Goal: Information Seeking & Learning: Check status

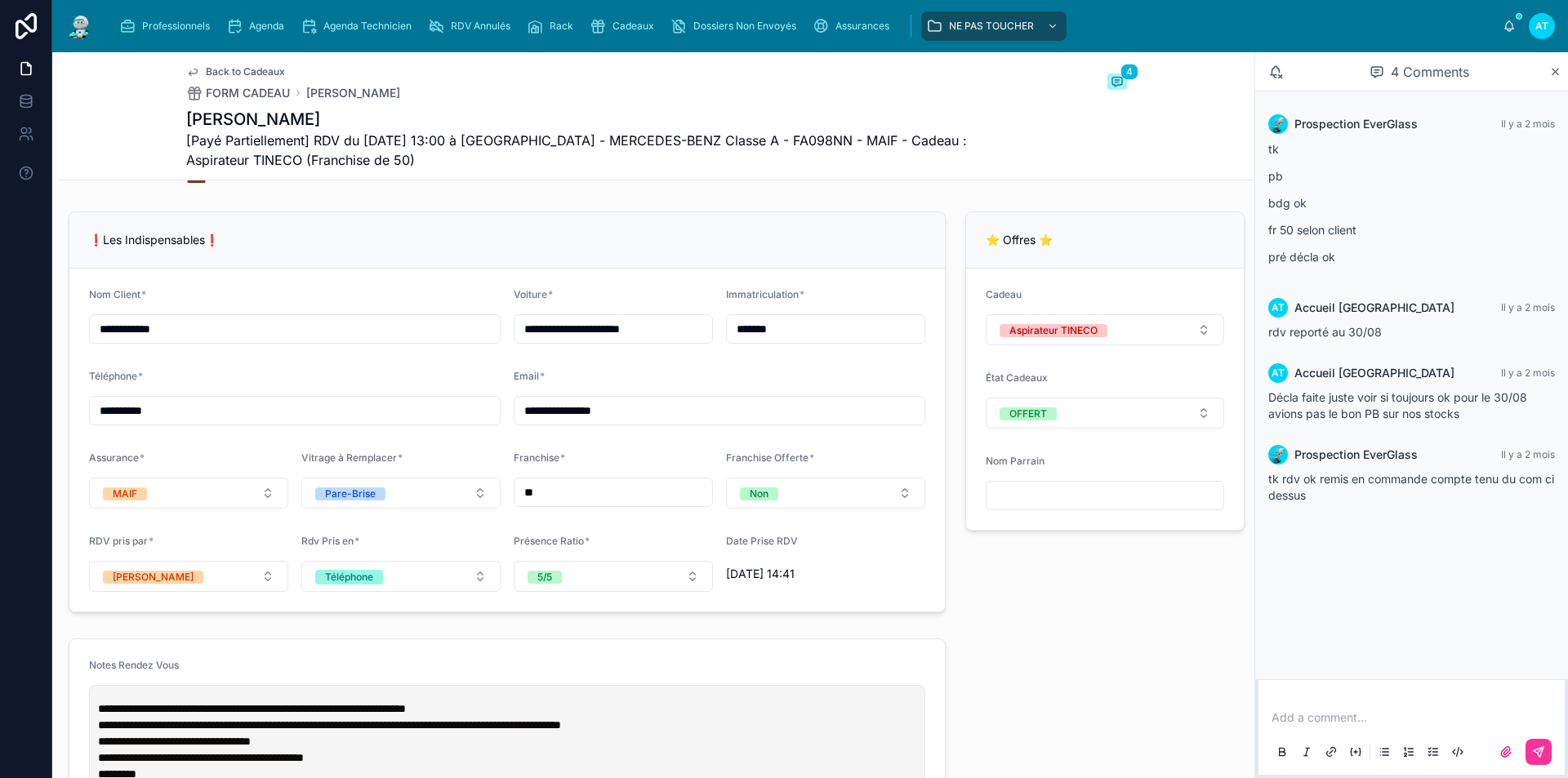
scroll to position [1387, 0]
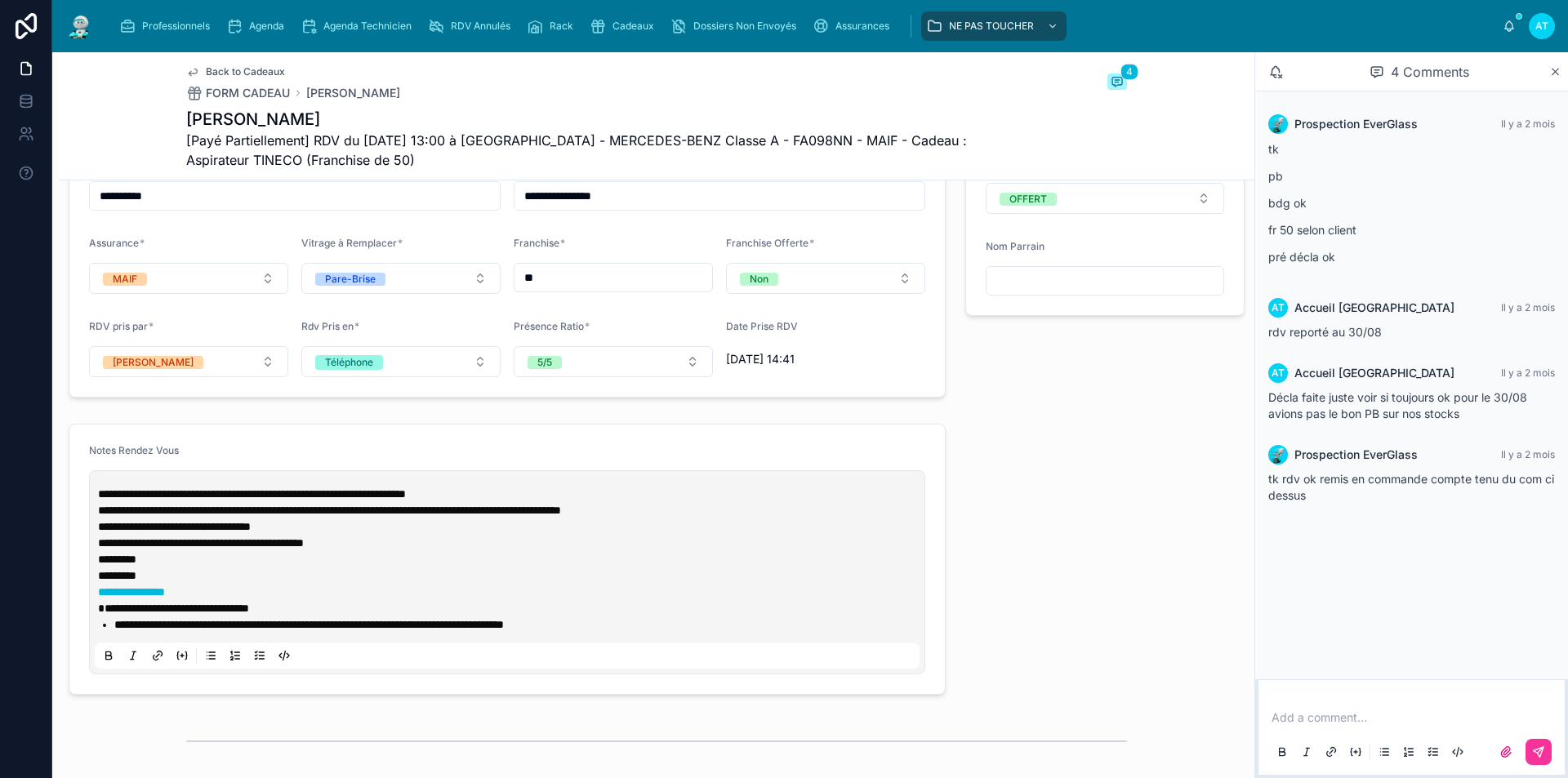
click at [621, 20] on span "Cadeaux" at bounding box center [633, 26] width 42 height 13
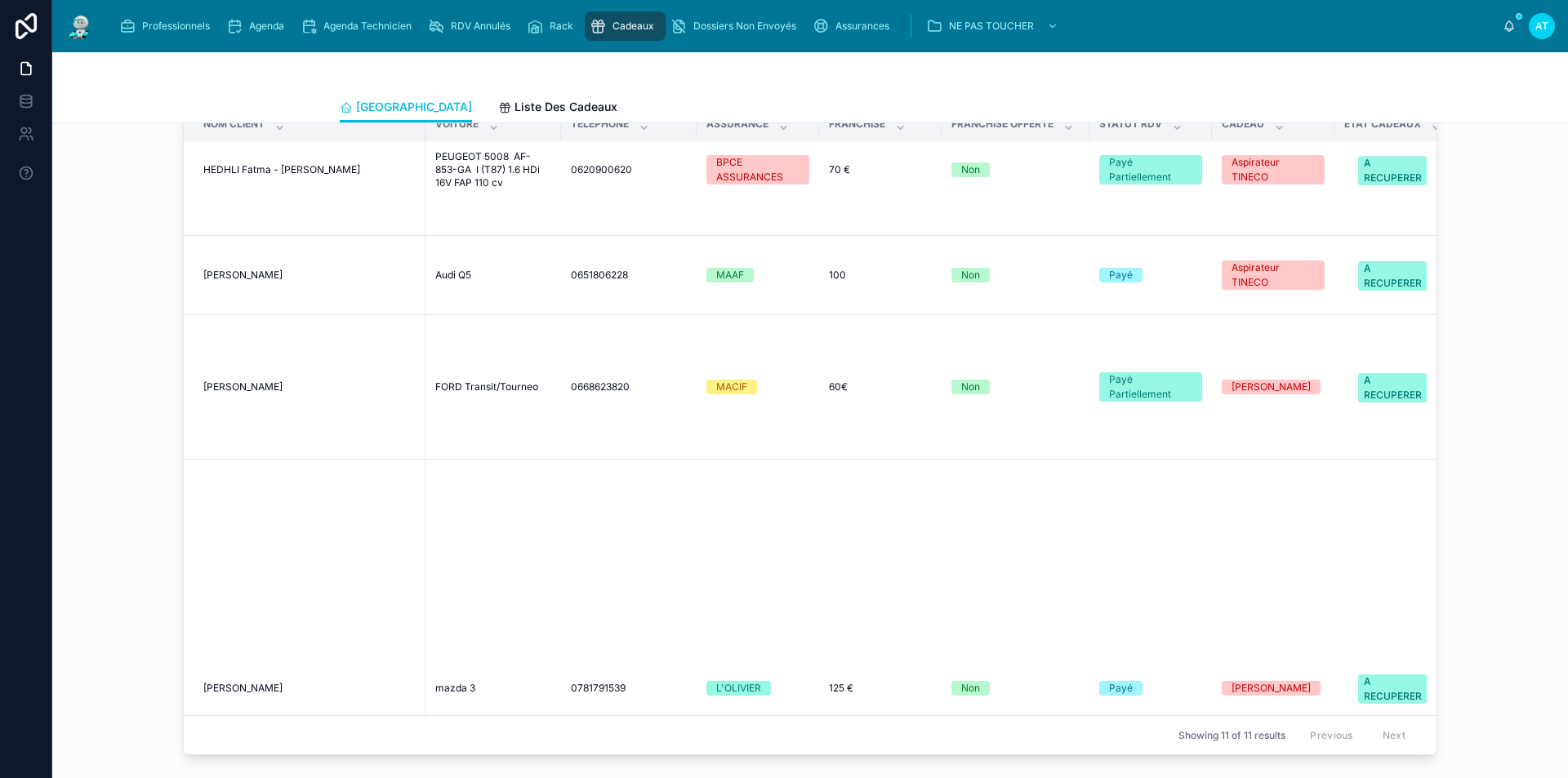
scroll to position [1218, 0]
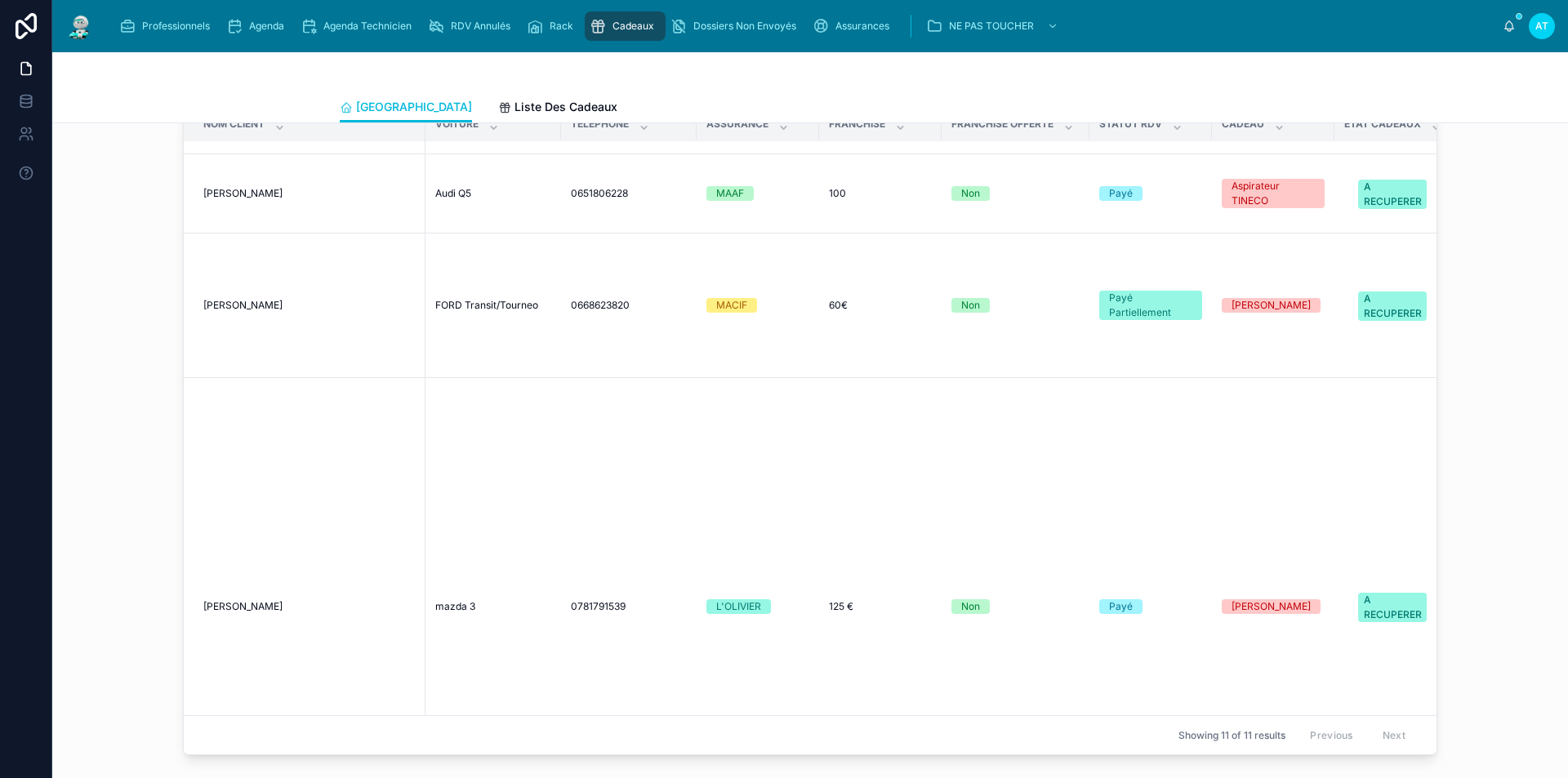
click at [1133, 299] on div "Payé Partiellement" at bounding box center [1150, 304] width 83 height 29
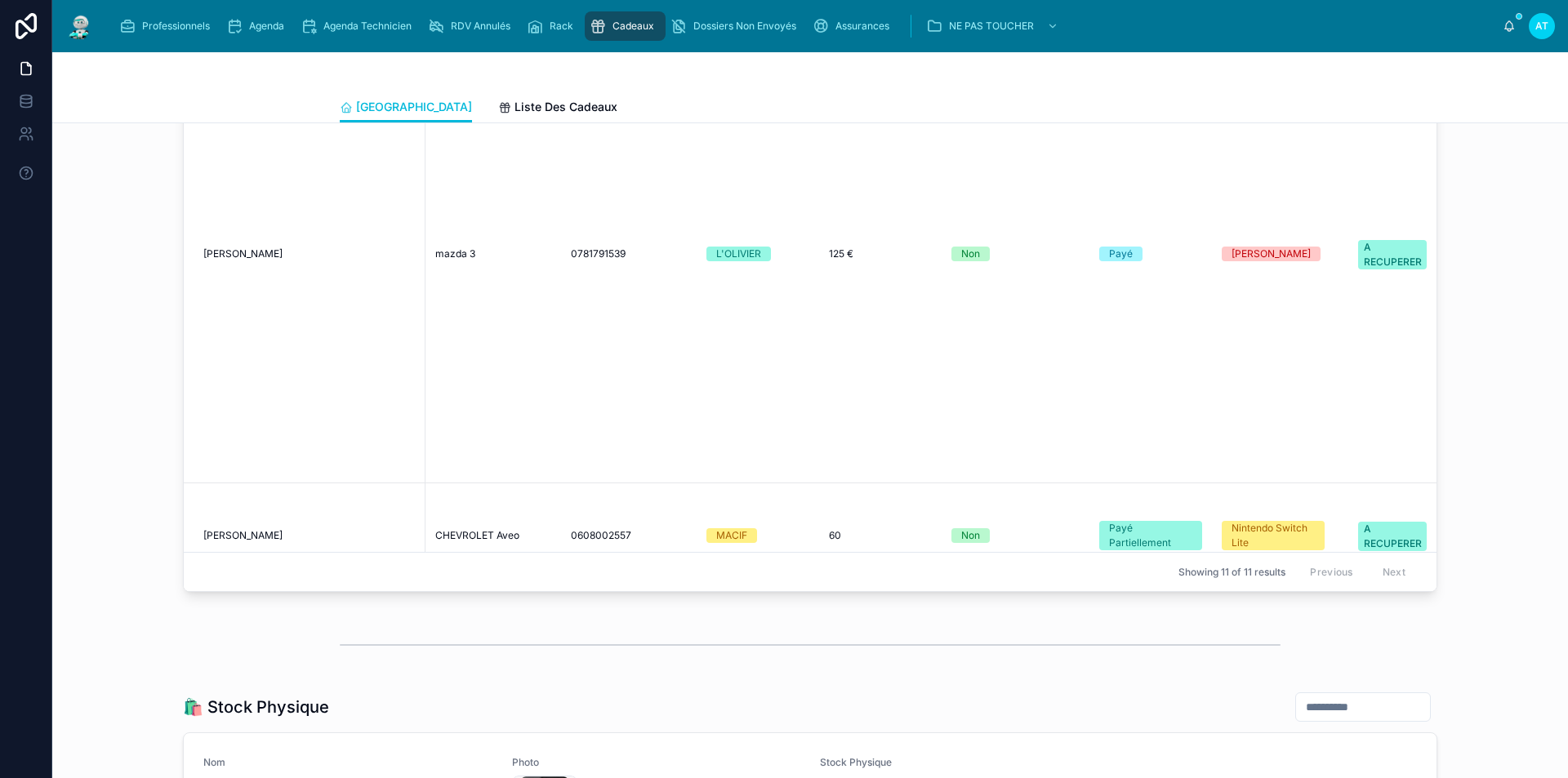
scroll to position [1381, 0]
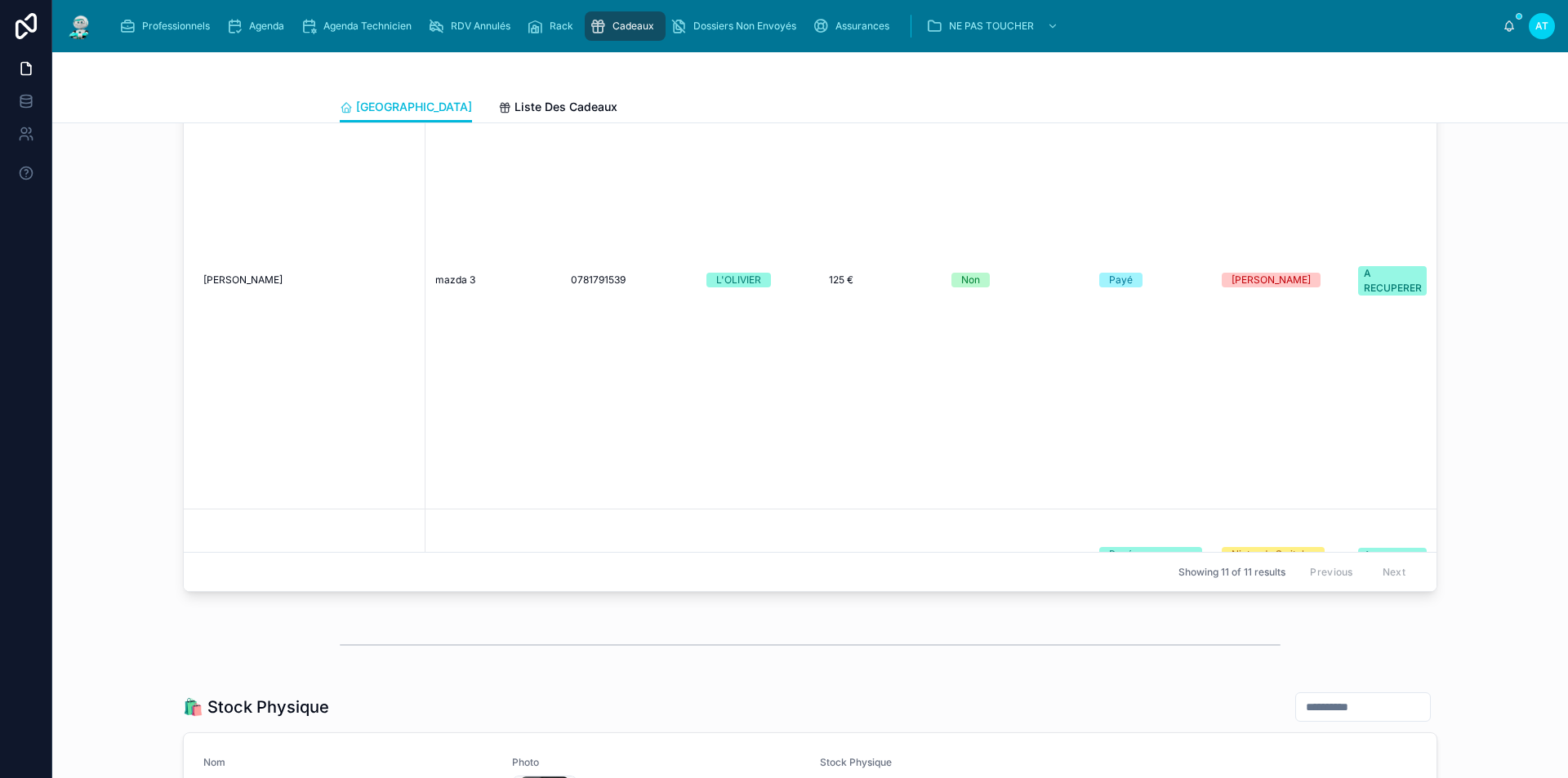
click at [1238, 273] on div "[PERSON_NAME]" at bounding box center [1271, 280] width 79 height 15
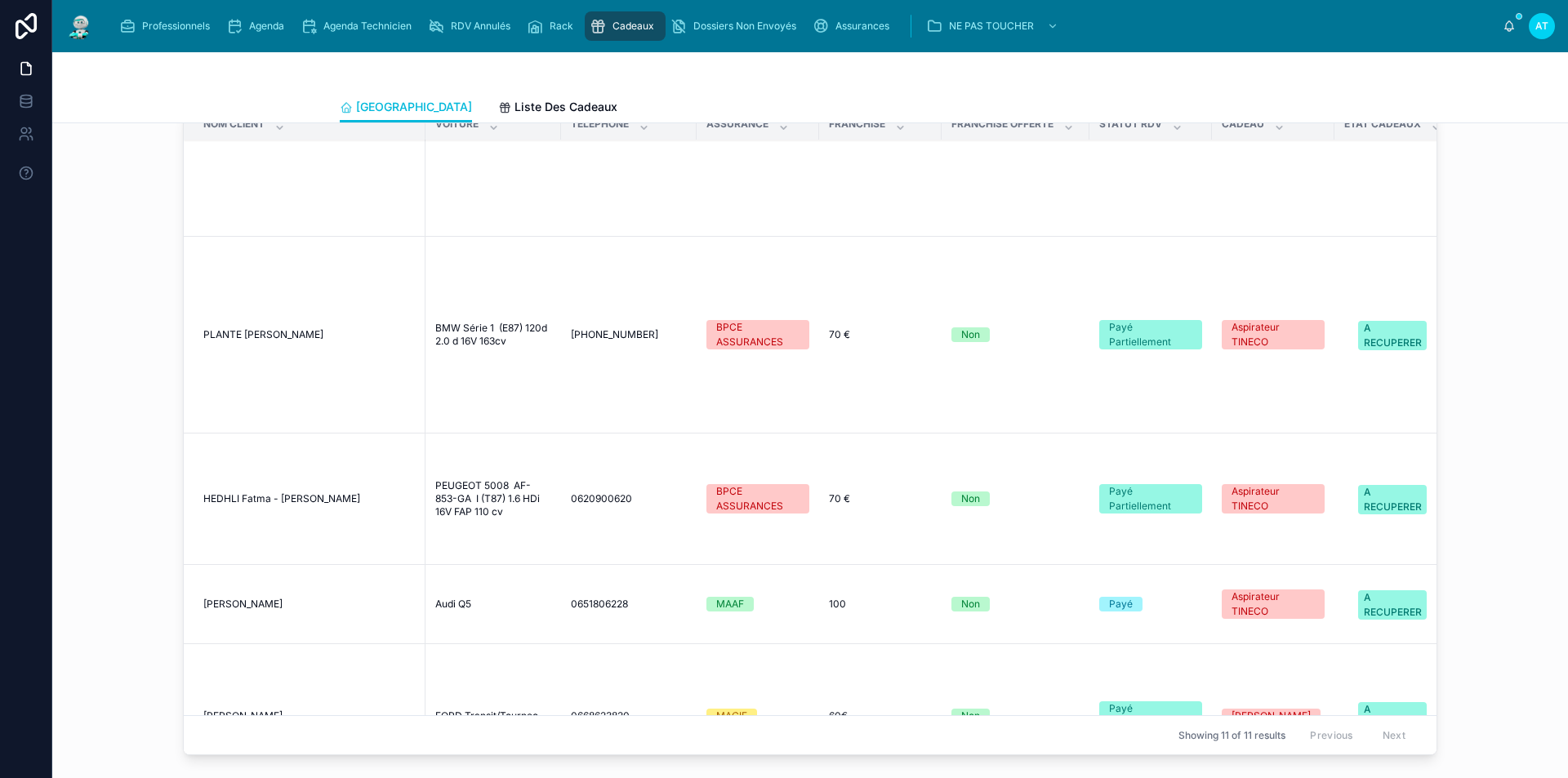
scroll to position [979, 0]
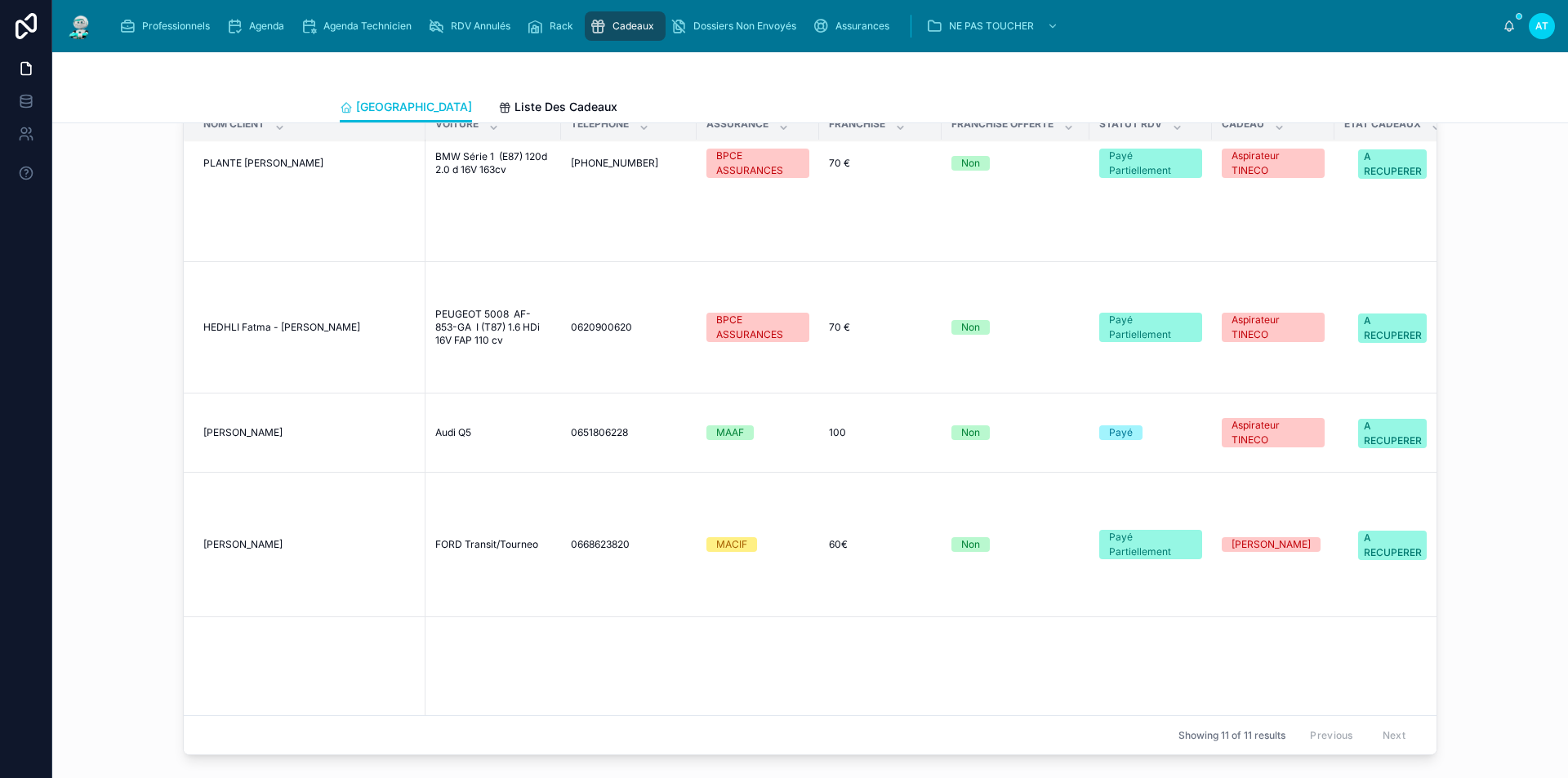
click at [1237, 545] on div "[PERSON_NAME]" at bounding box center [1271, 545] width 79 height 15
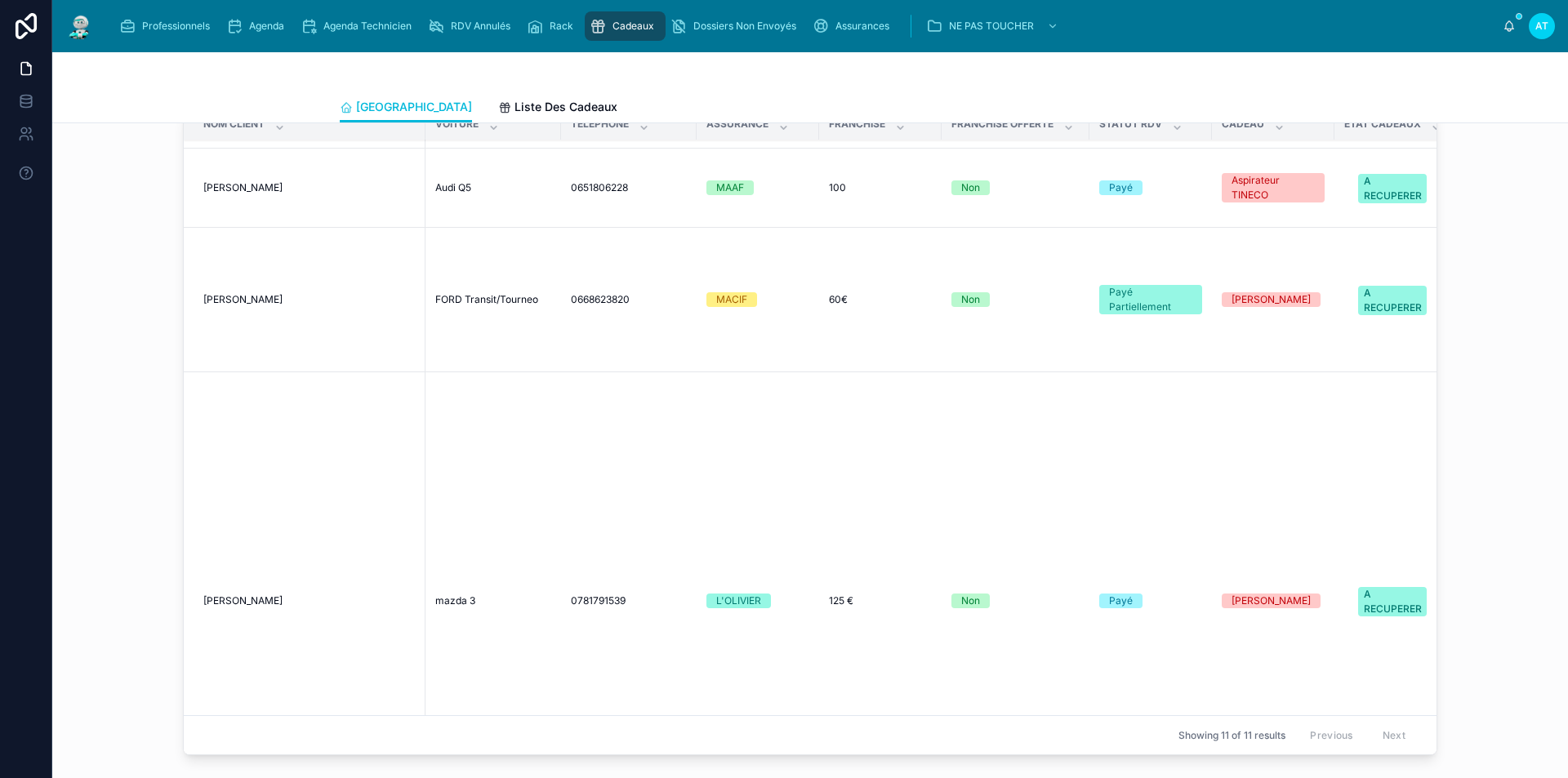
scroll to position [1142, 0]
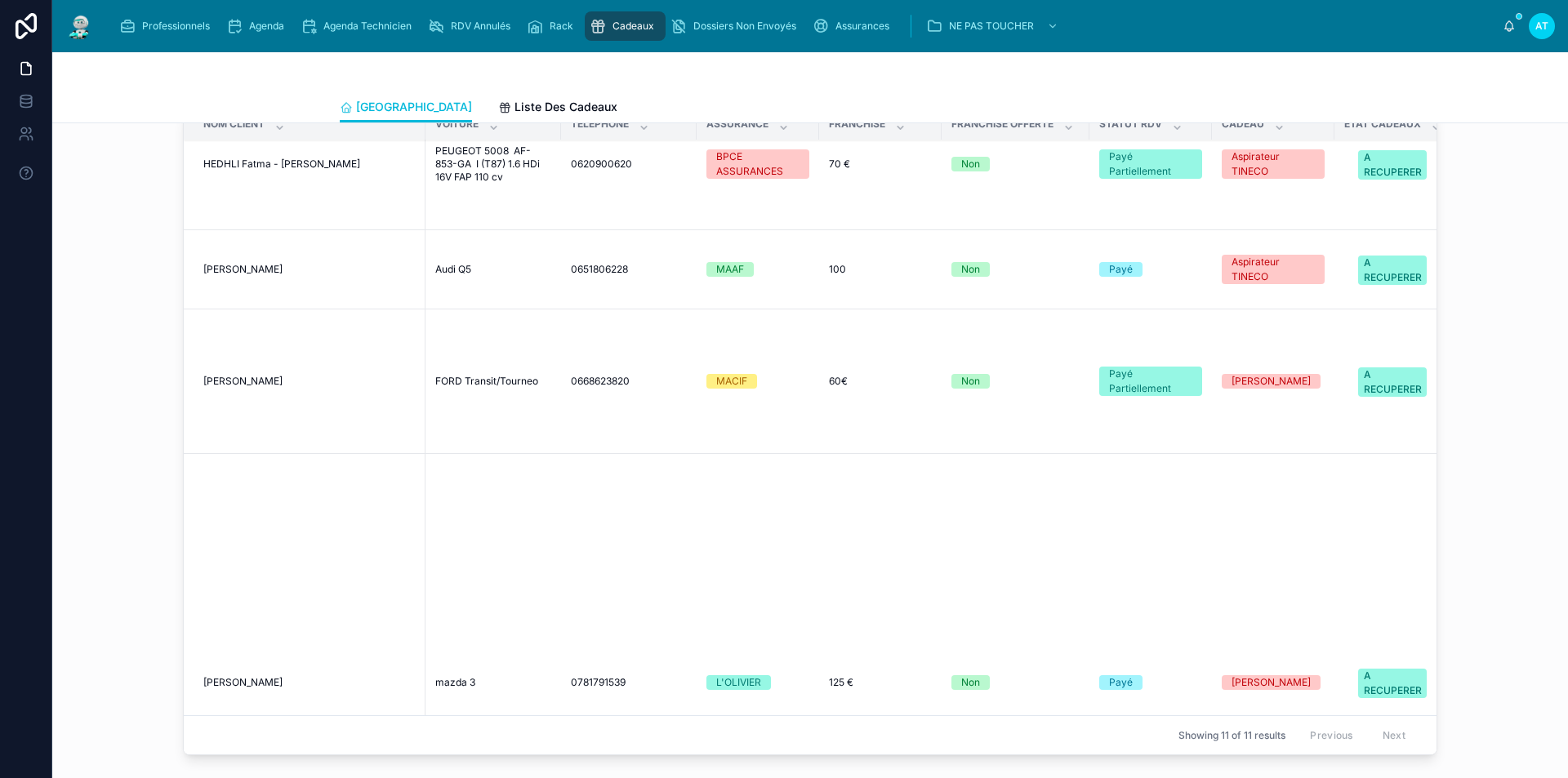
click at [260, 22] on span "Agenda" at bounding box center [266, 26] width 36 height 13
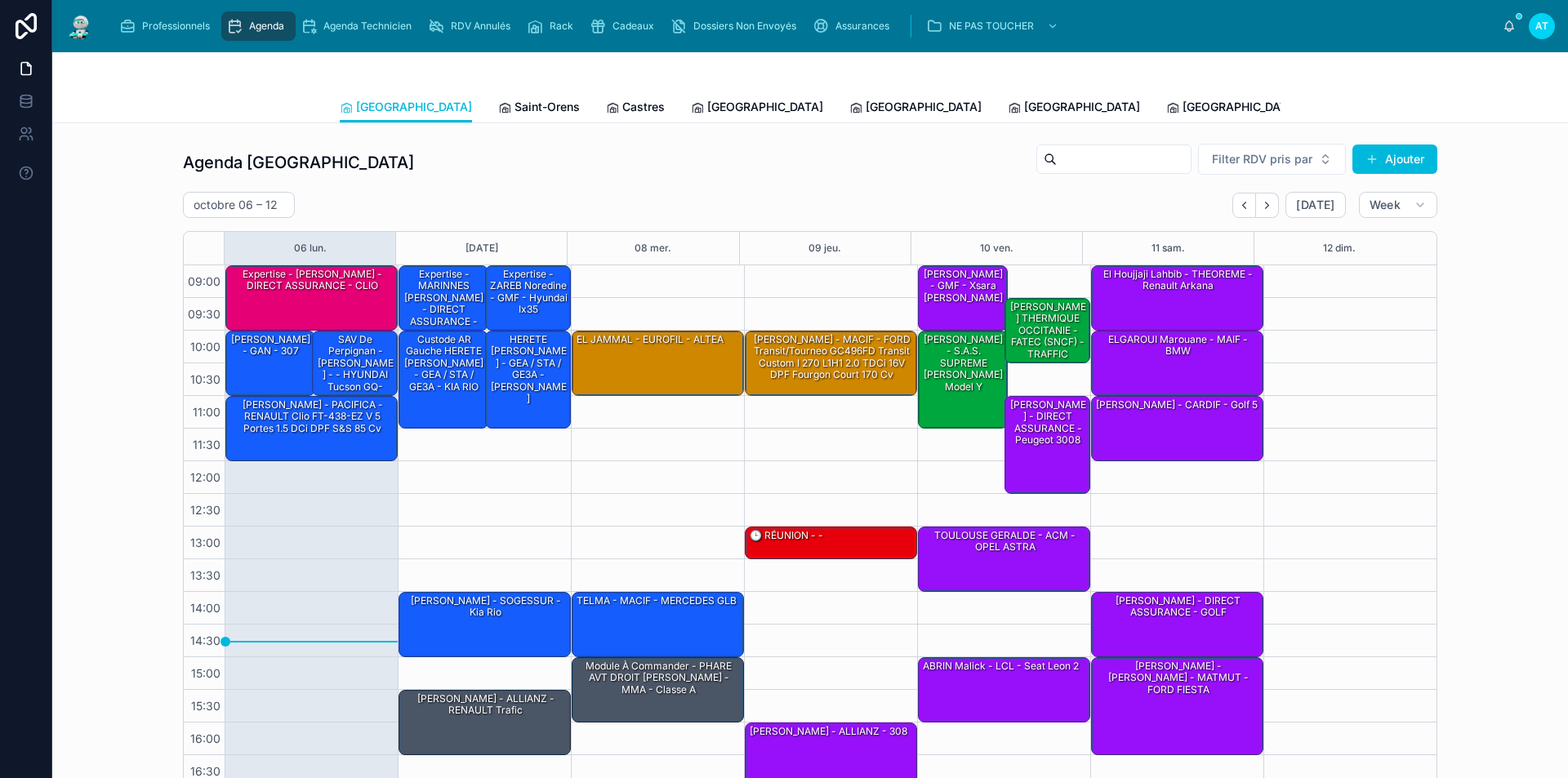
scroll to position [65, 0]
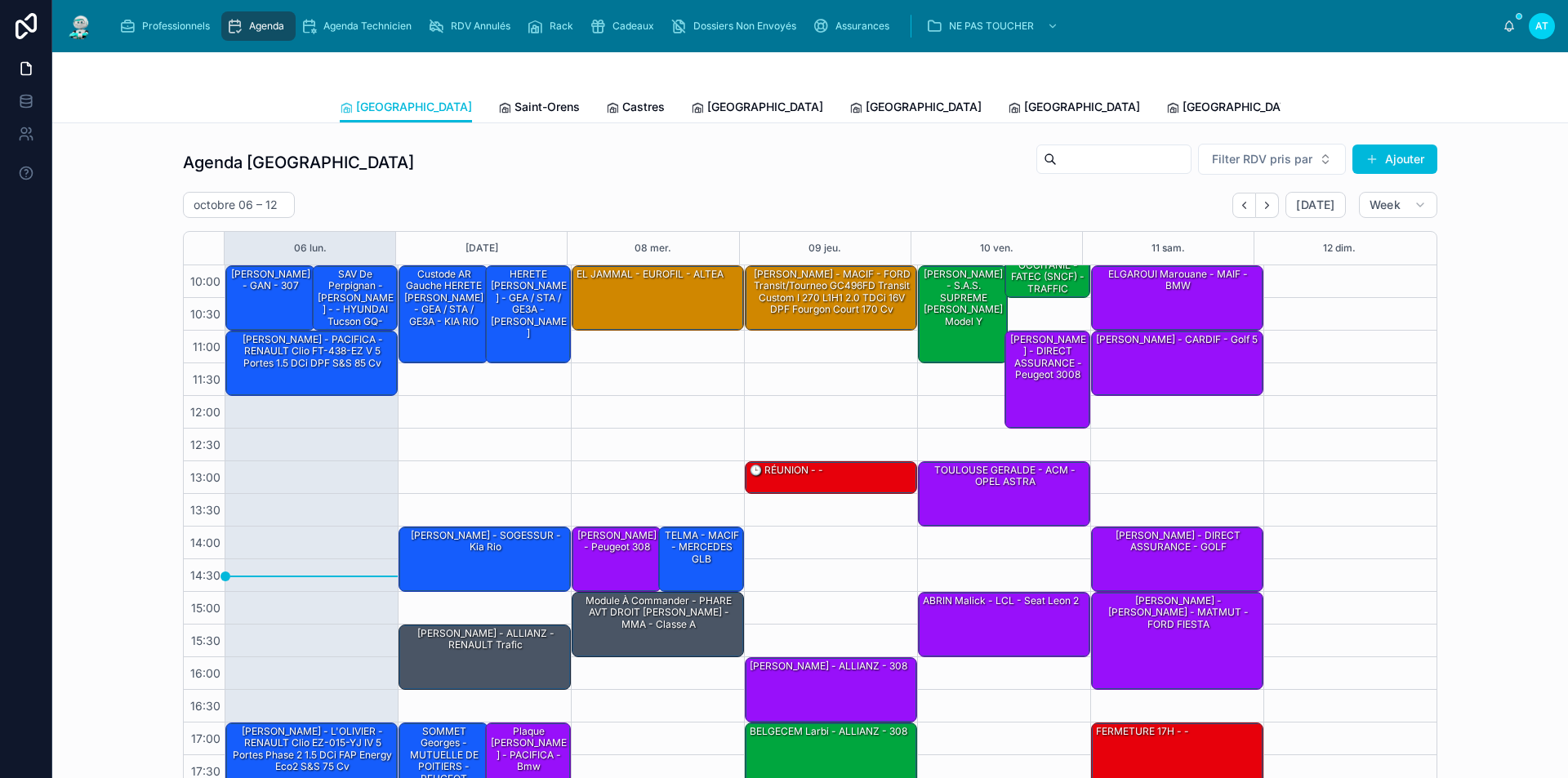
click at [514, 112] on span "Saint-Orens" at bounding box center [547, 106] width 65 height 16
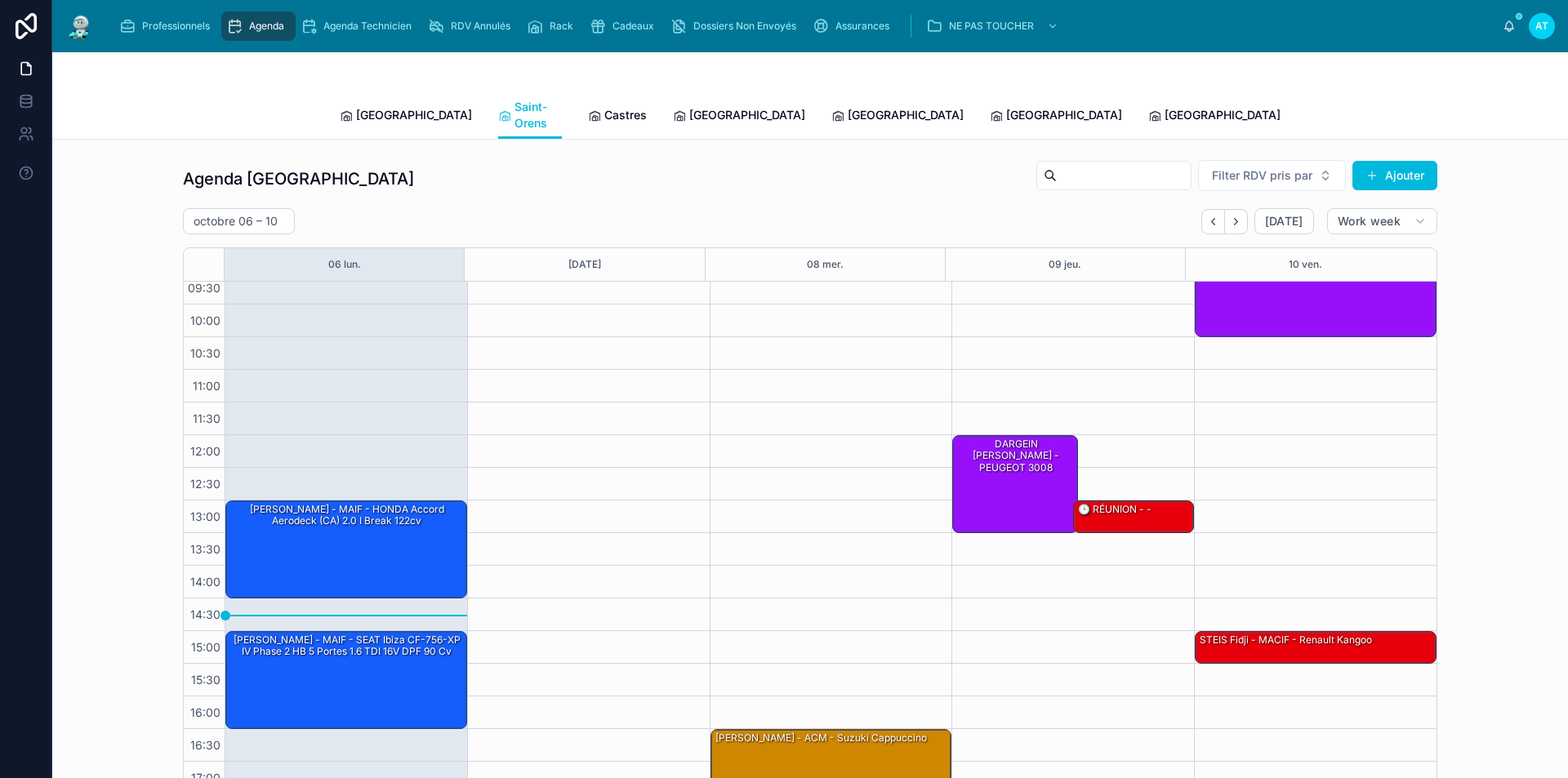
scroll to position [65, 0]
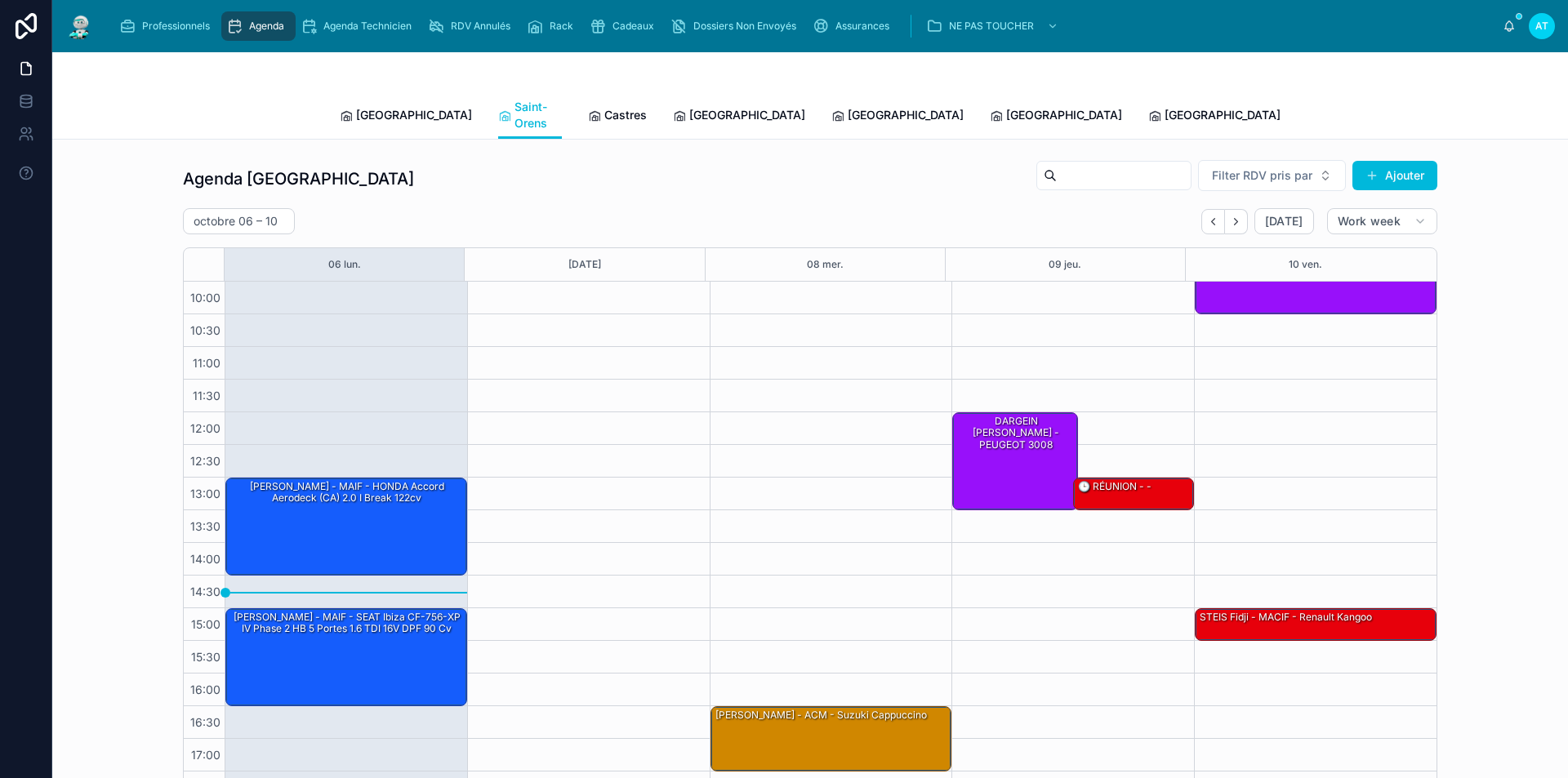
click at [689, 106] on span "[GEOGRAPHIC_DATA]" at bounding box center [747, 114] width 116 height 16
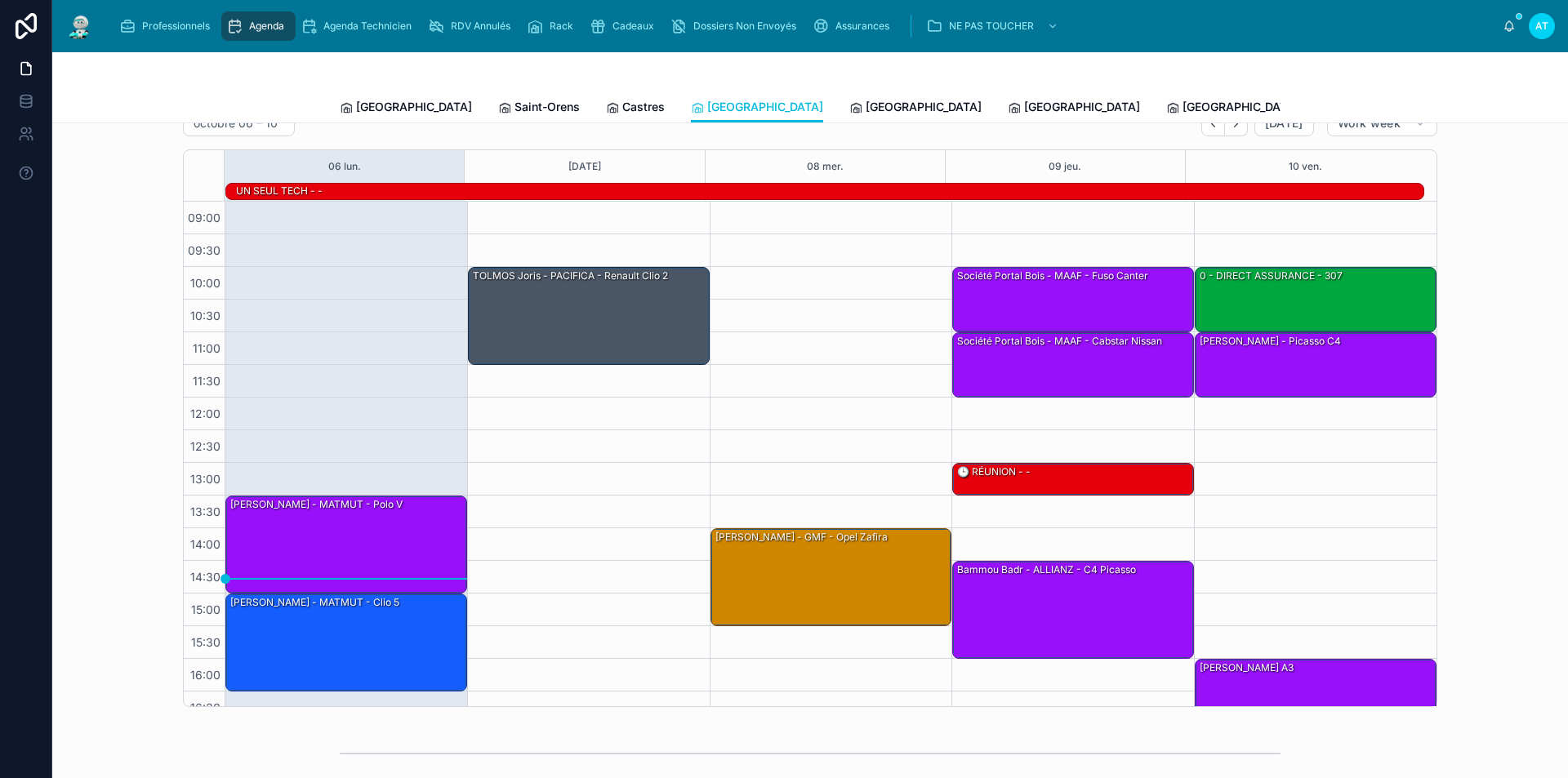
click at [865, 113] on span "[GEOGRAPHIC_DATA]" at bounding box center [923, 106] width 116 height 16
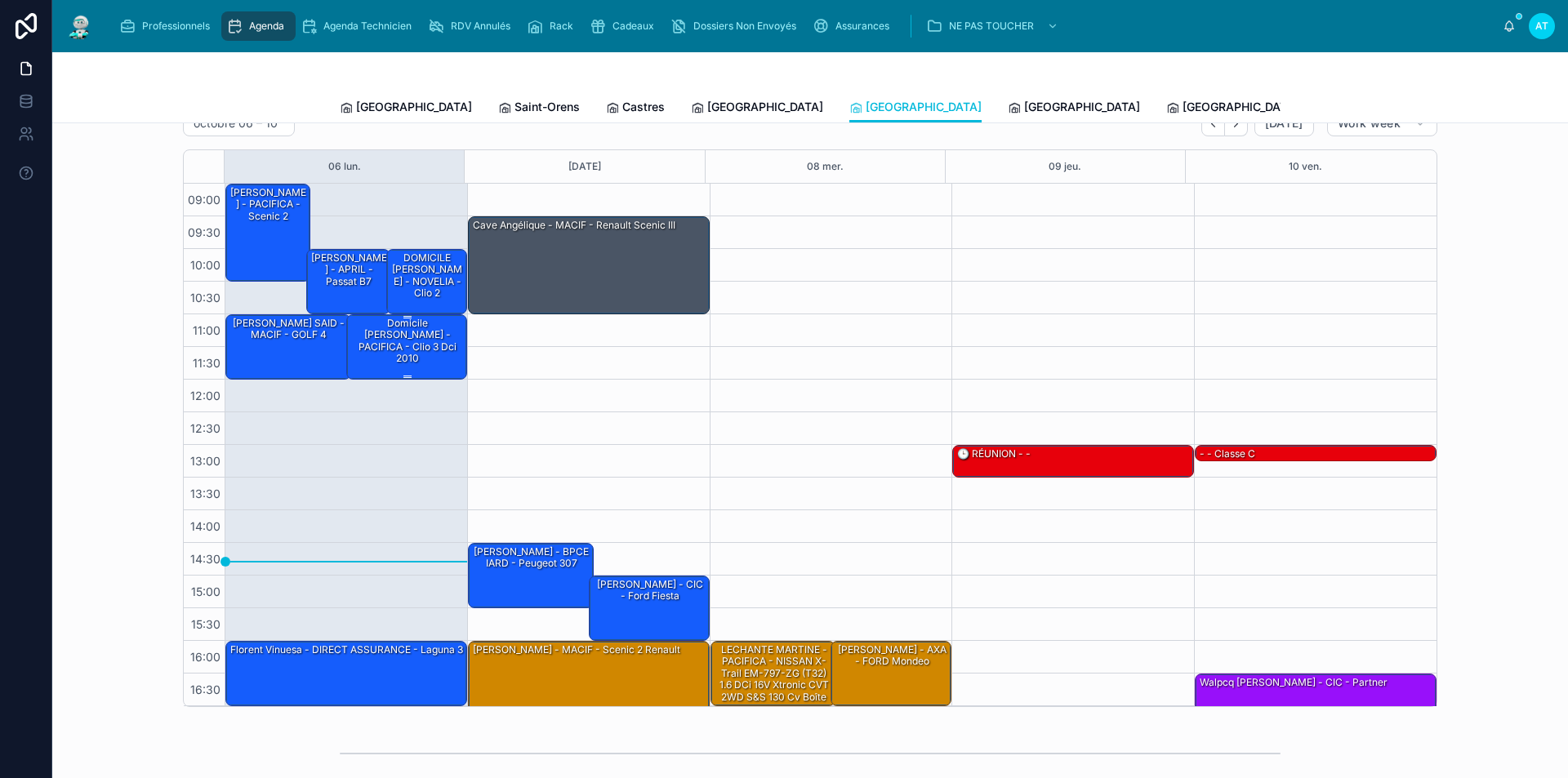
click at [429, 328] on div "Domicile [PERSON_NAME] - PACIFICA - clio 3 dci 2010" at bounding box center [407, 341] width 116 height 50
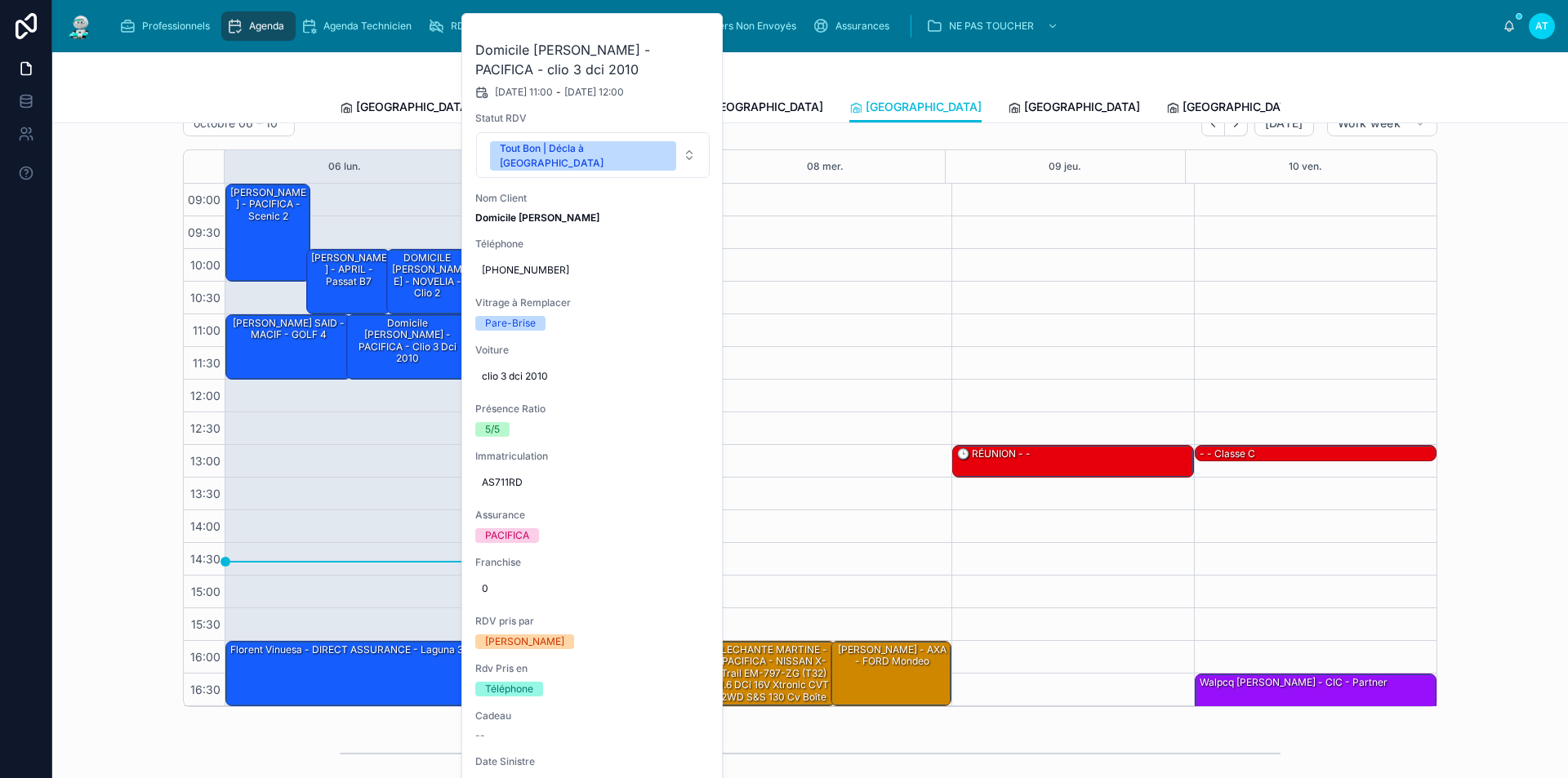
click at [0, 0] on icon at bounding box center [0, 0] width 0 height 0
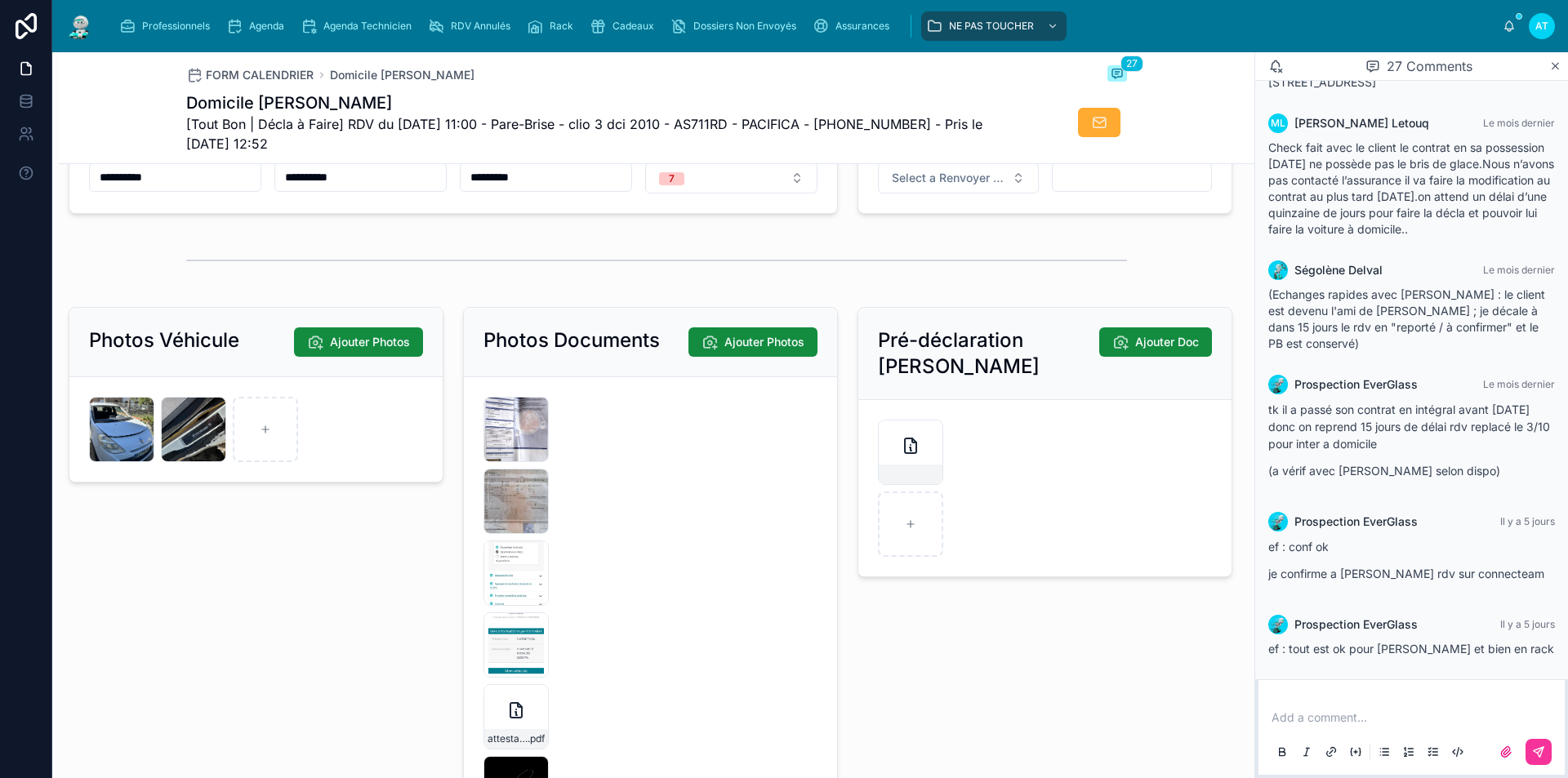
scroll to position [2122, 0]
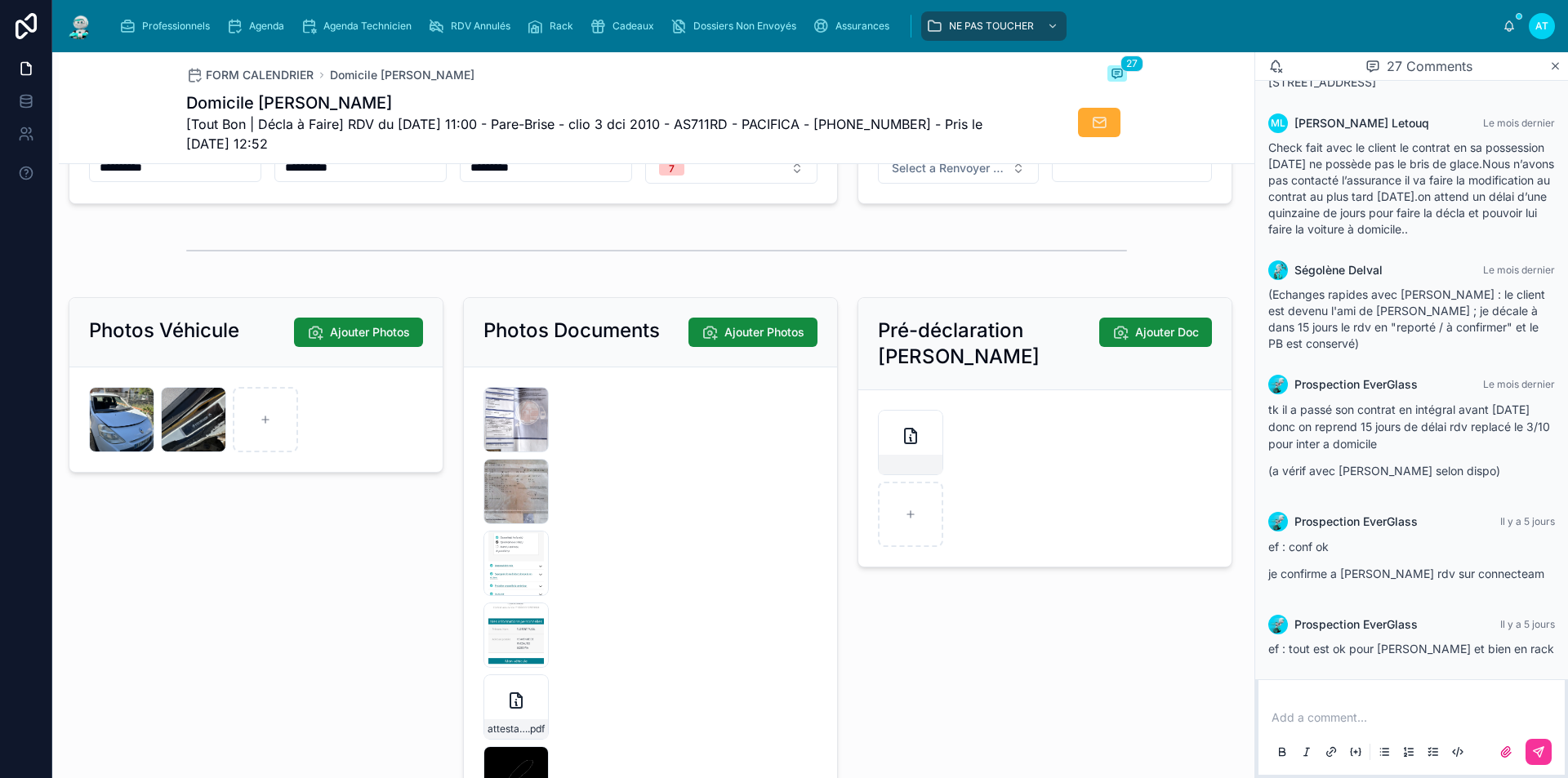
click at [107, 431] on div "IMG_8763 .jpeg" at bounding box center [121, 419] width 65 height 65
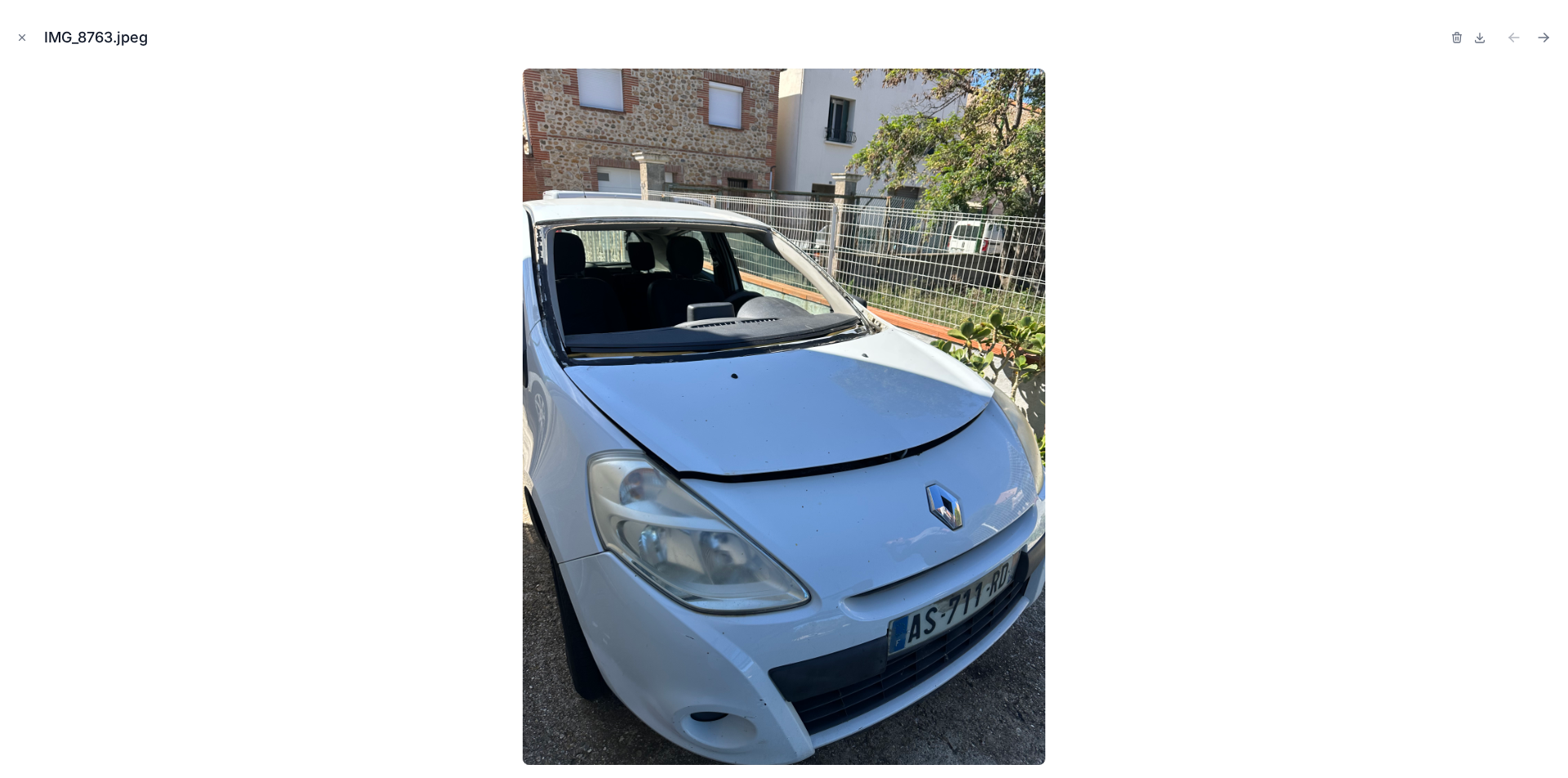
click at [21, 35] on icon "Close modal" at bounding box center [22, 38] width 6 height 6
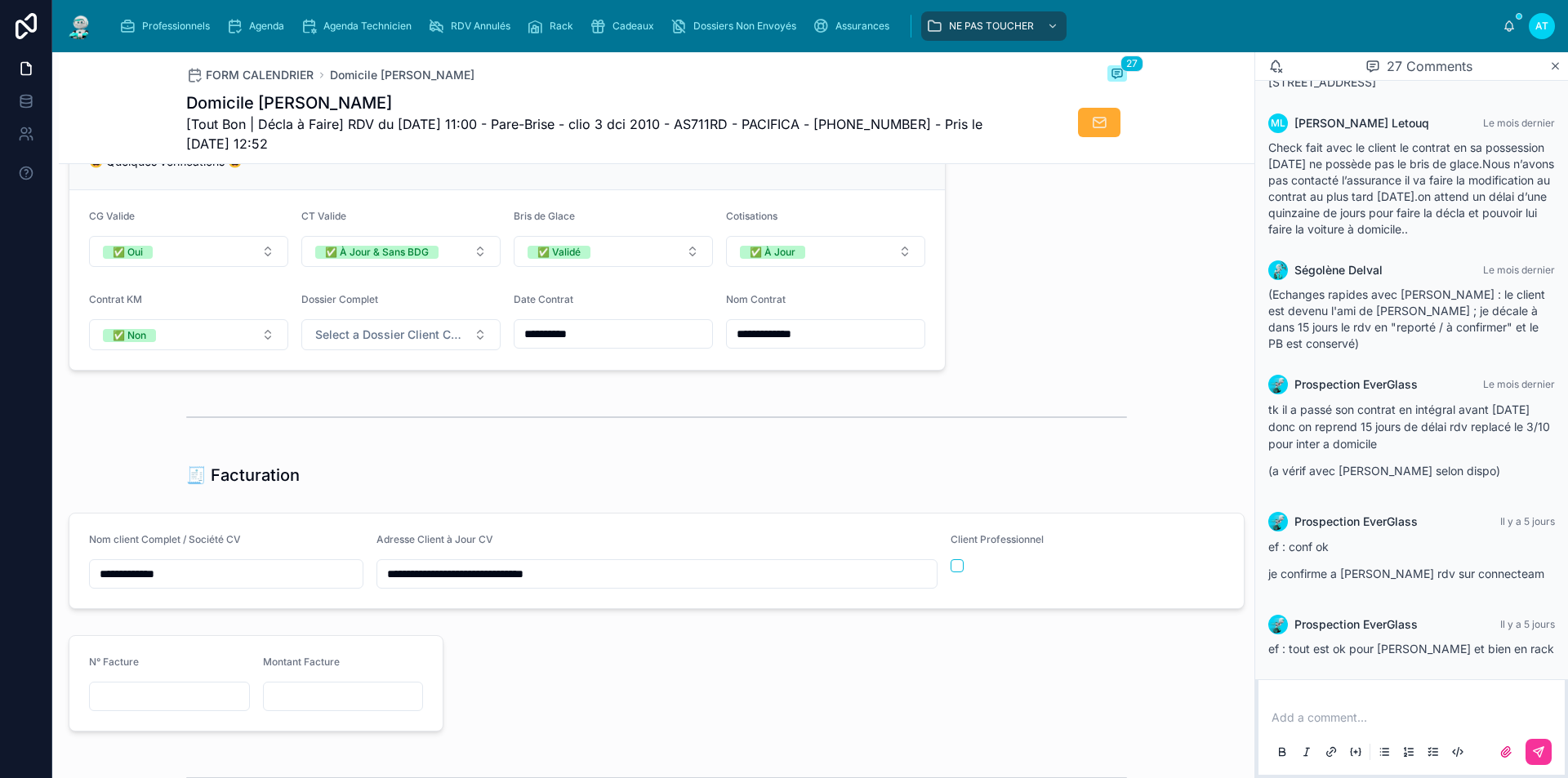
scroll to position [1306, 0]
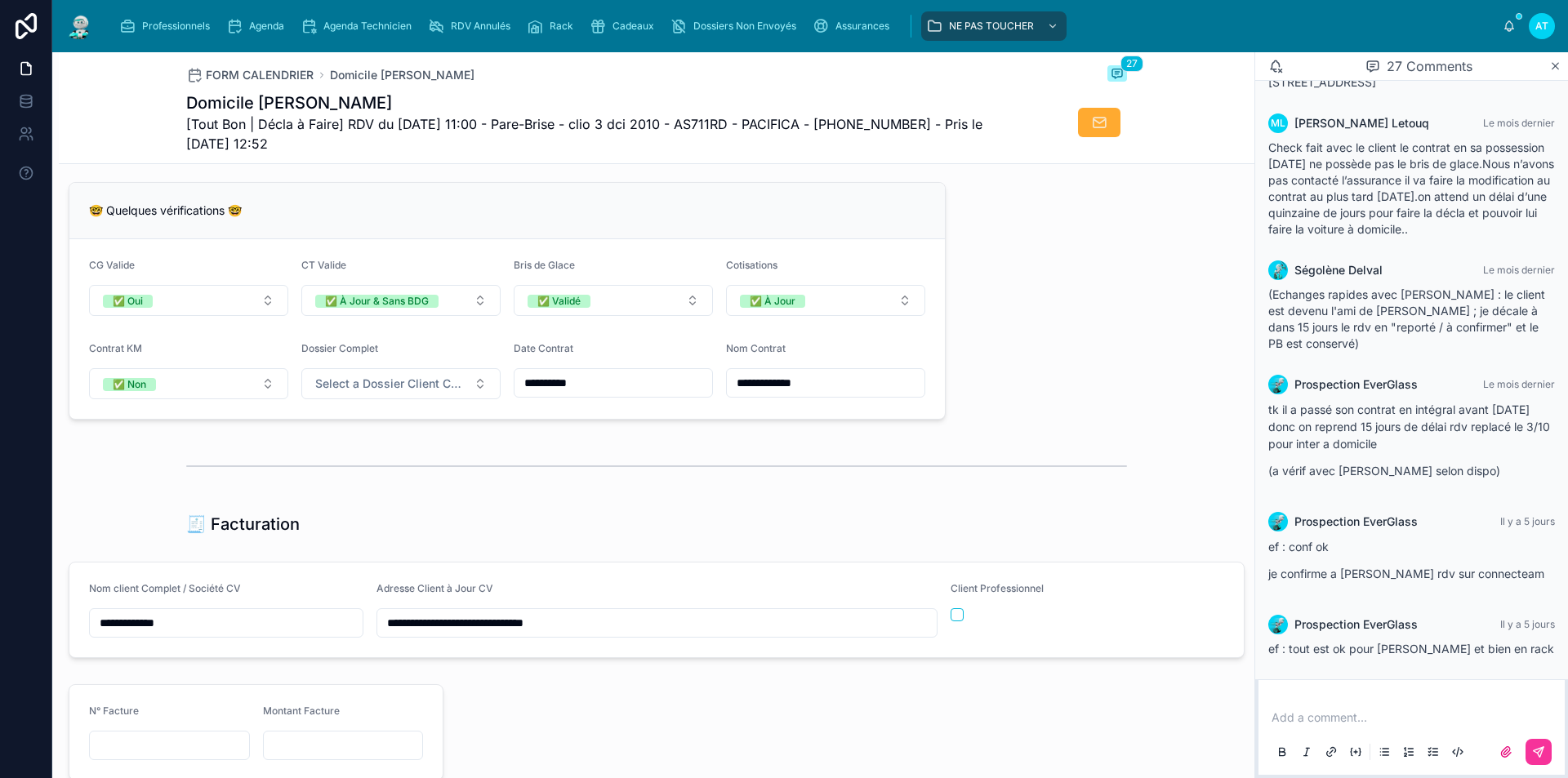
click at [261, 19] on div "Agenda" at bounding box center [258, 26] width 64 height 26
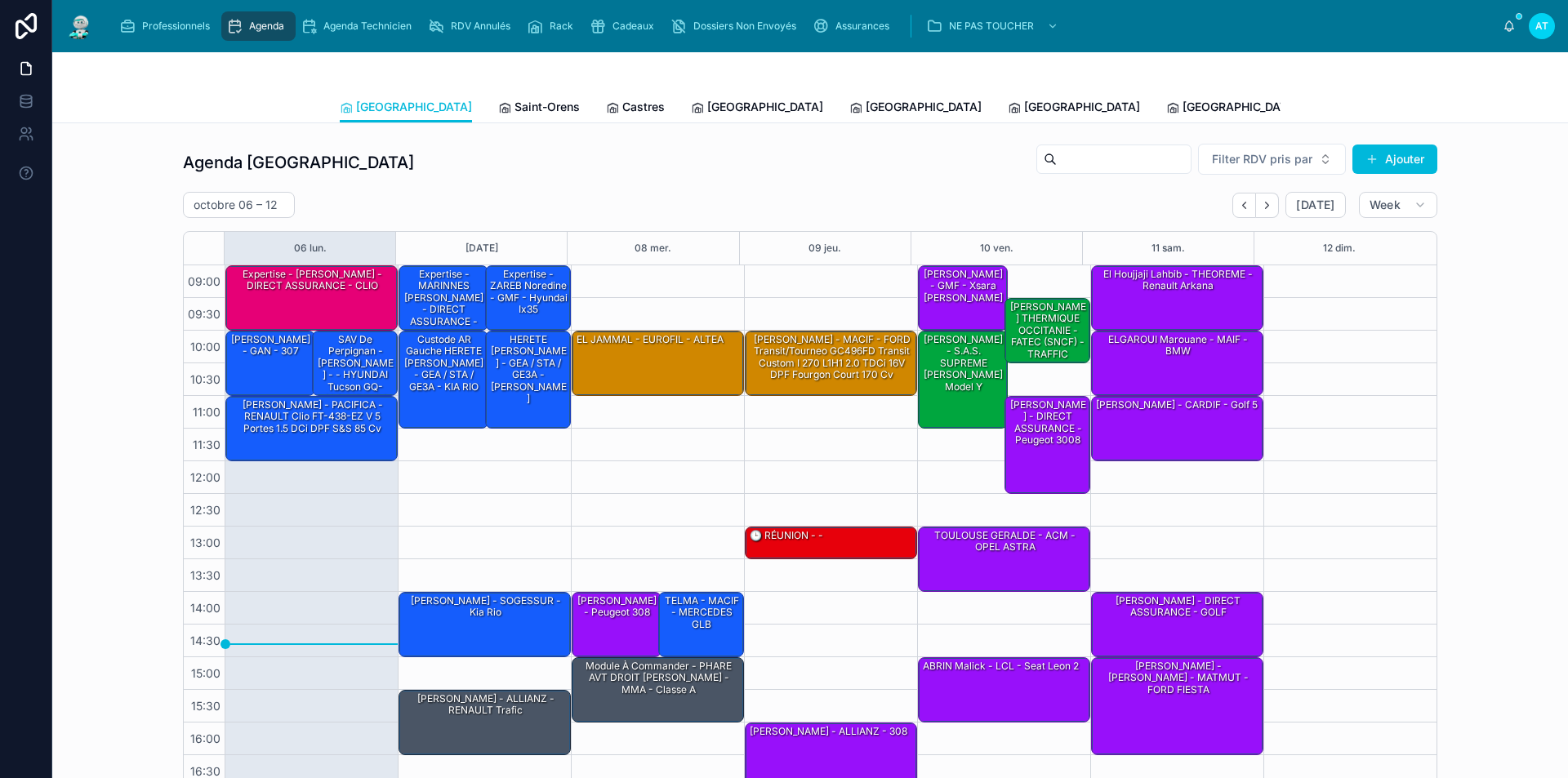
scroll to position [65, 0]
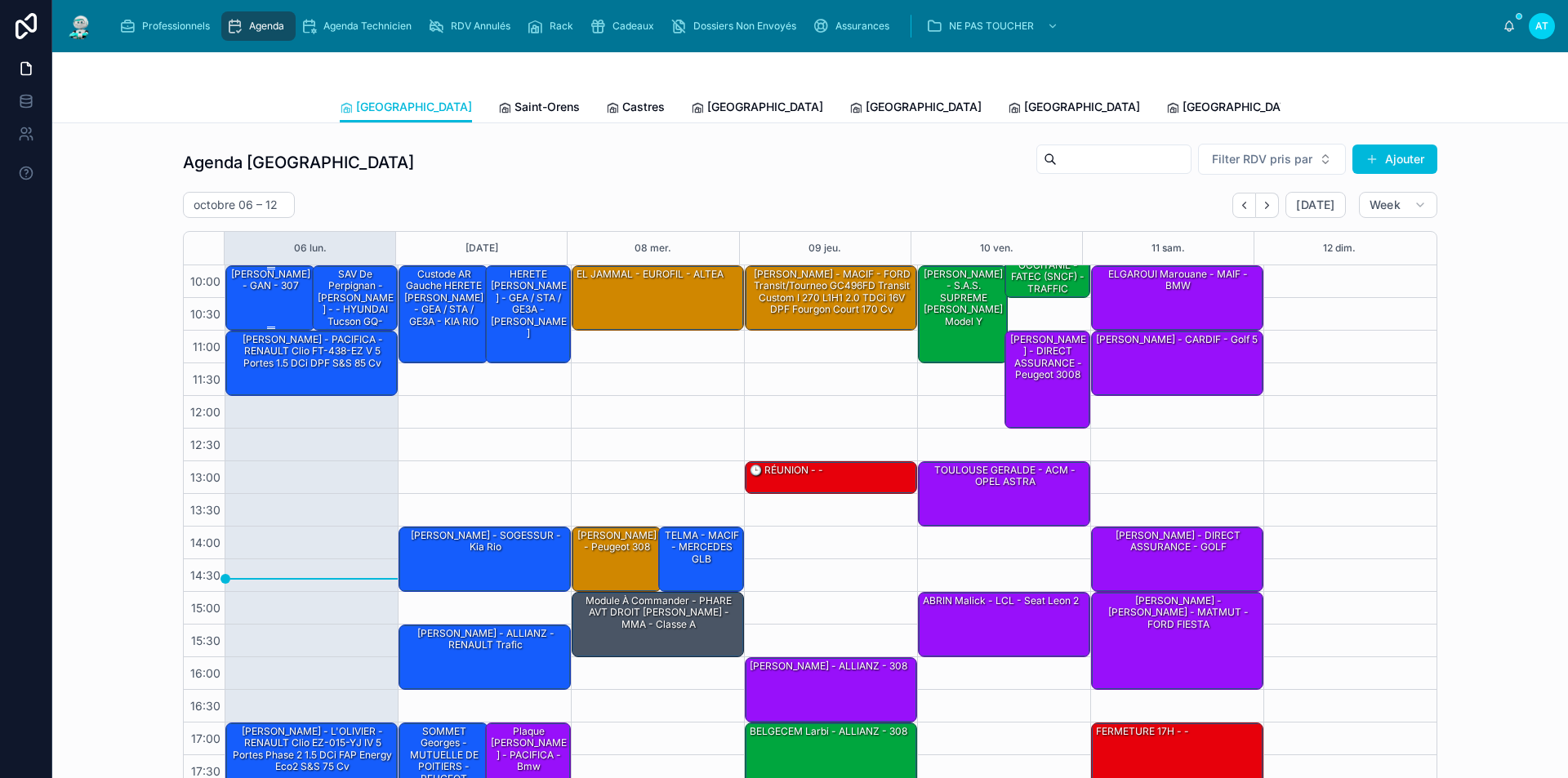
click at [266, 296] on div "[PERSON_NAME] - GAN - 307" at bounding box center [271, 297] width 85 height 62
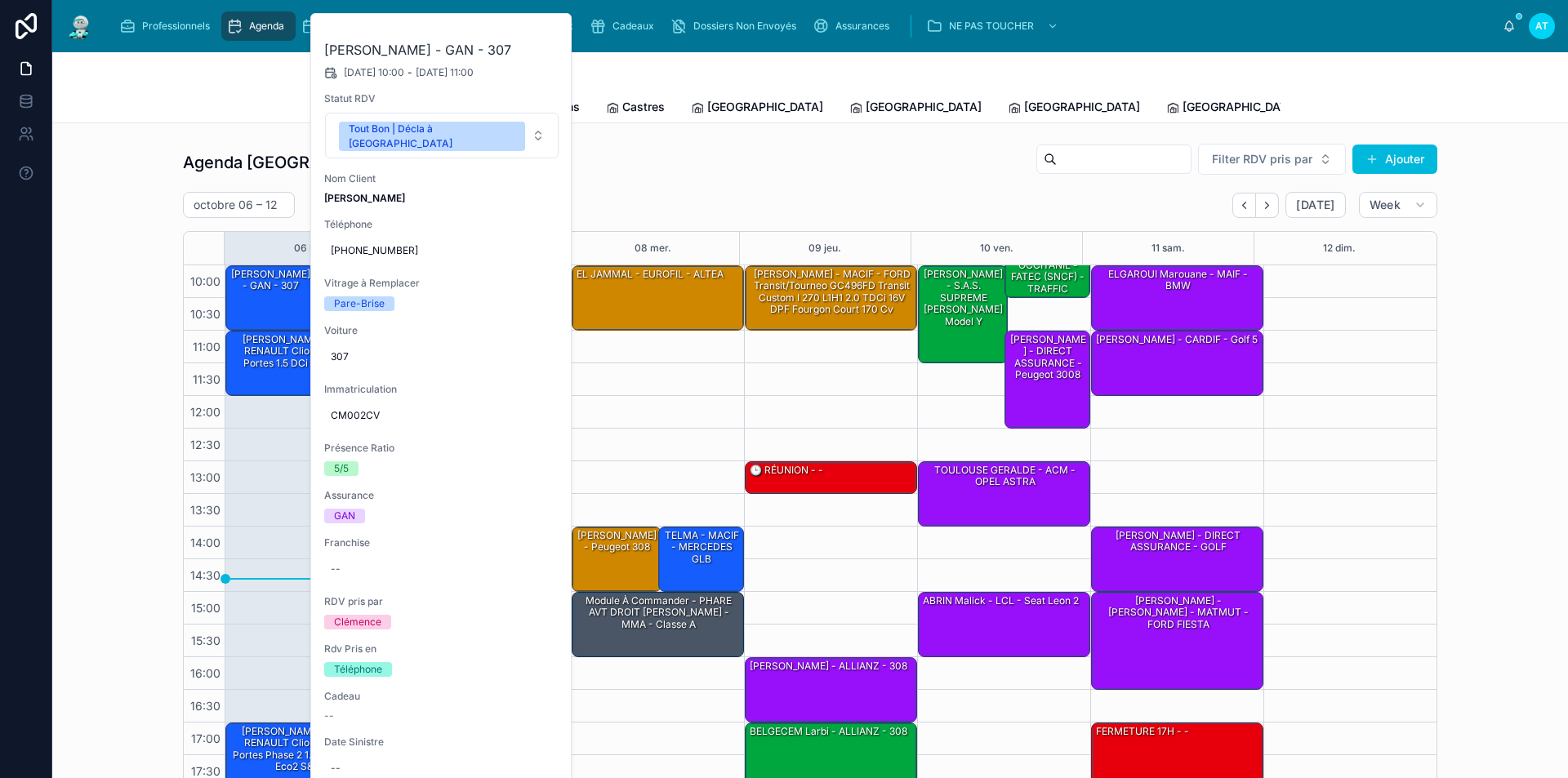
click at [0, 0] on icon at bounding box center [0, 0] width 0 height 0
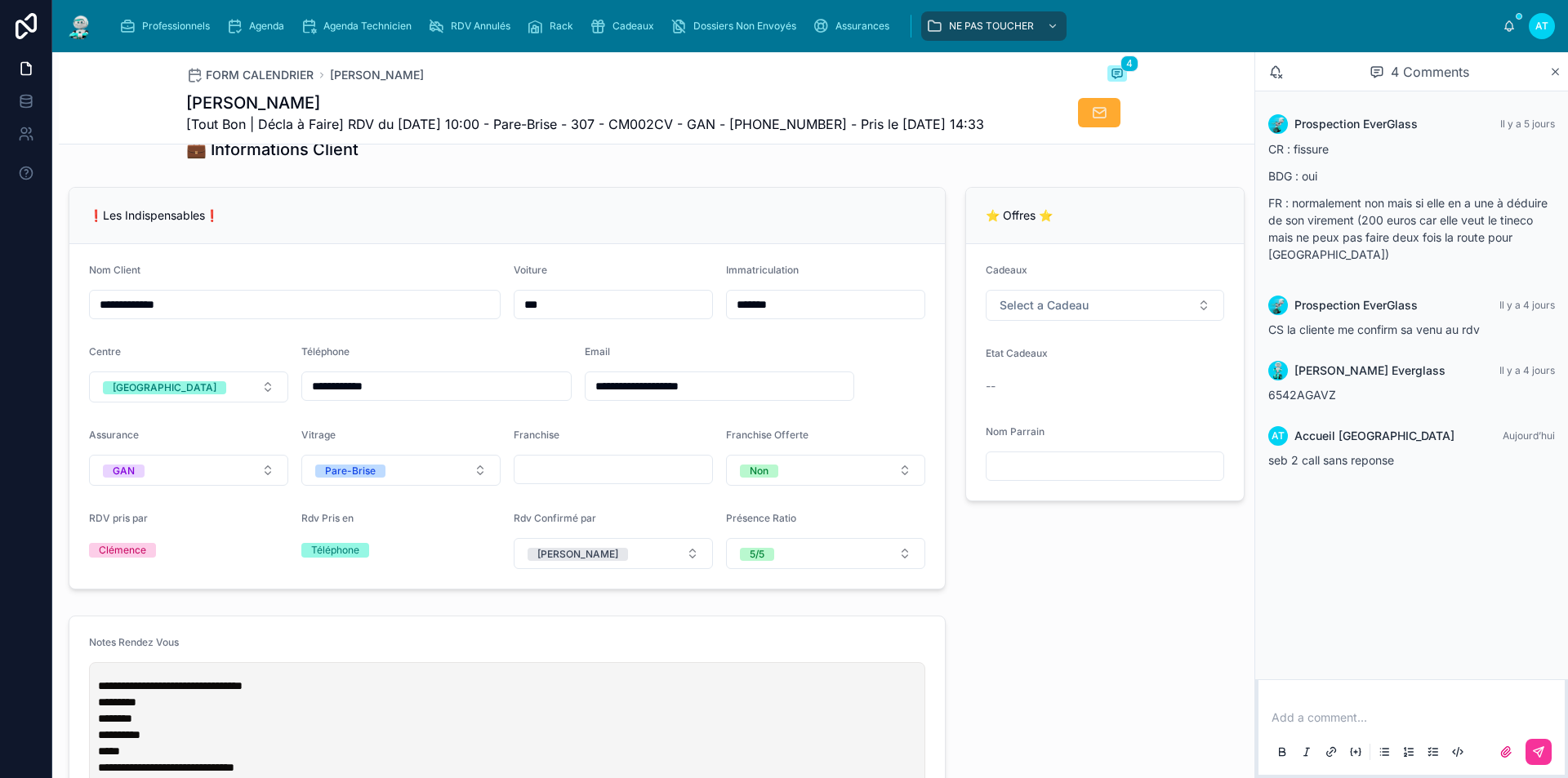
scroll to position [245, 0]
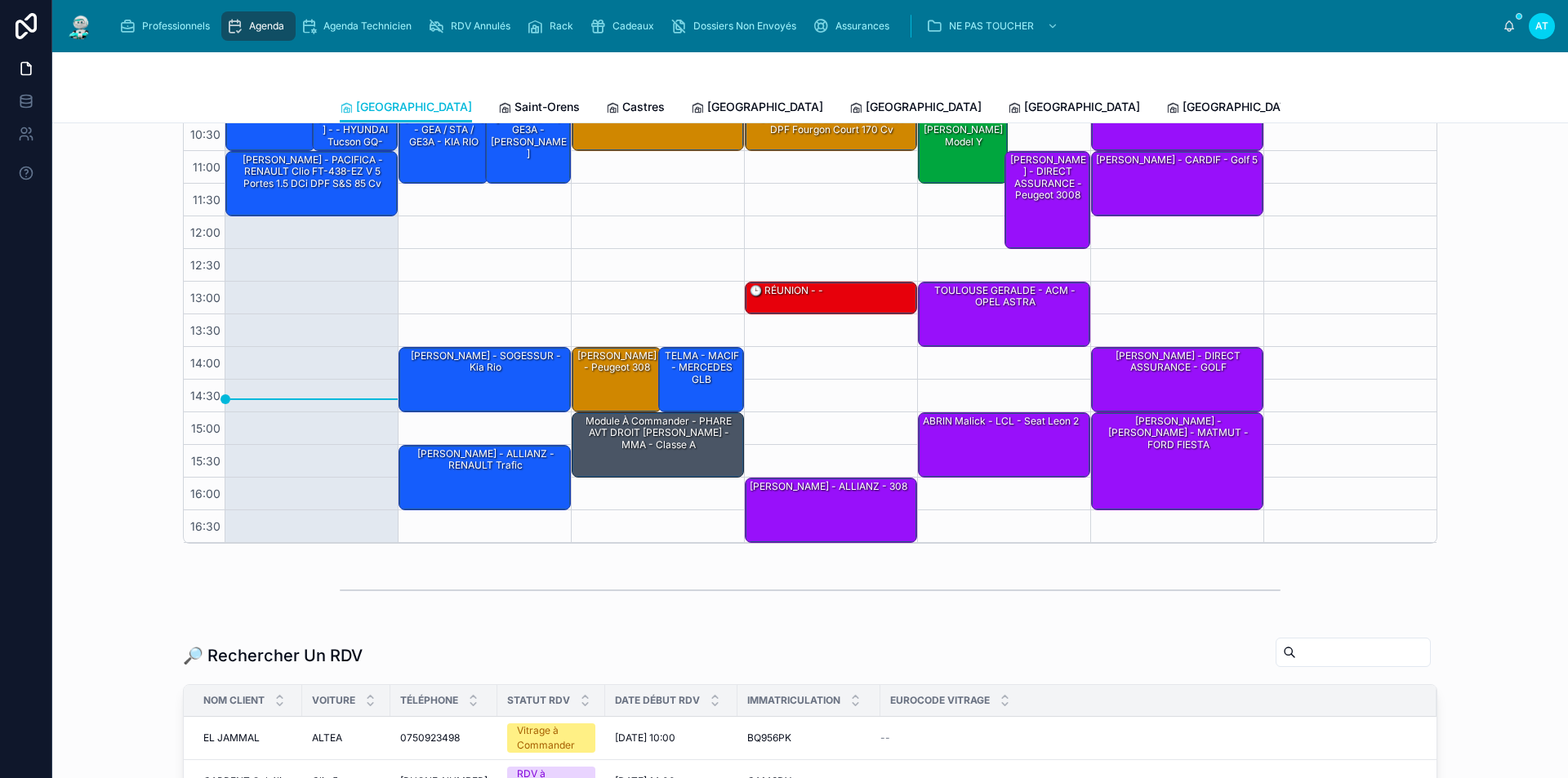
scroll to position [65, 0]
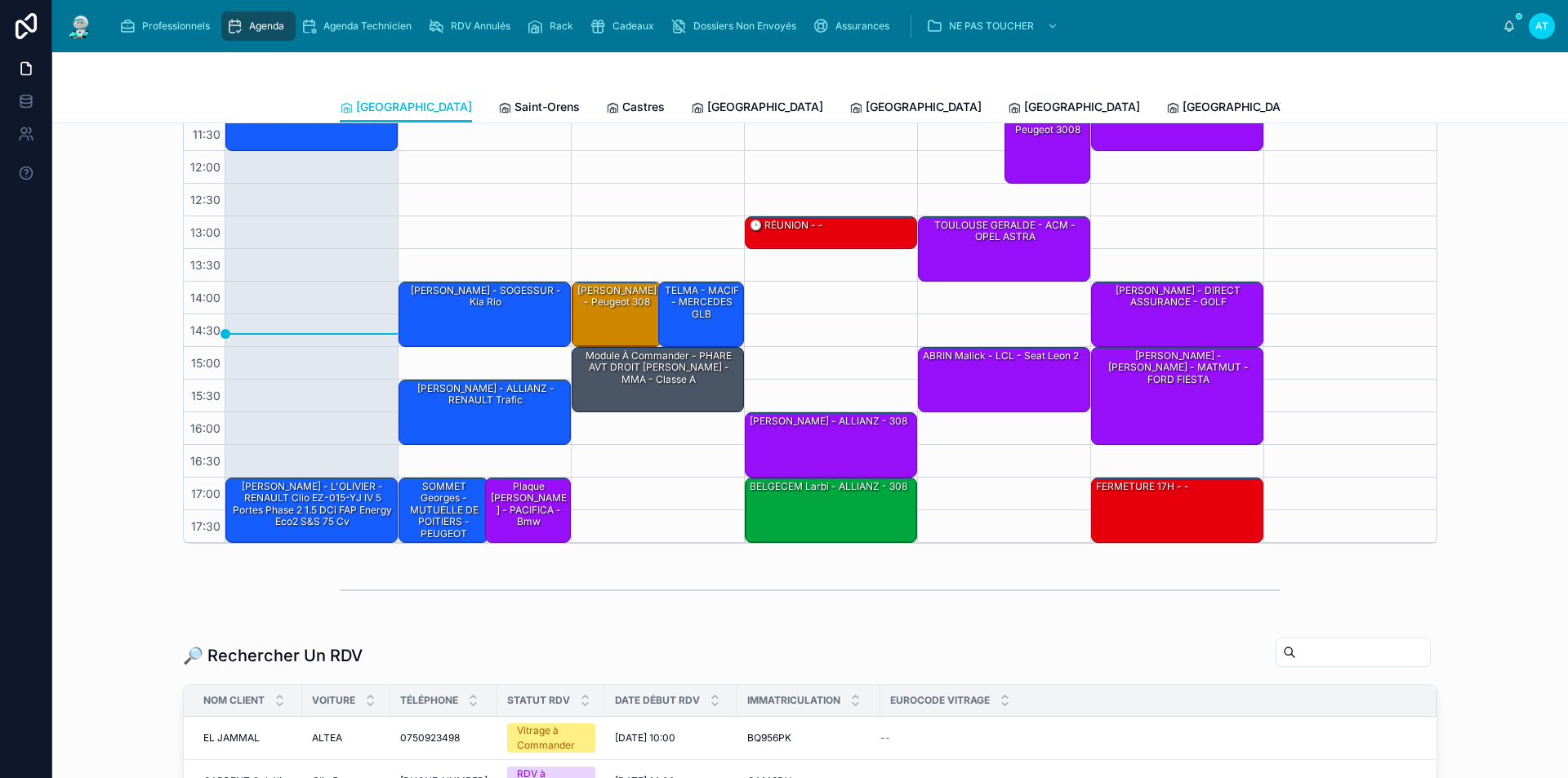
click at [865, 102] on span "[GEOGRAPHIC_DATA]" at bounding box center [923, 106] width 116 height 16
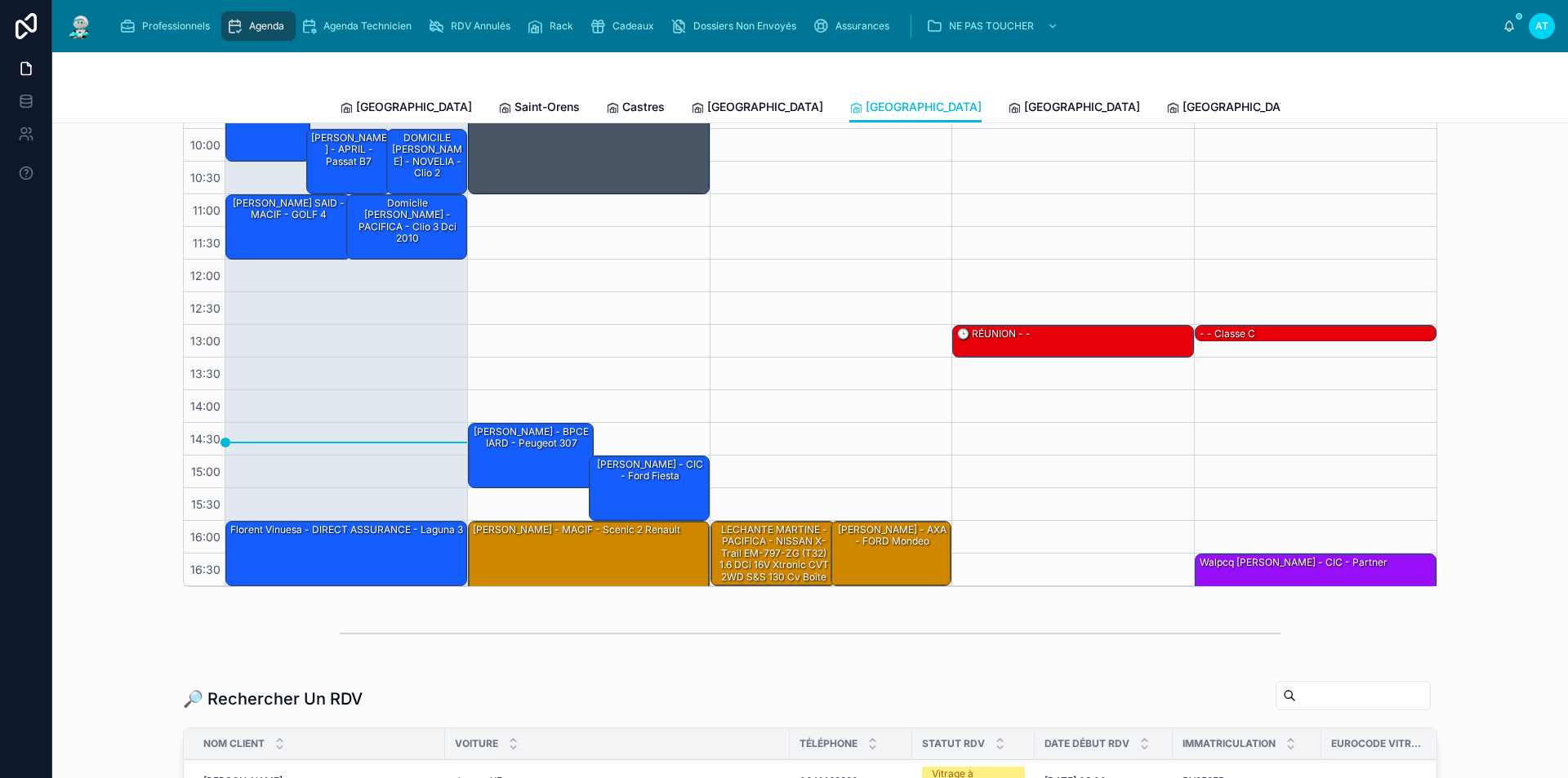
scroll to position [163, 0]
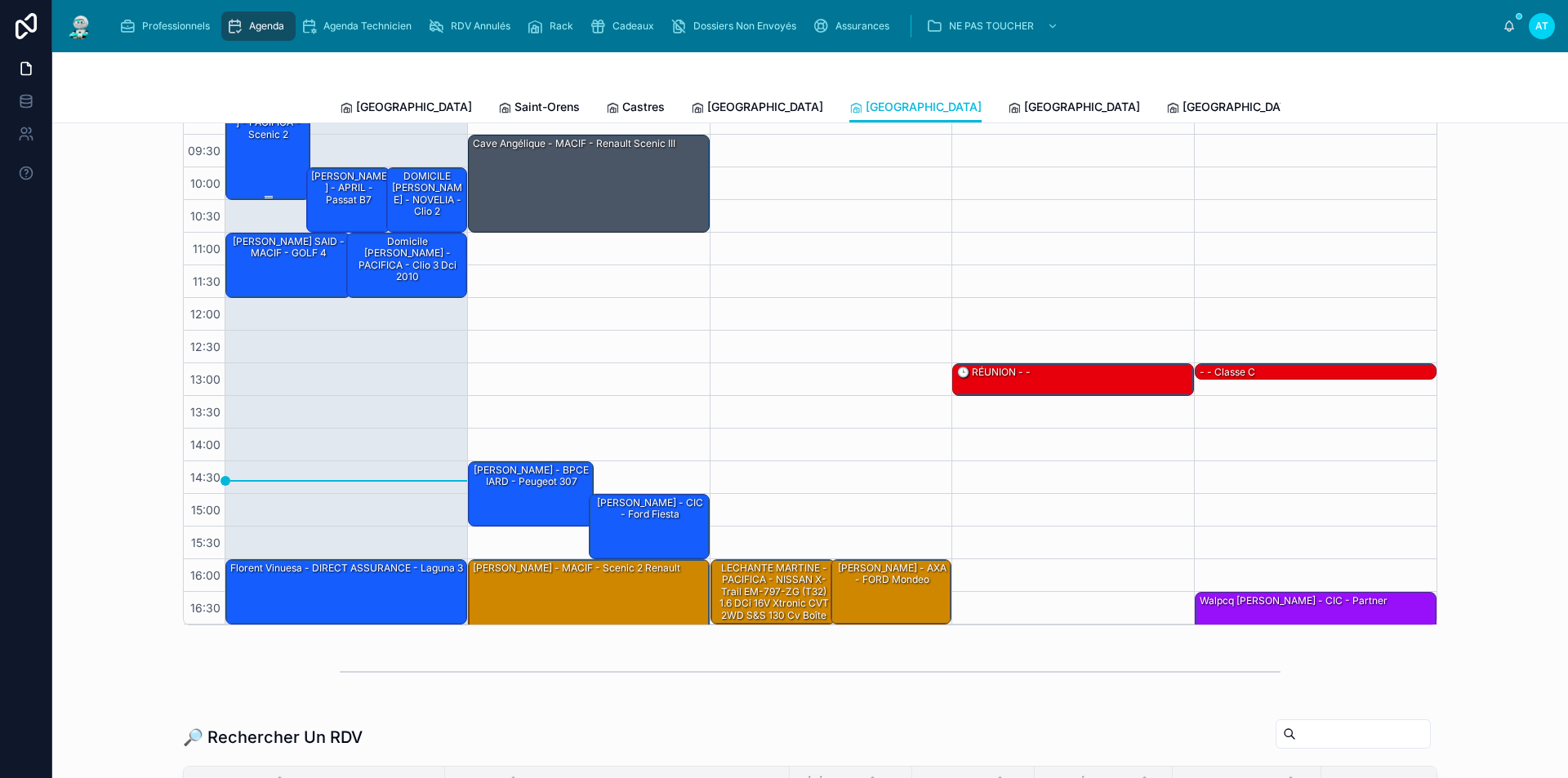
click at [255, 142] on div "[PERSON_NAME] - PACIFICA - scenic 2" at bounding box center [269, 122] width 80 height 38
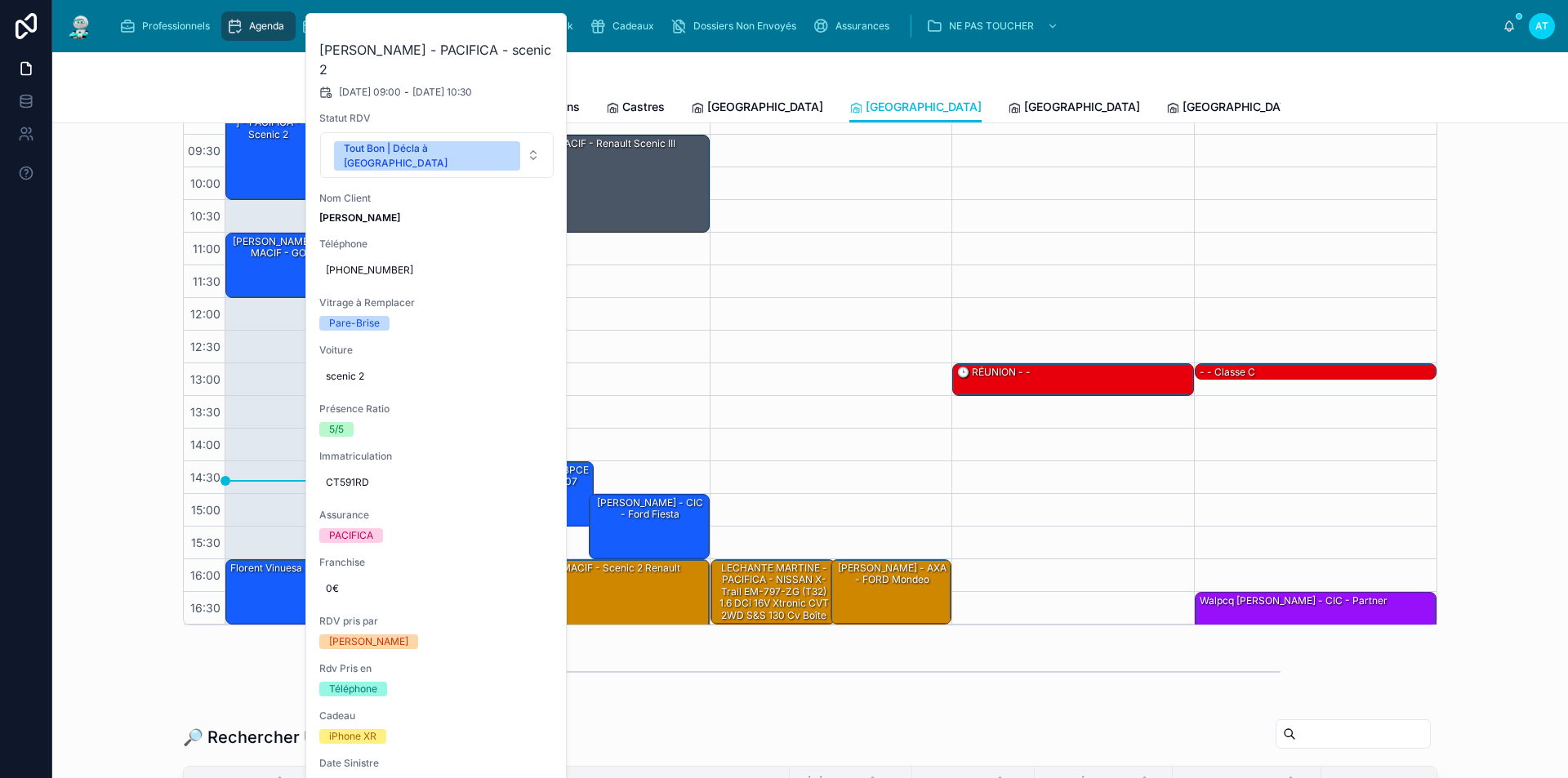
click at [0, 0] on button at bounding box center [0, 0] width 0 height 0
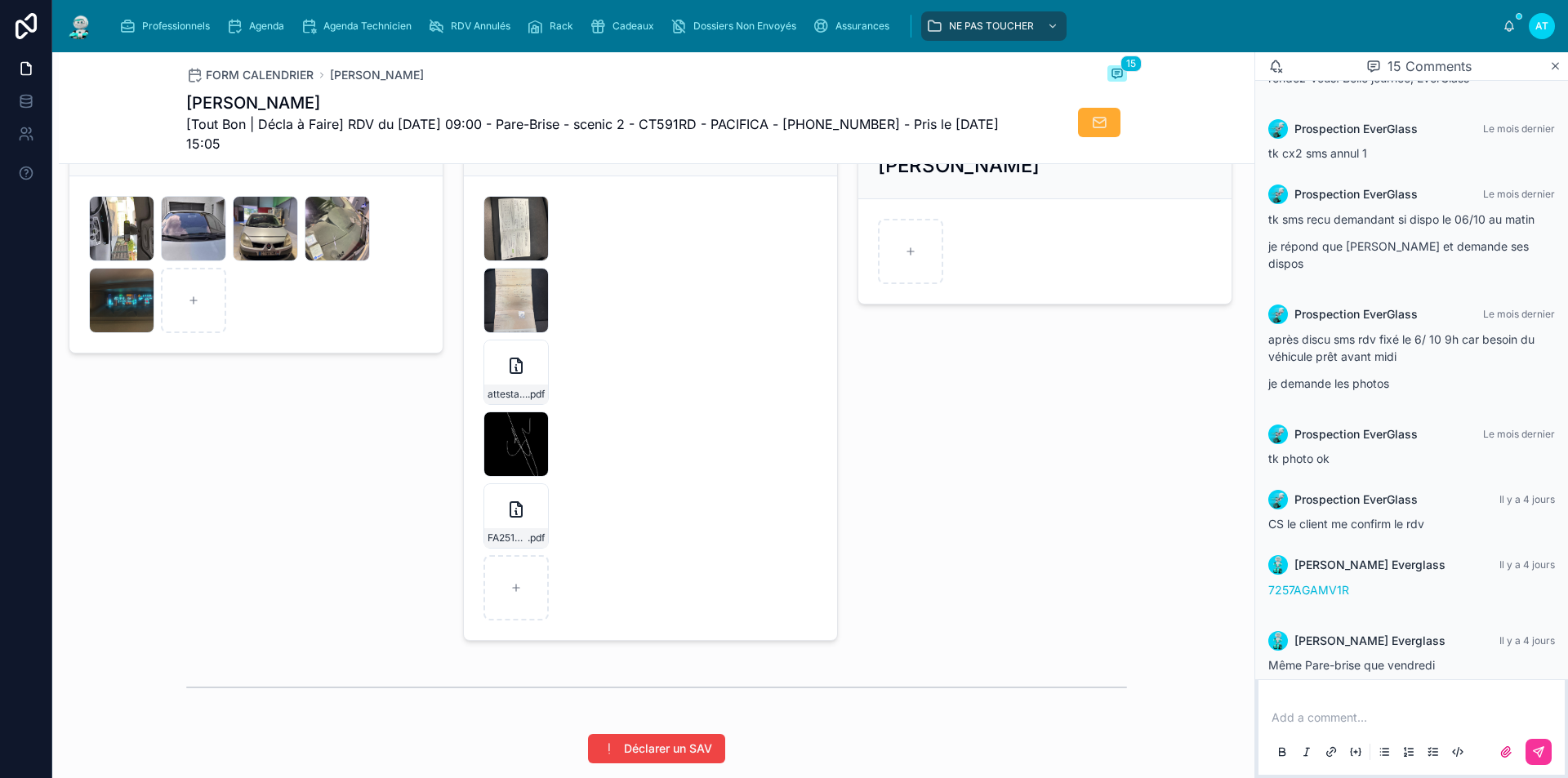
scroll to position [2284, 0]
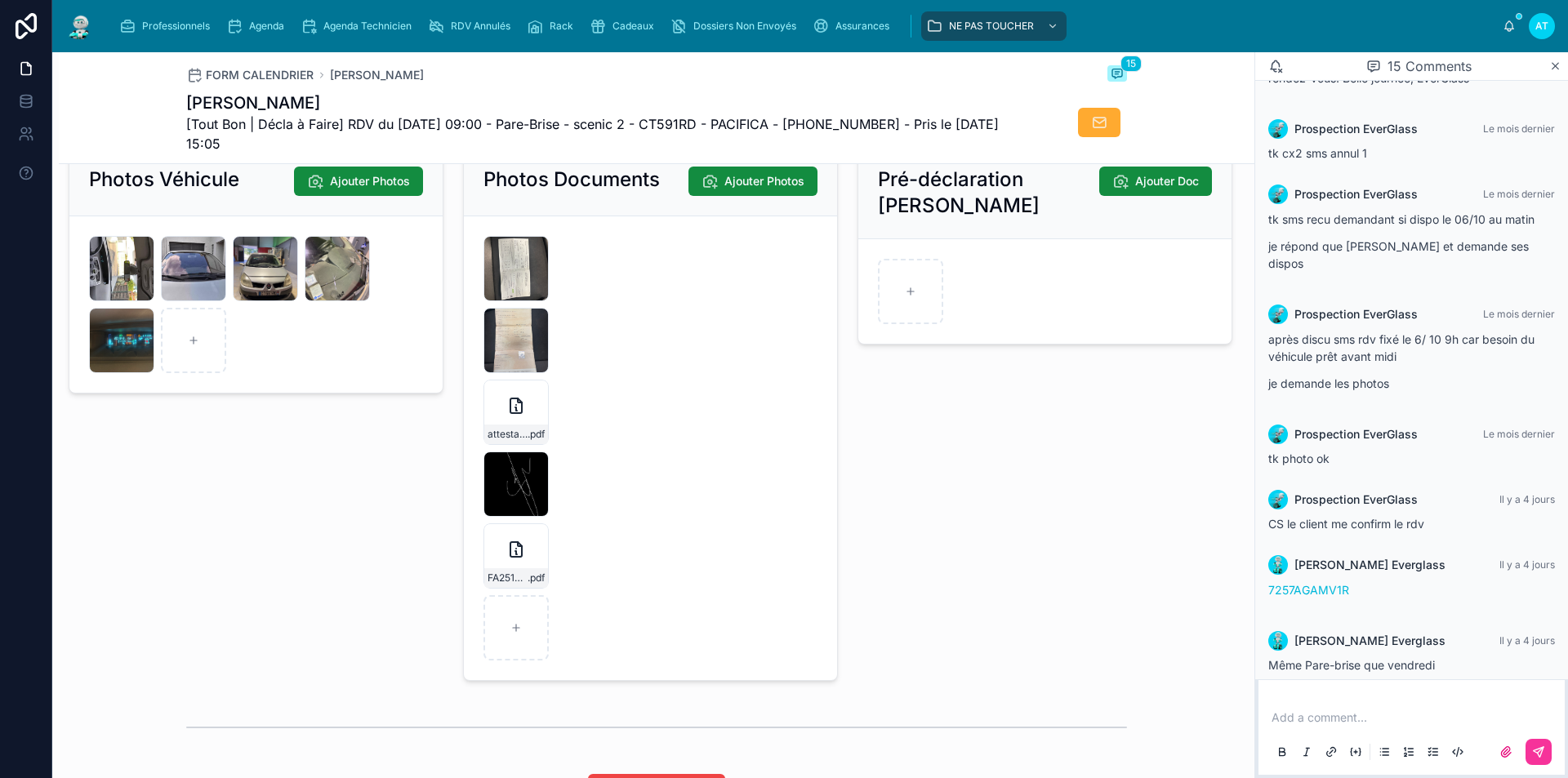
click at [340, 280] on div "IMG_3069 .jpg" at bounding box center [337, 269] width 65 height 65
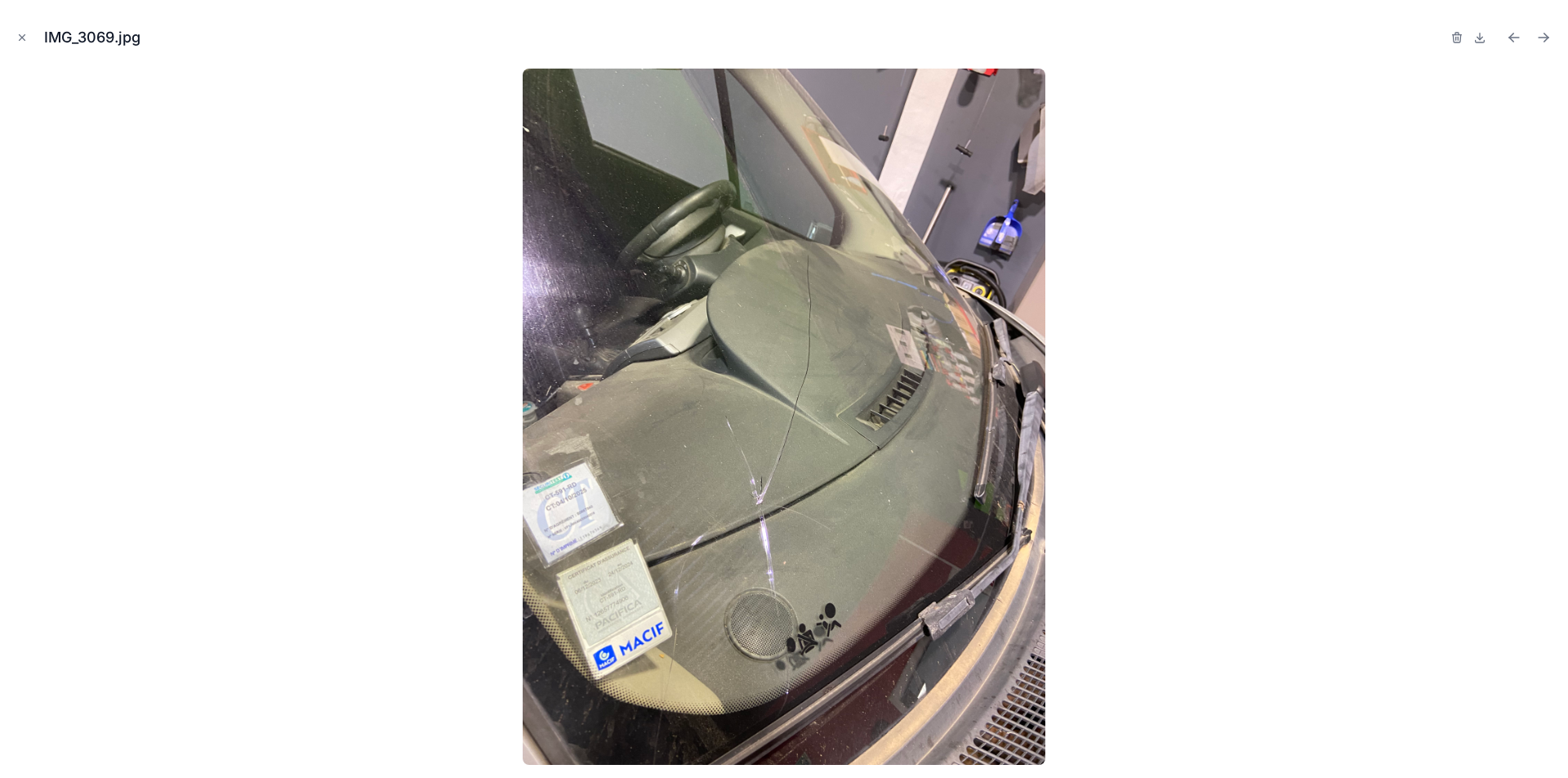
click at [16, 35] on icon "Close modal" at bounding box center [21, 37] width 11 height 11
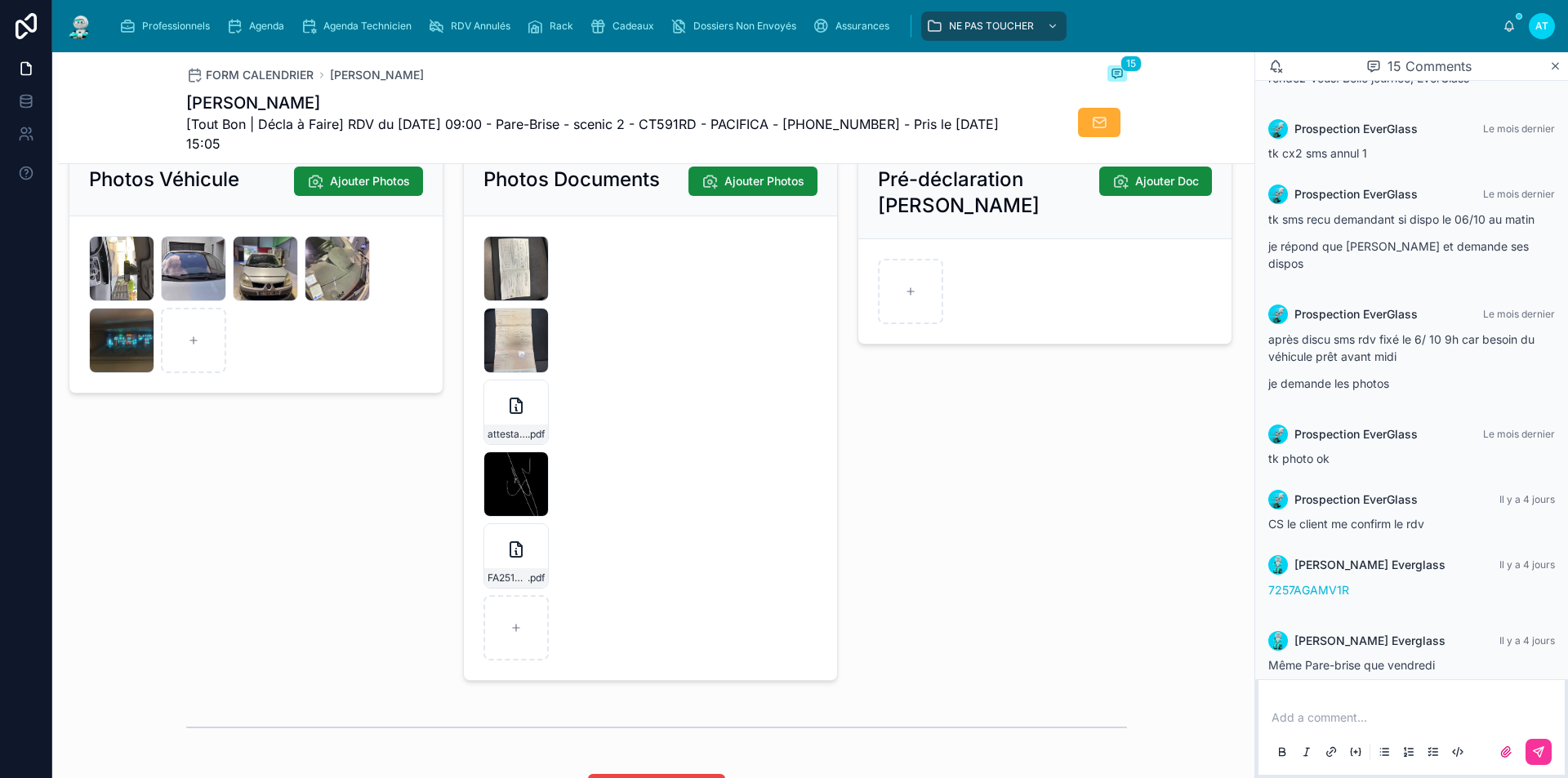
click at [143, 275] on div "GMXOYLH7CTPH4OCODLFTTYV1V2 .jpg-thumb" at bounding box center [121, 269] width 65 height 65
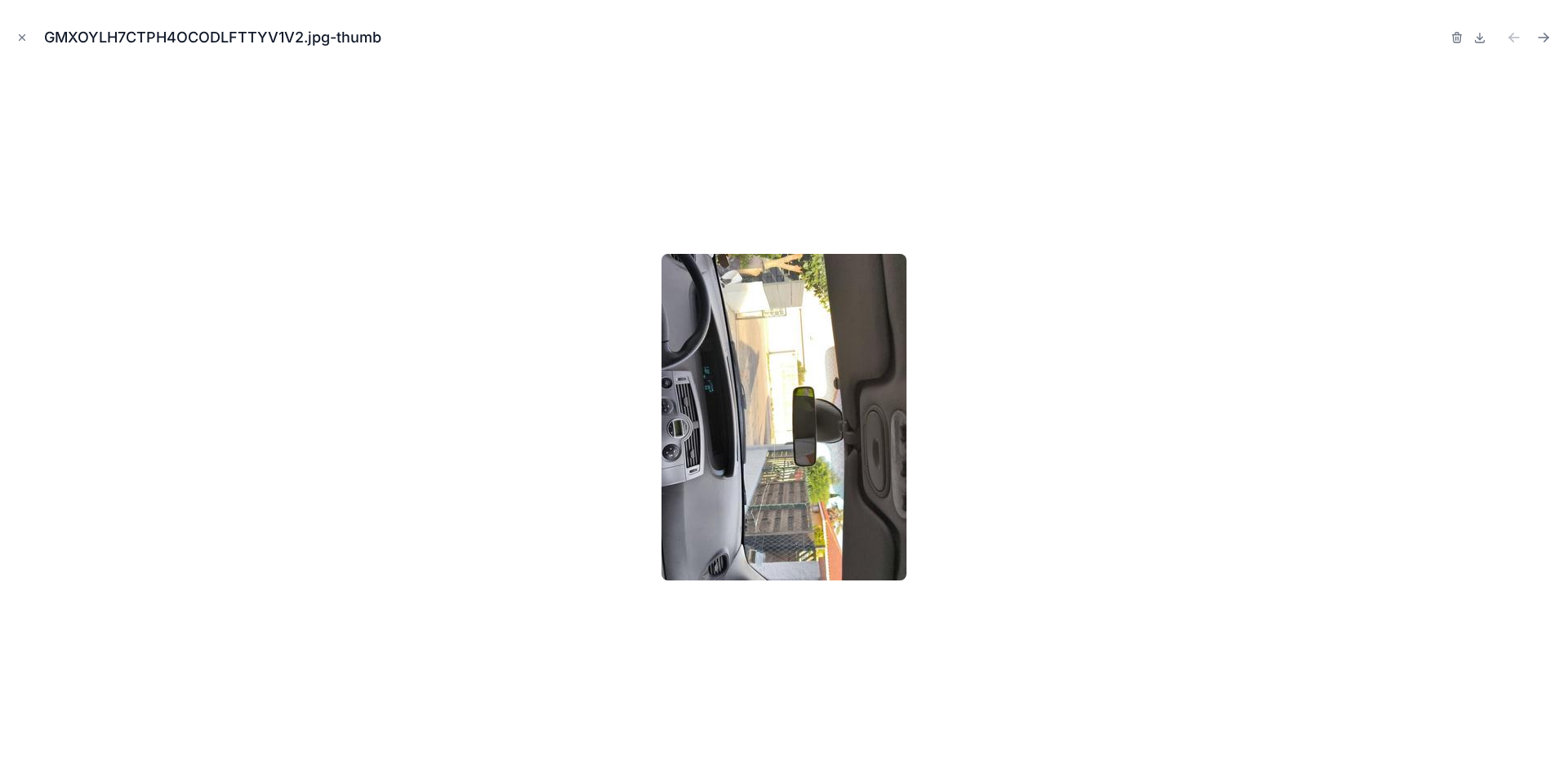
click at [18, 36] on icon "Close modal" at bounding box center [21, 37] width 11 height 11
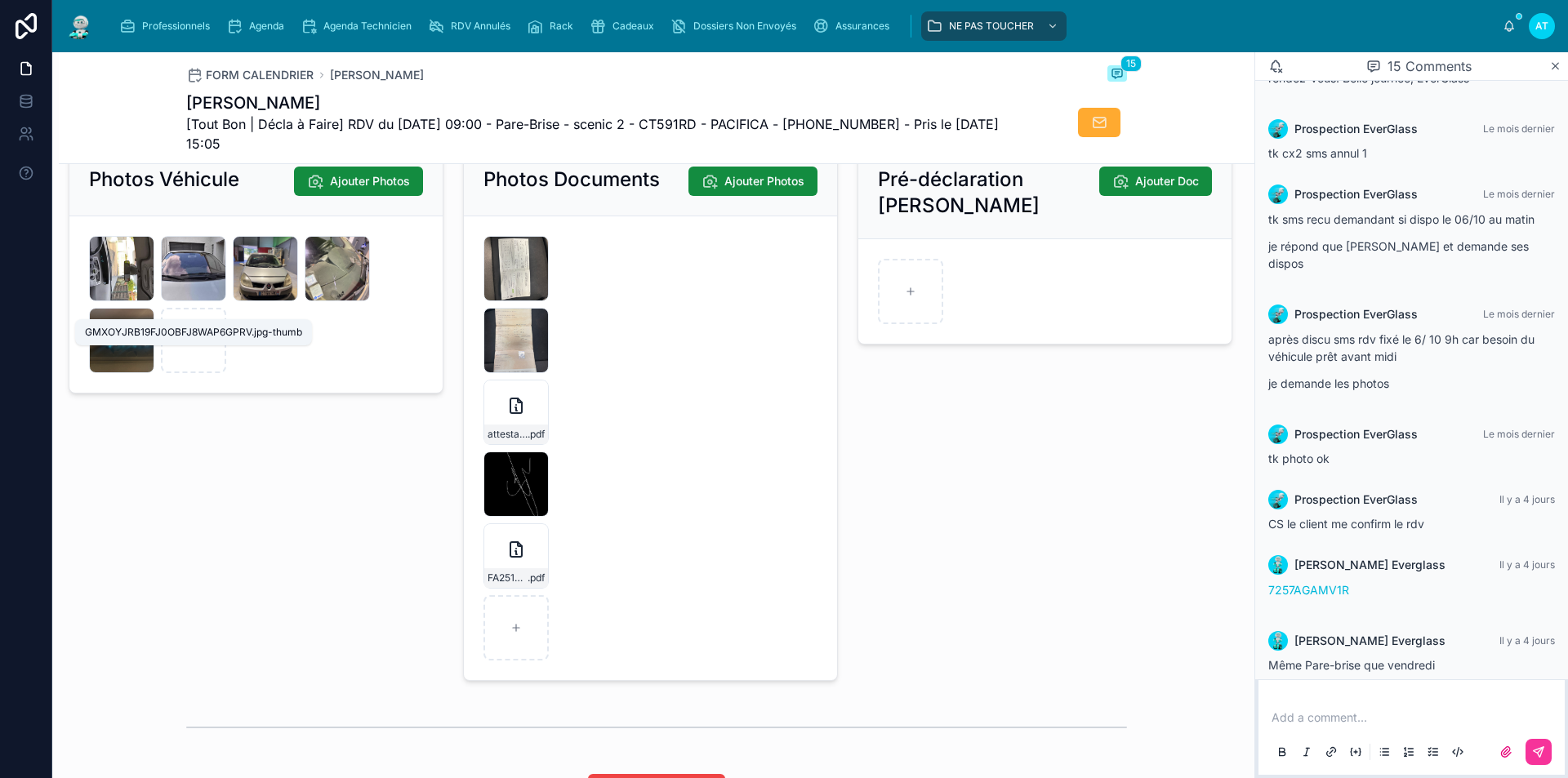
click at [0, 0] on span "GMXOYJRB19FJ0OBFJ8WAP6GPRV" at bounding box center [0, 0] width 0 height 0
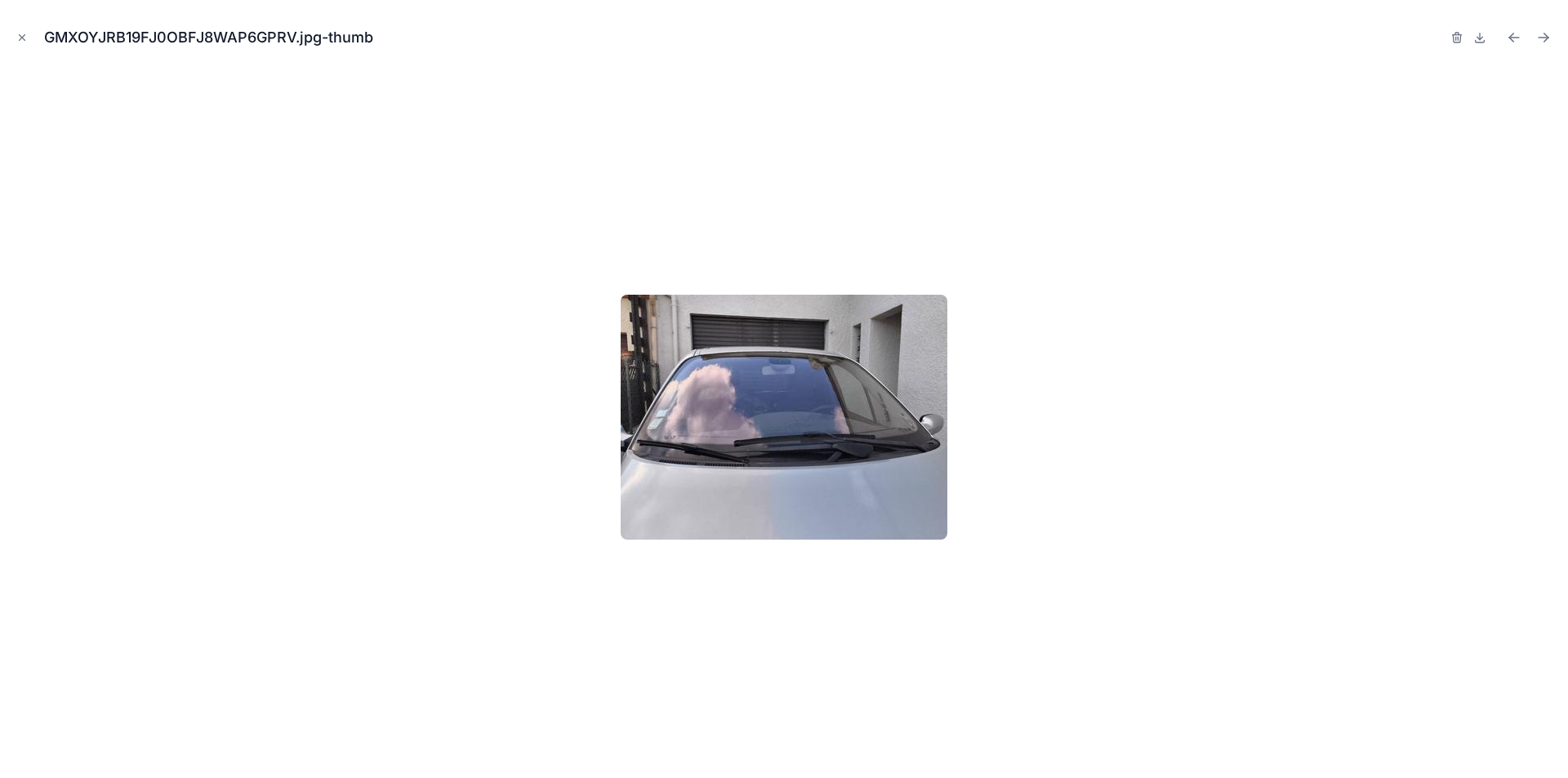
click at [24, 41] on icon "Close modal" at bounding box center [21, 37] width 11 height 11
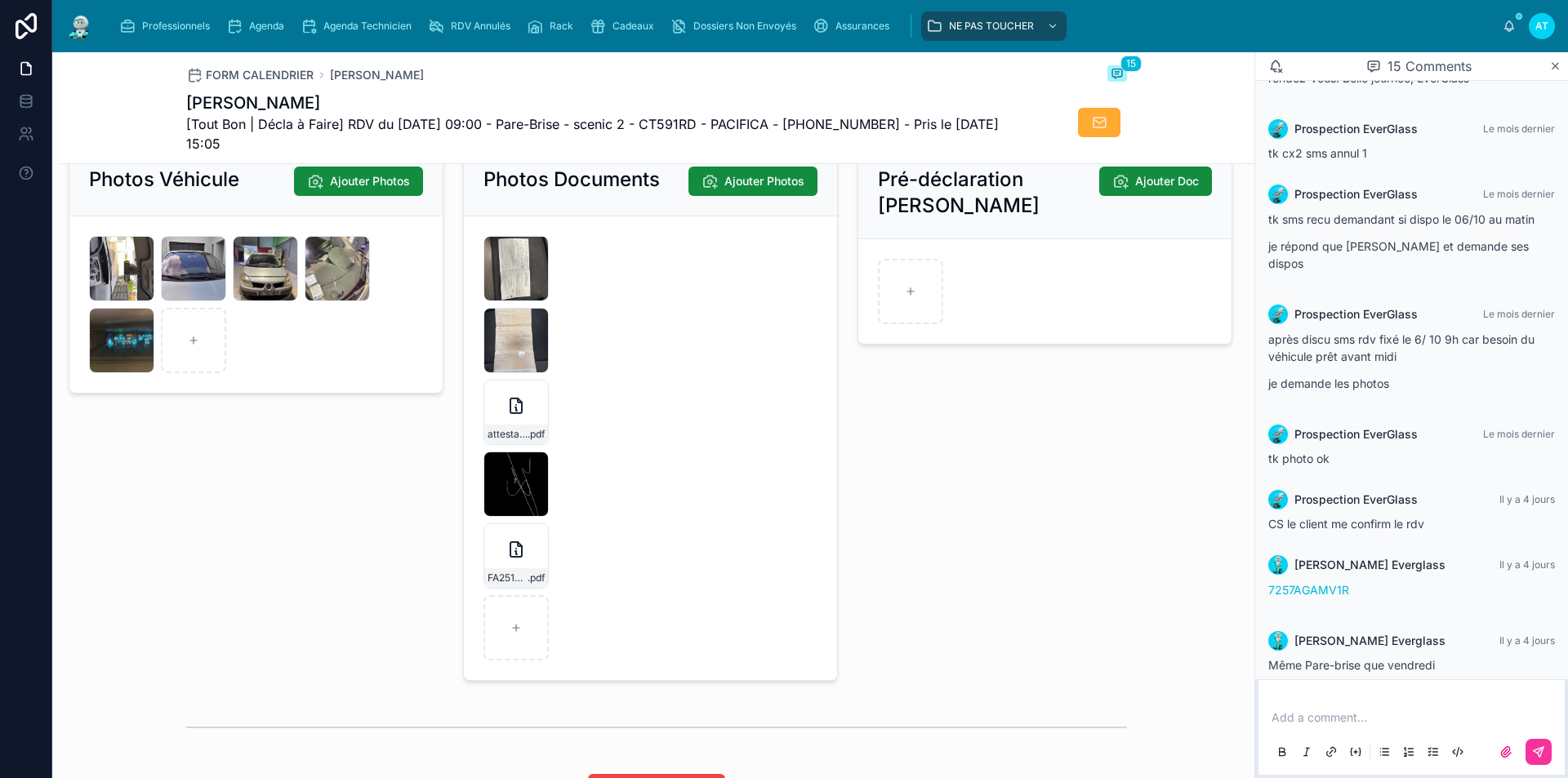
click at [243, 32] on div "Agenda" at bounding box center [258, 26] width 64 height 26
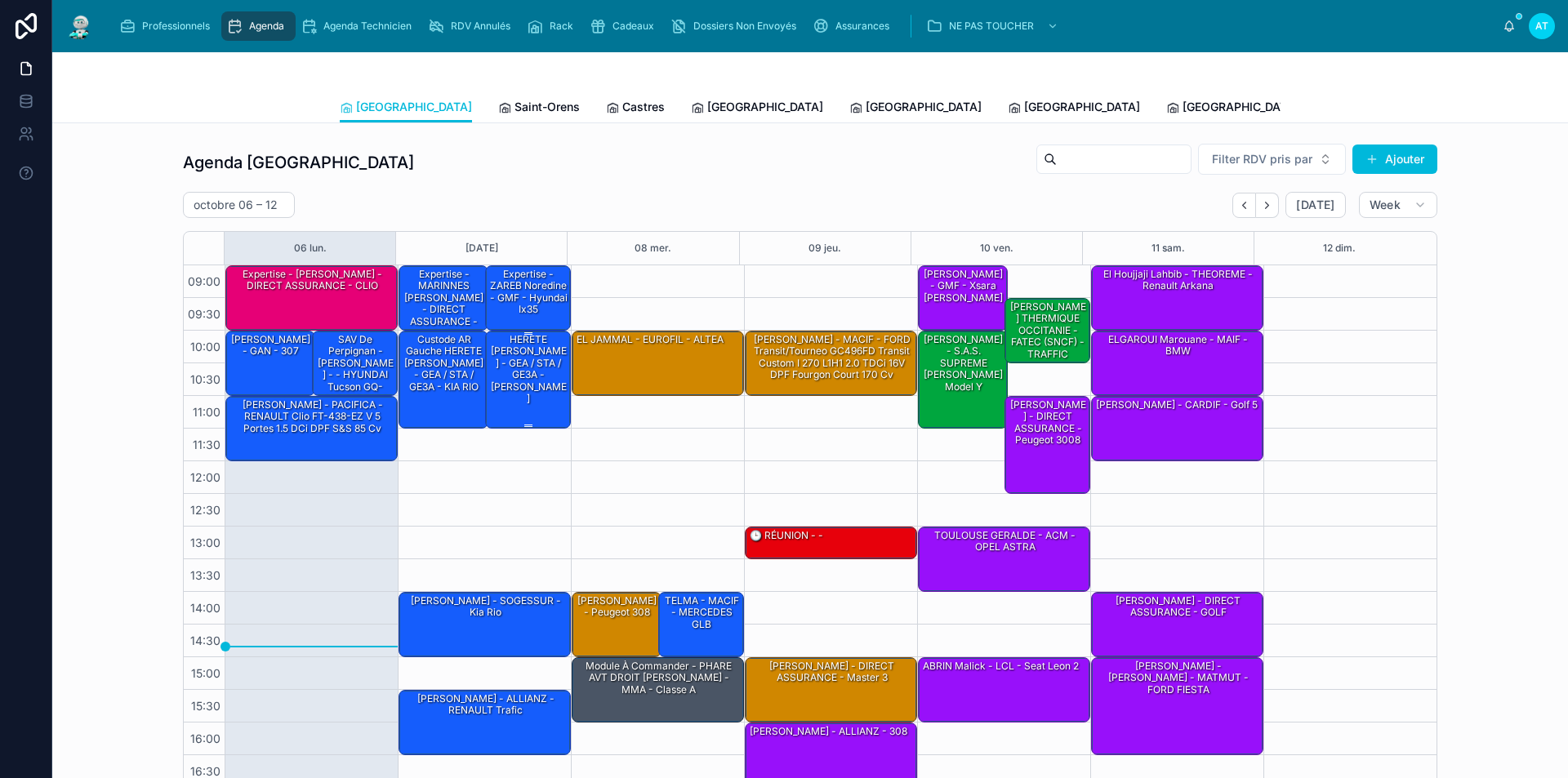
scroll to position [65, 0]
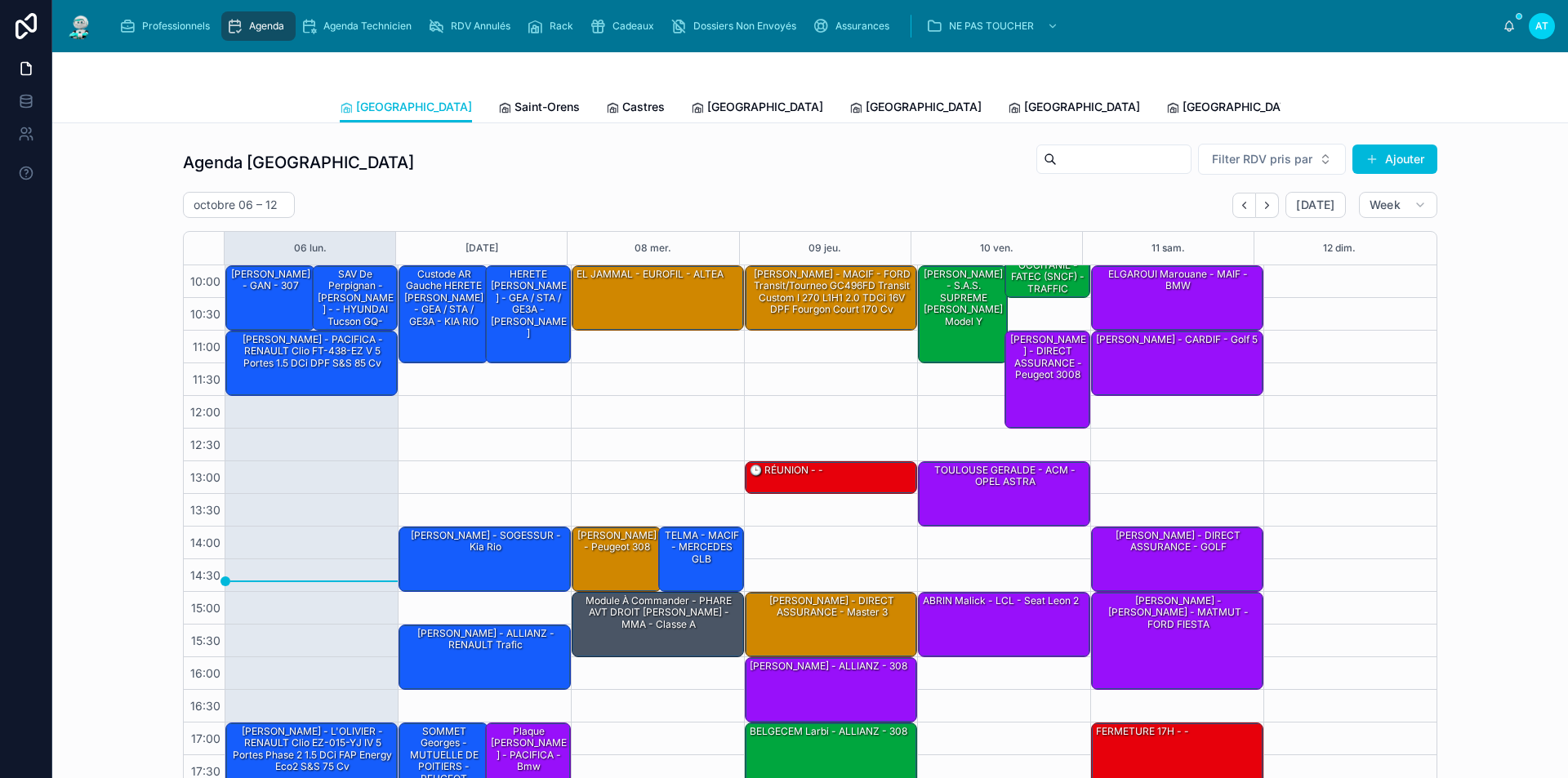
click at [849, 98] on link "[GEOGRAPHIC_DATA]" at bounding box center [916, 108] width 133 height 33
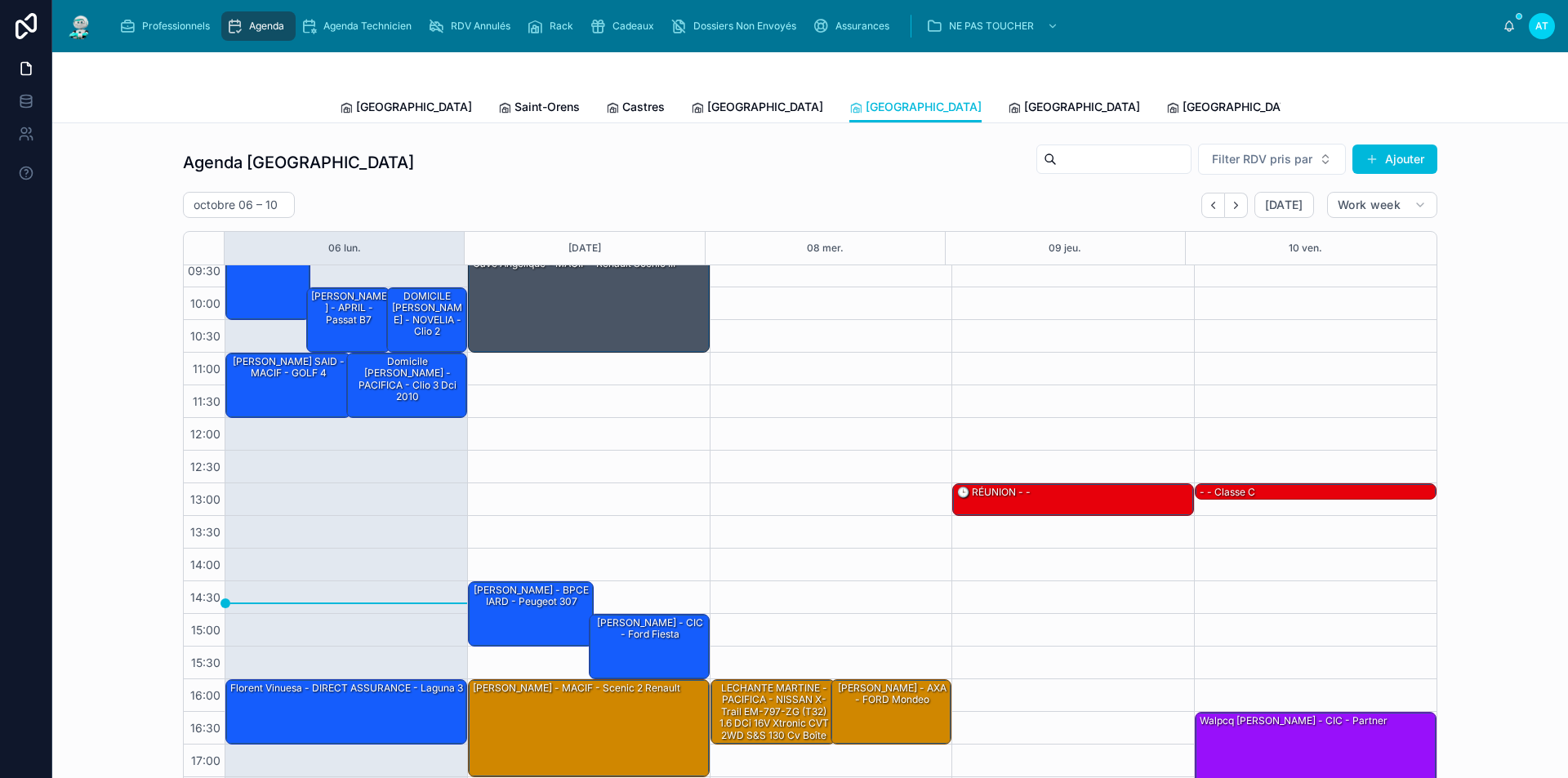
scroll to position [65, 0]
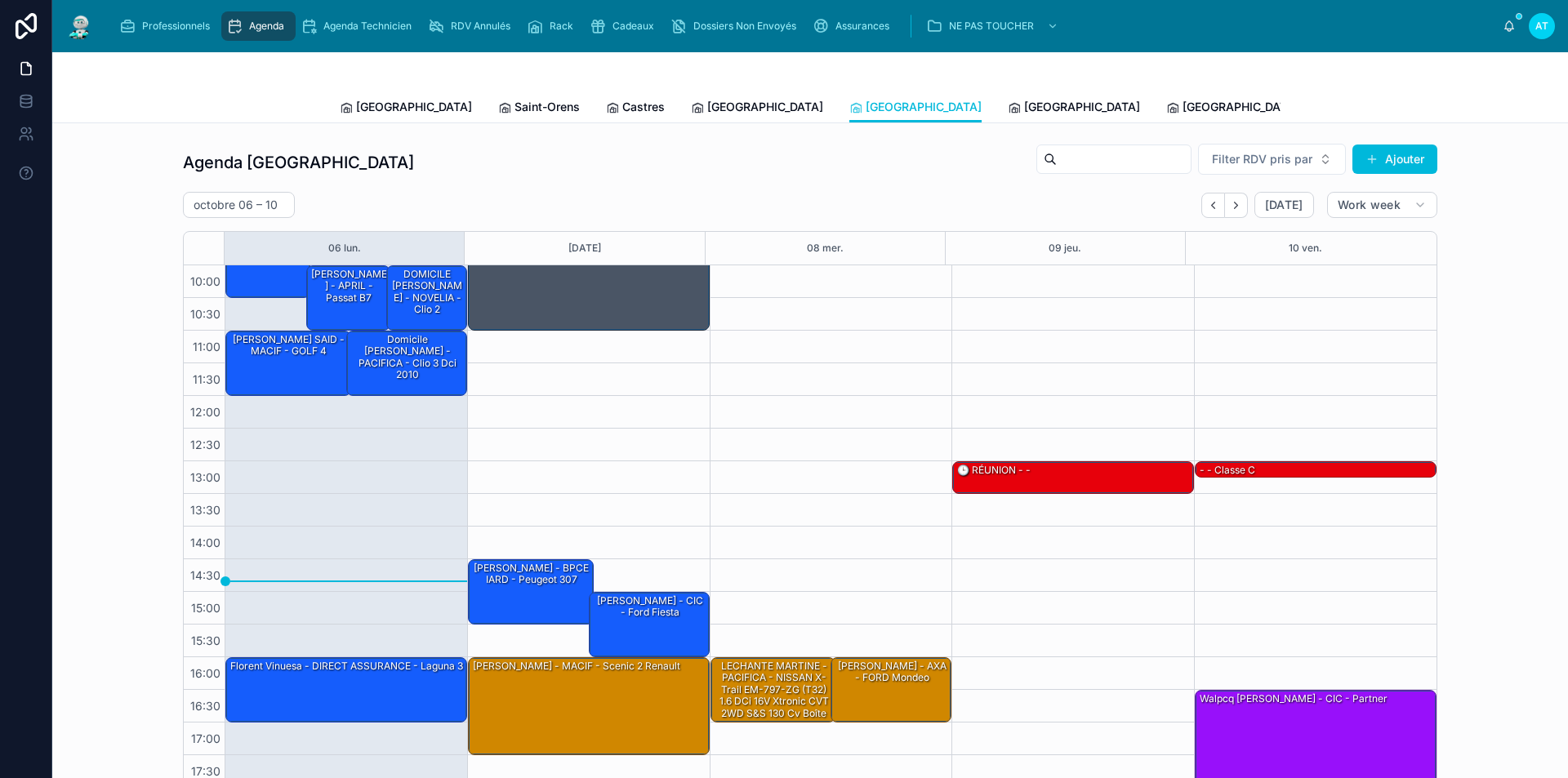
click at [1024, 106] on span "[GEOGRAPHIC_DATA]" at bounding box center [1082, 106] width 116 height 16
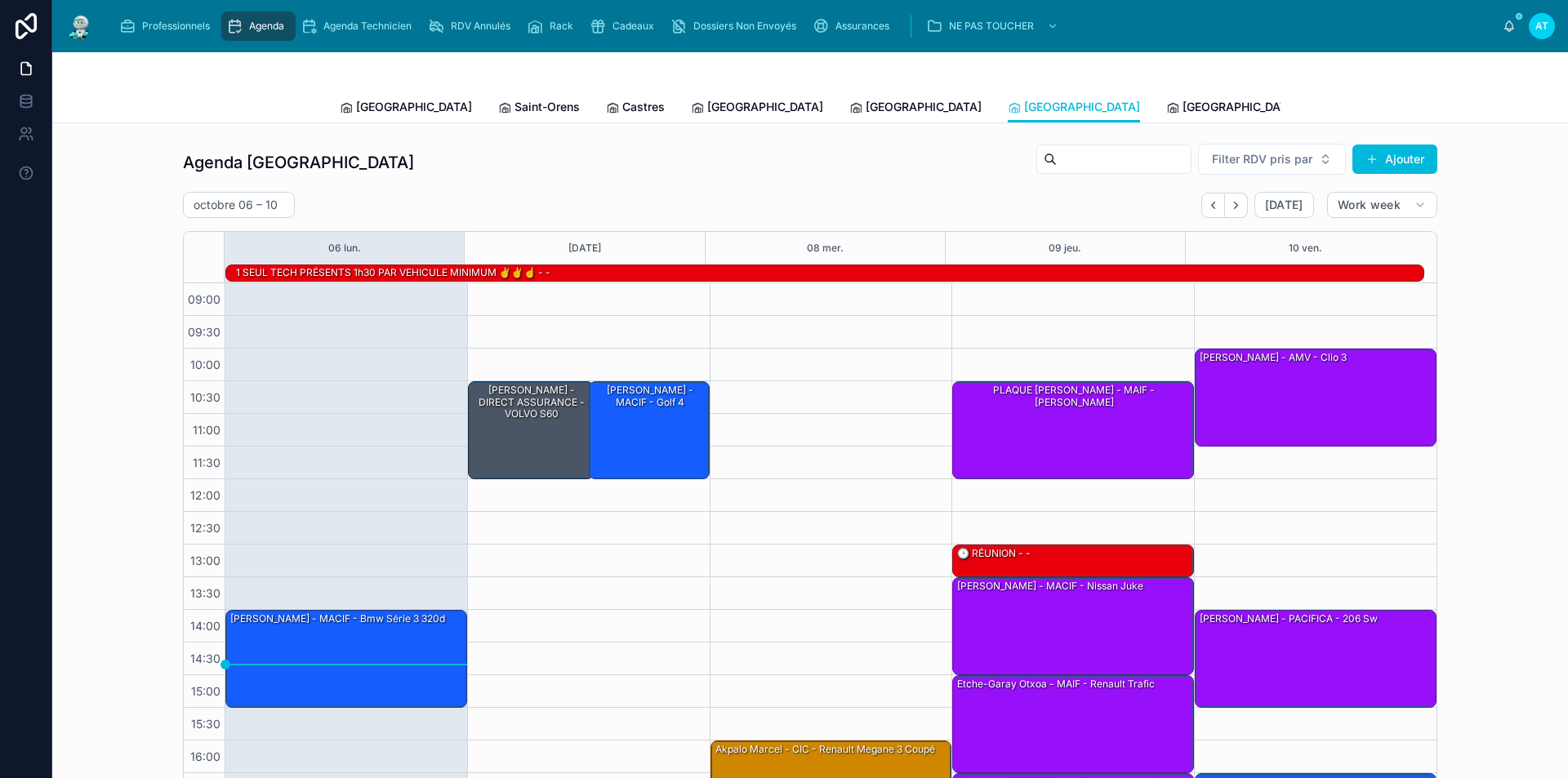
click at [1182, 101] on span "[GEOGRAPHIC_DATA]" at bounding box center [1240, 106] width 116 height 16
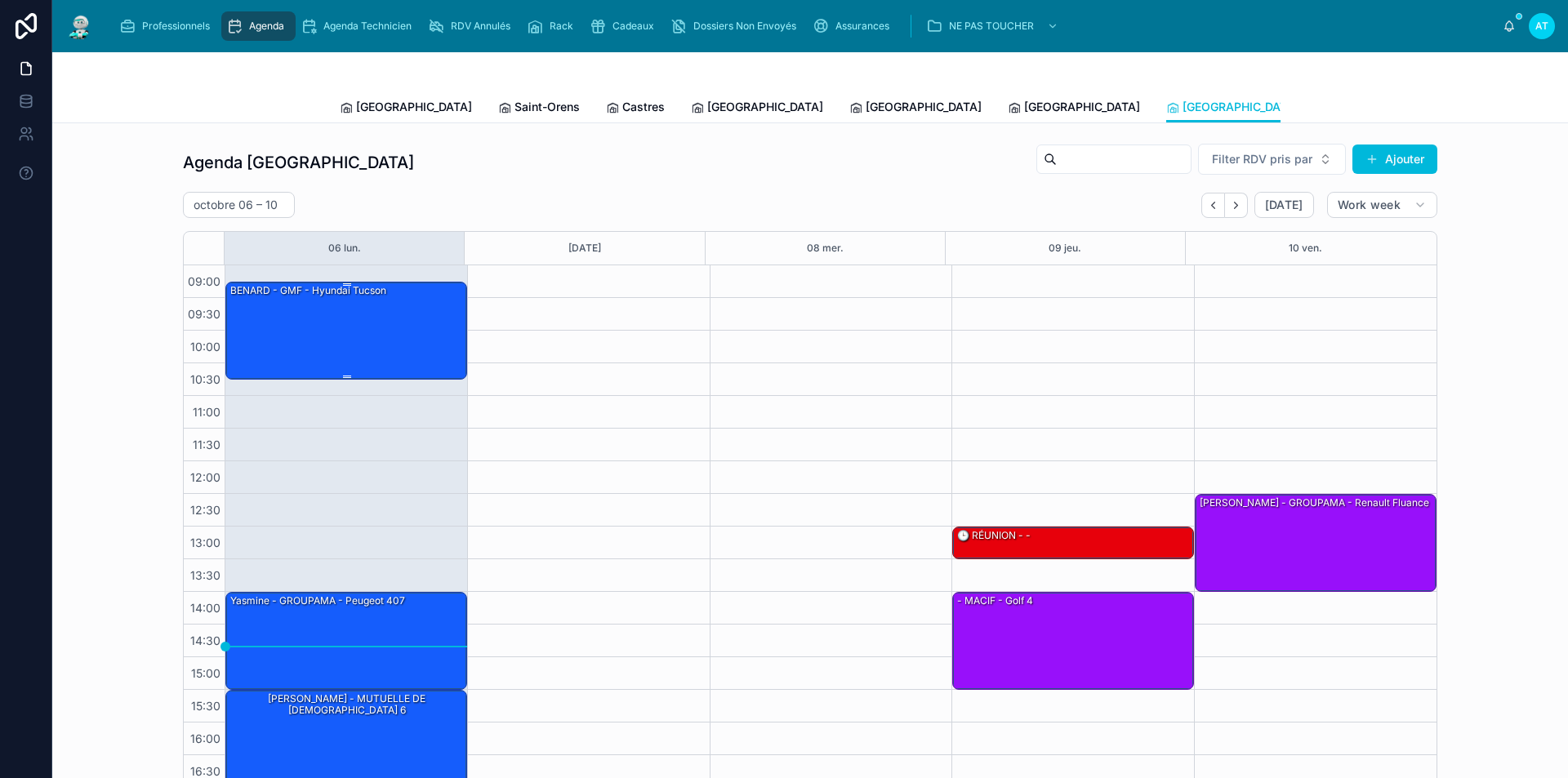
click at [421, 326] on div "BENARD - GMF - hyundai tucson" at bounding box center [347, 329] width 236 height 94
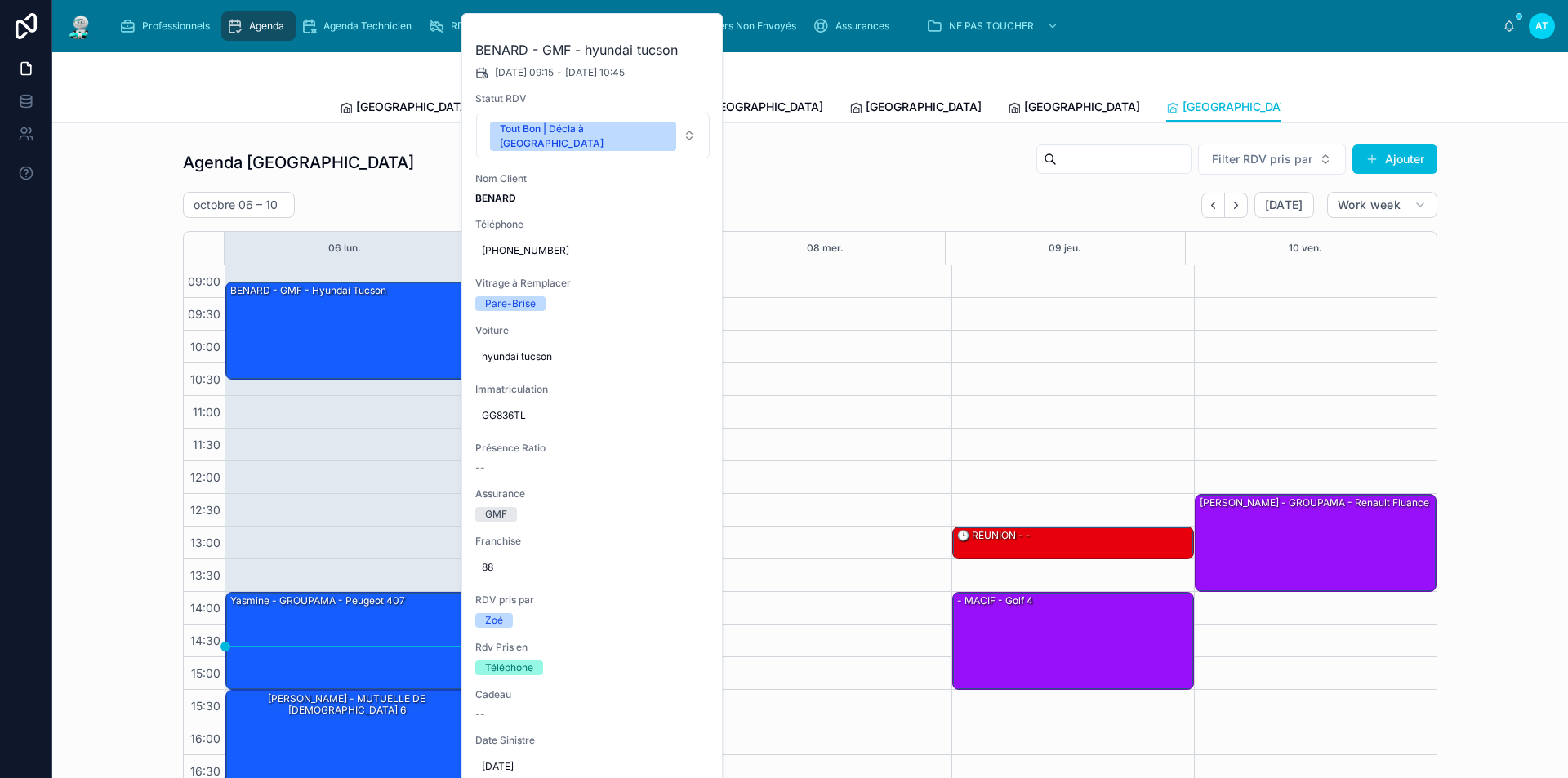
click at [0, 0] on icon at bounding box center [0, 0] width 0 height 0
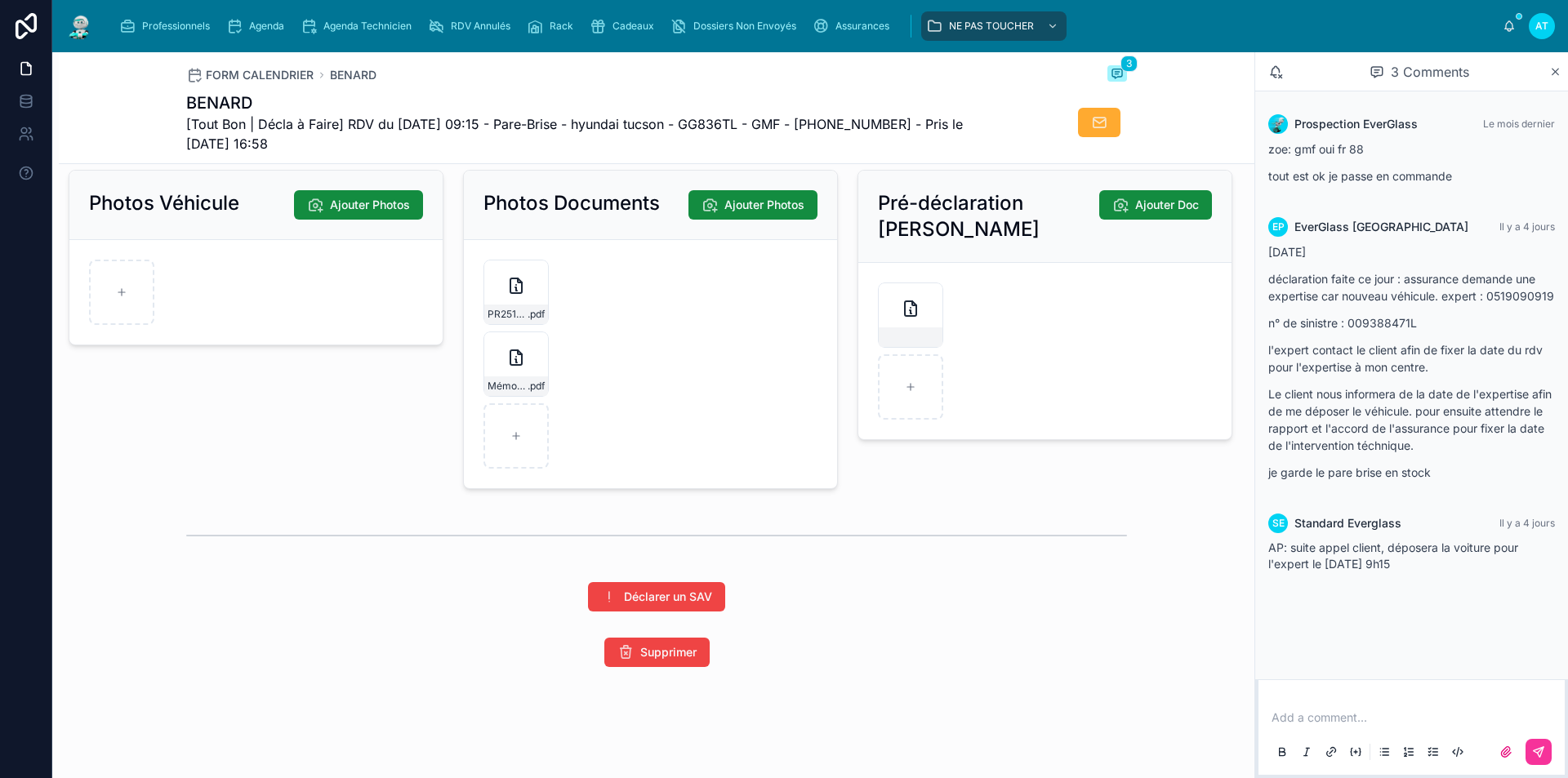
scroll to position [2367, 0]
click at [259, 25] on span "Agenda" at bounding box center [266, 26] width 36 height 13
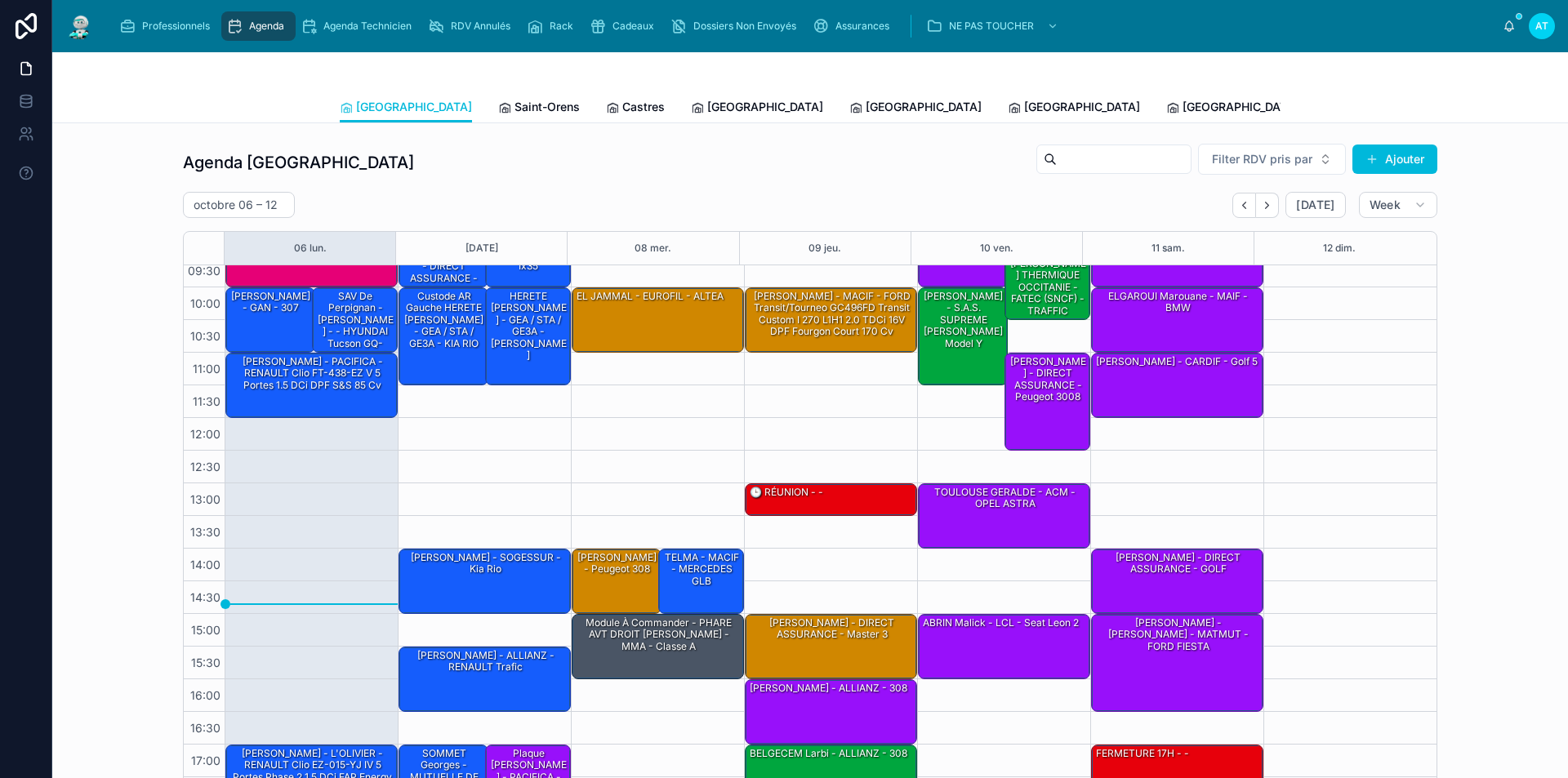
scroll to position [65, 0]
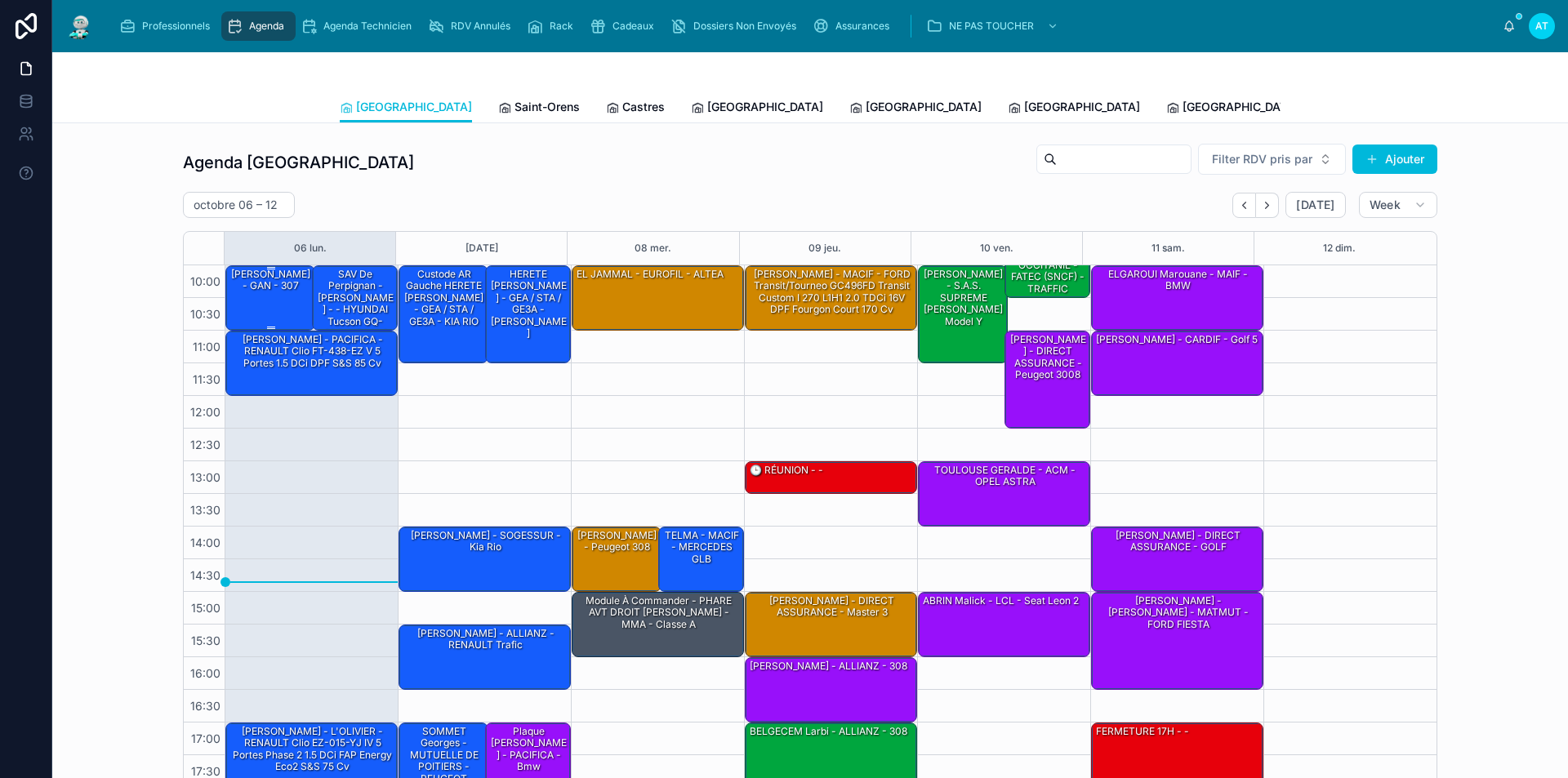
click at [280, 306] on div "[PERSON_NAME] - GAN - 307" at bounding box center [271, 297] width 85 height 62
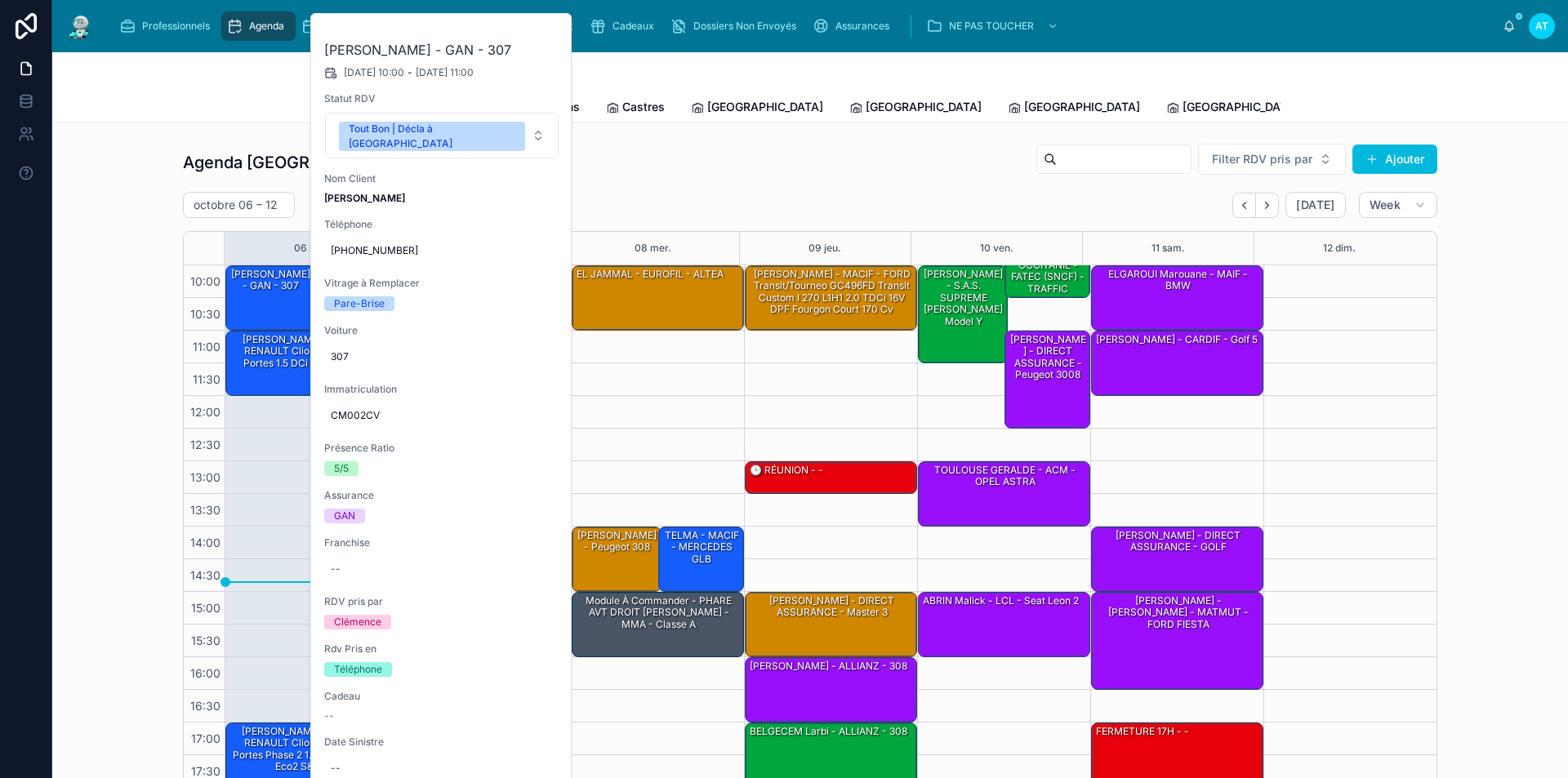
click at [268, 431] on div "09:00 – 10:00 Expertise - HASSAINI ABDELMALEK - DIRECT ASSURANCE - CLIO 10:00 –…" at bounding box center [310, 493] width 173 height 587
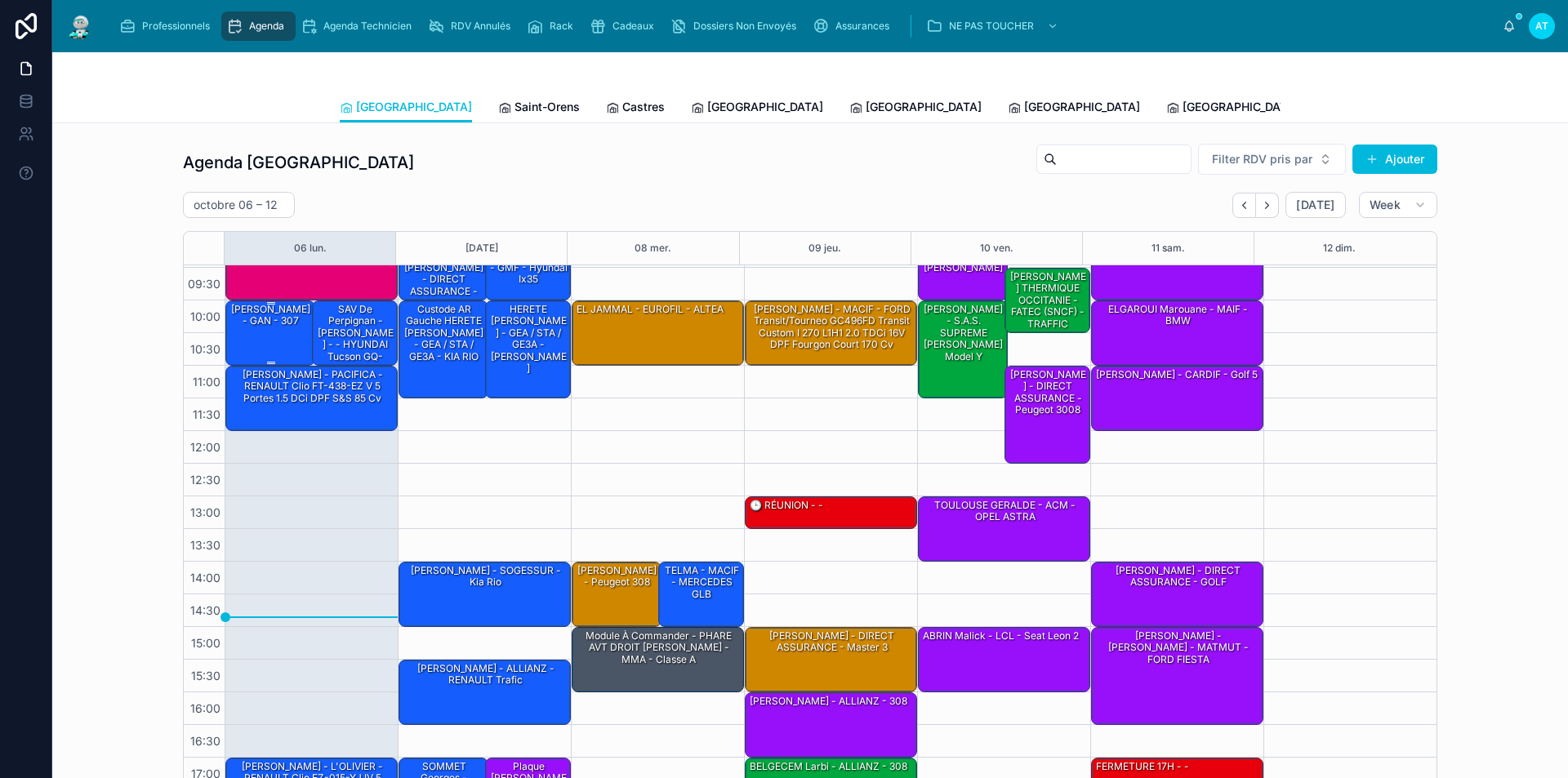
scroll to position [0, 0]
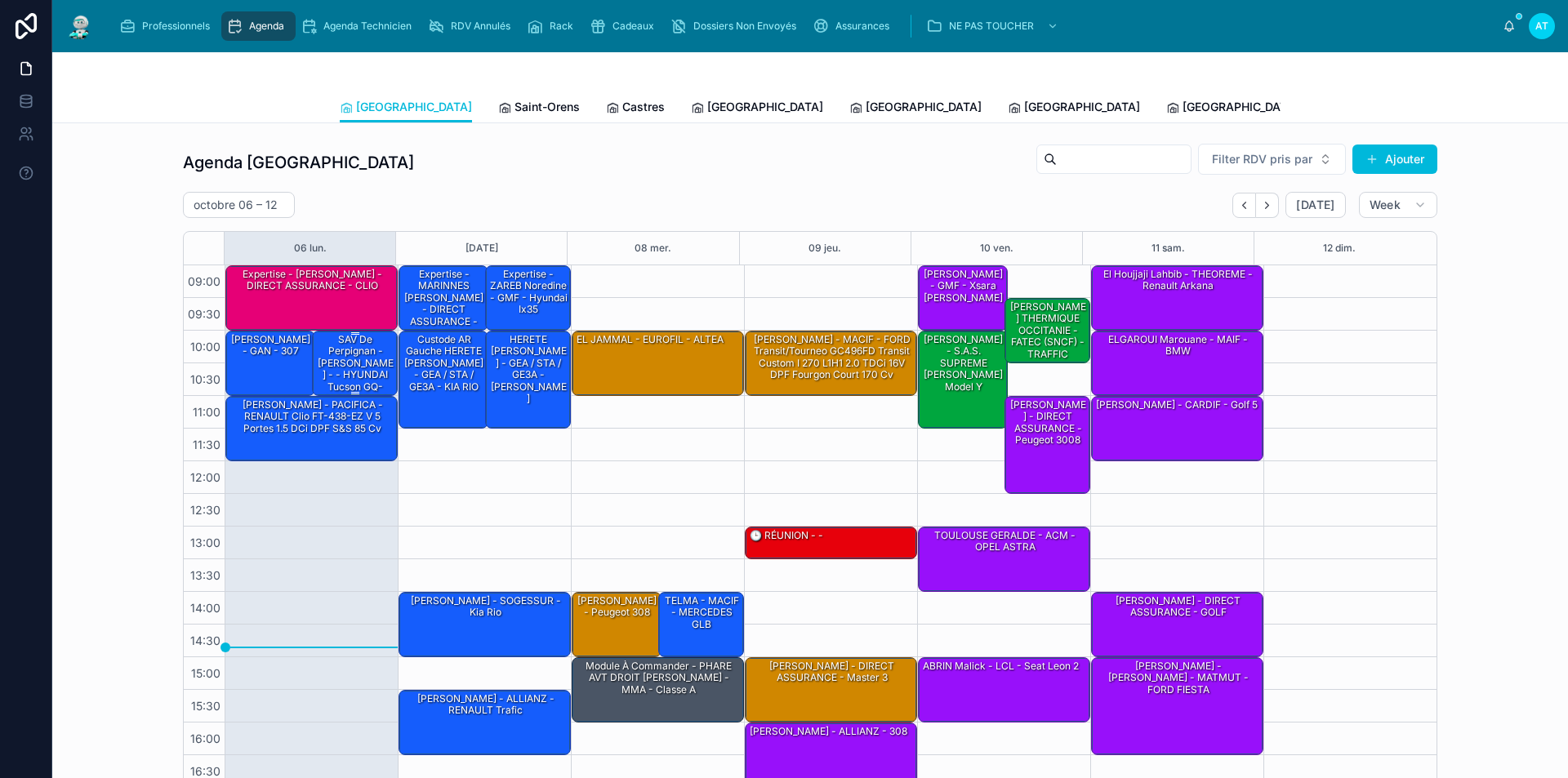
click at [358, 365] on div "SAV de Perpignan - [PERSON_NAME] - - HYUNDAI Tucson GQ-606-MF IV 1.6 TGDi 16V 2…" at bounding box center [355, 387] width 81 height 109
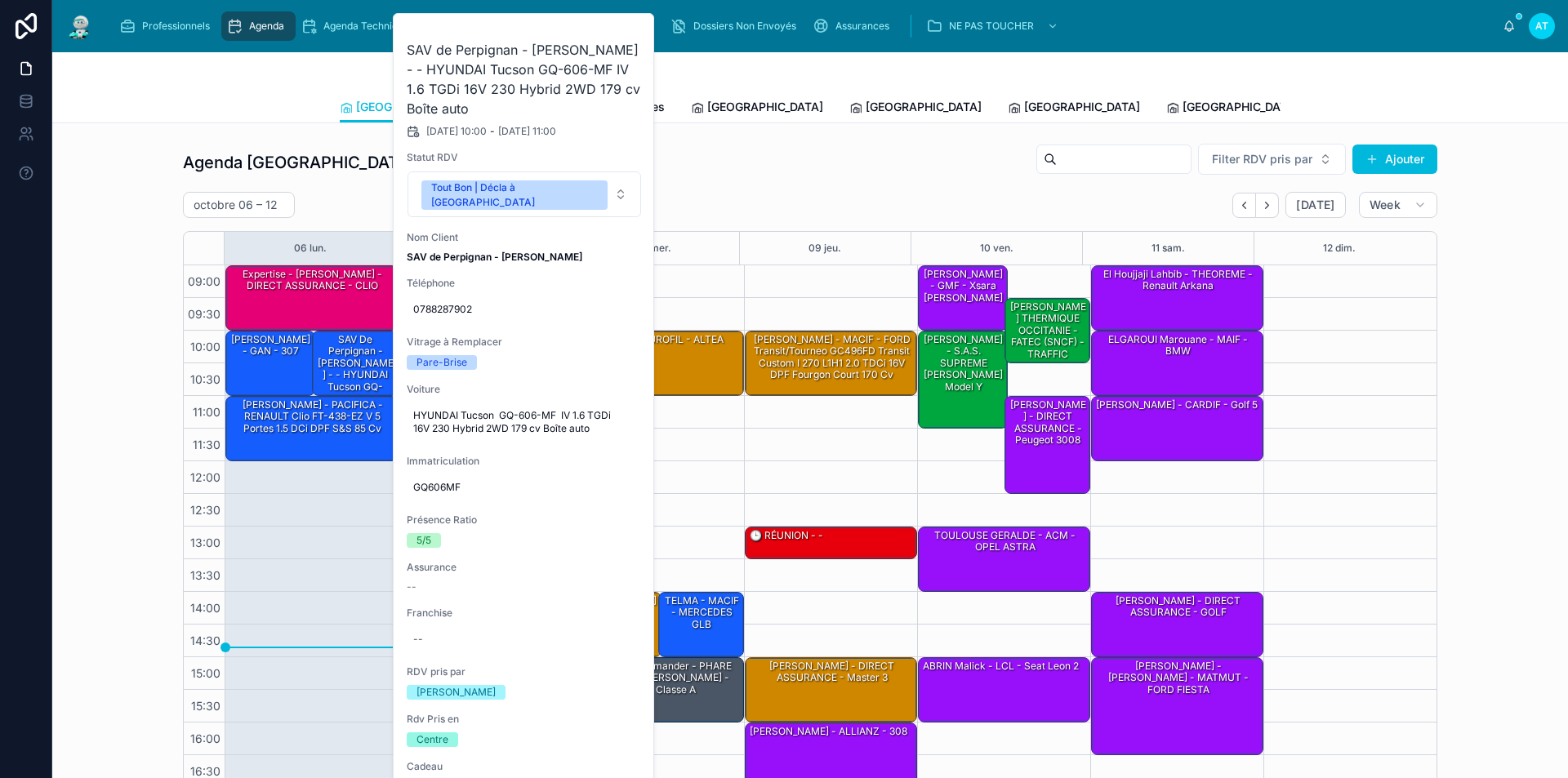
click at [0, 0] on button at bounding box center [0, 0] width 0 height 0
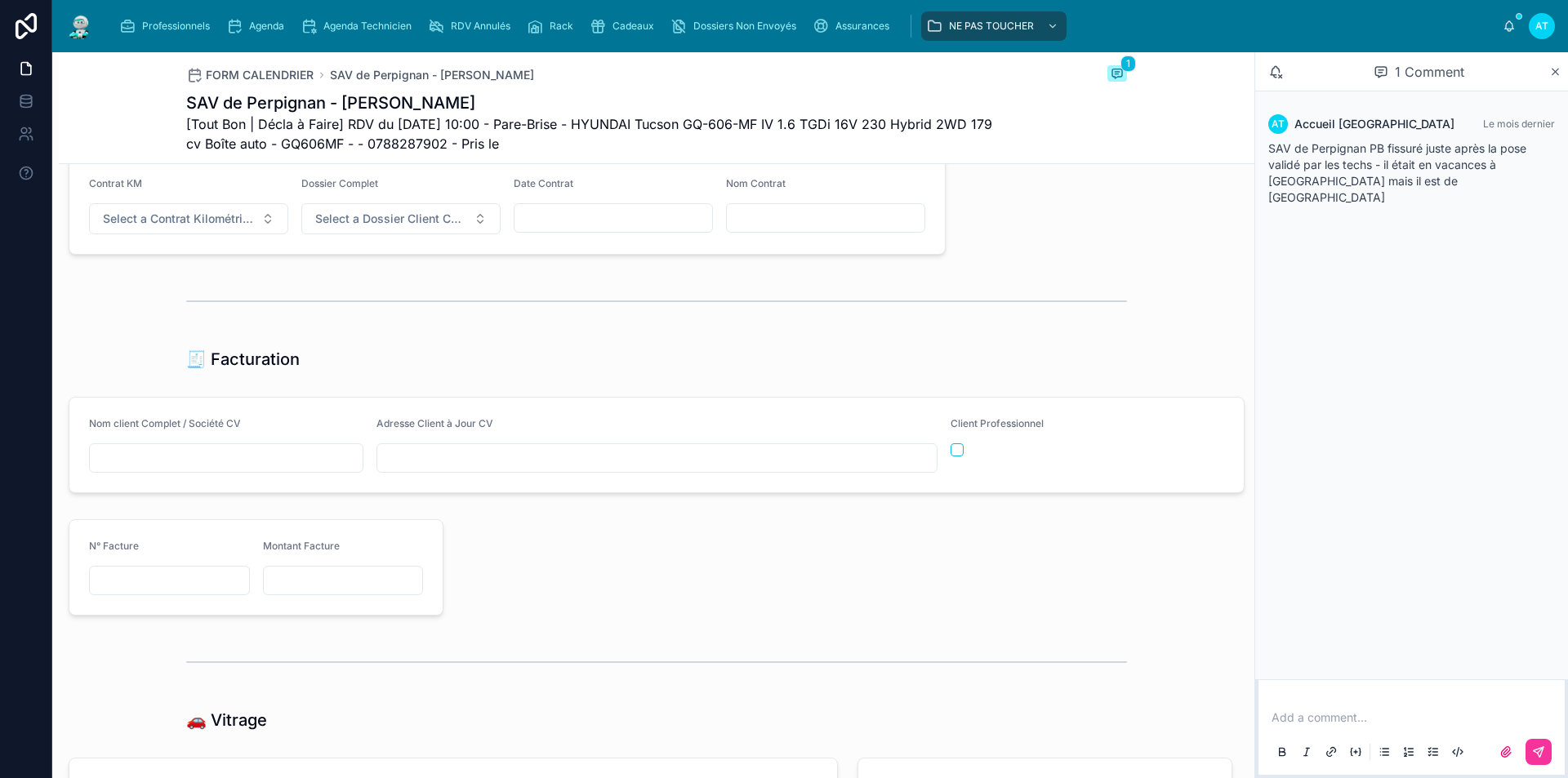
scroll to position [1632, 0]
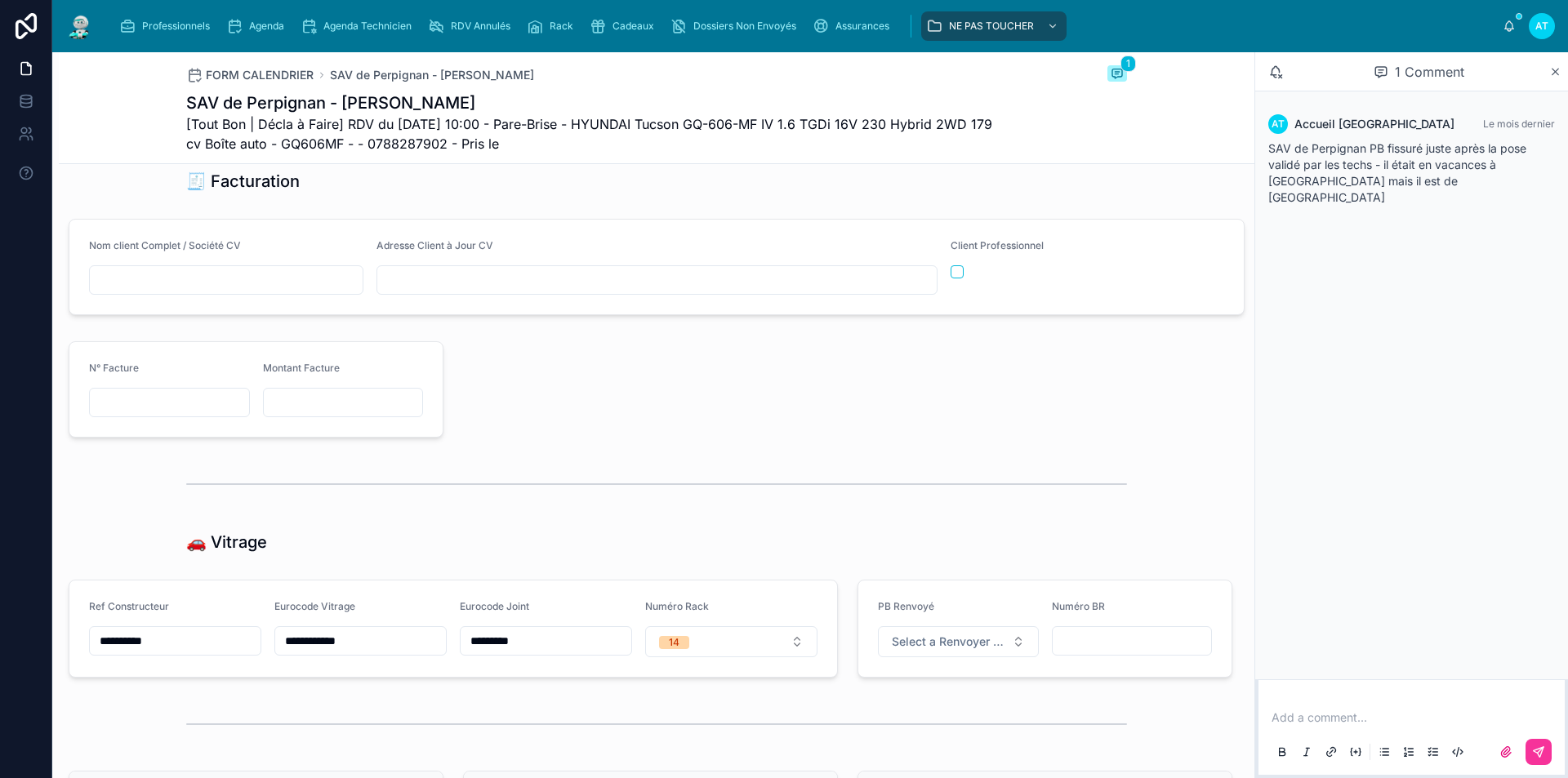
click at [262, 26] on span "Agenda" at bounding box center [266, 26] width 36 height 13
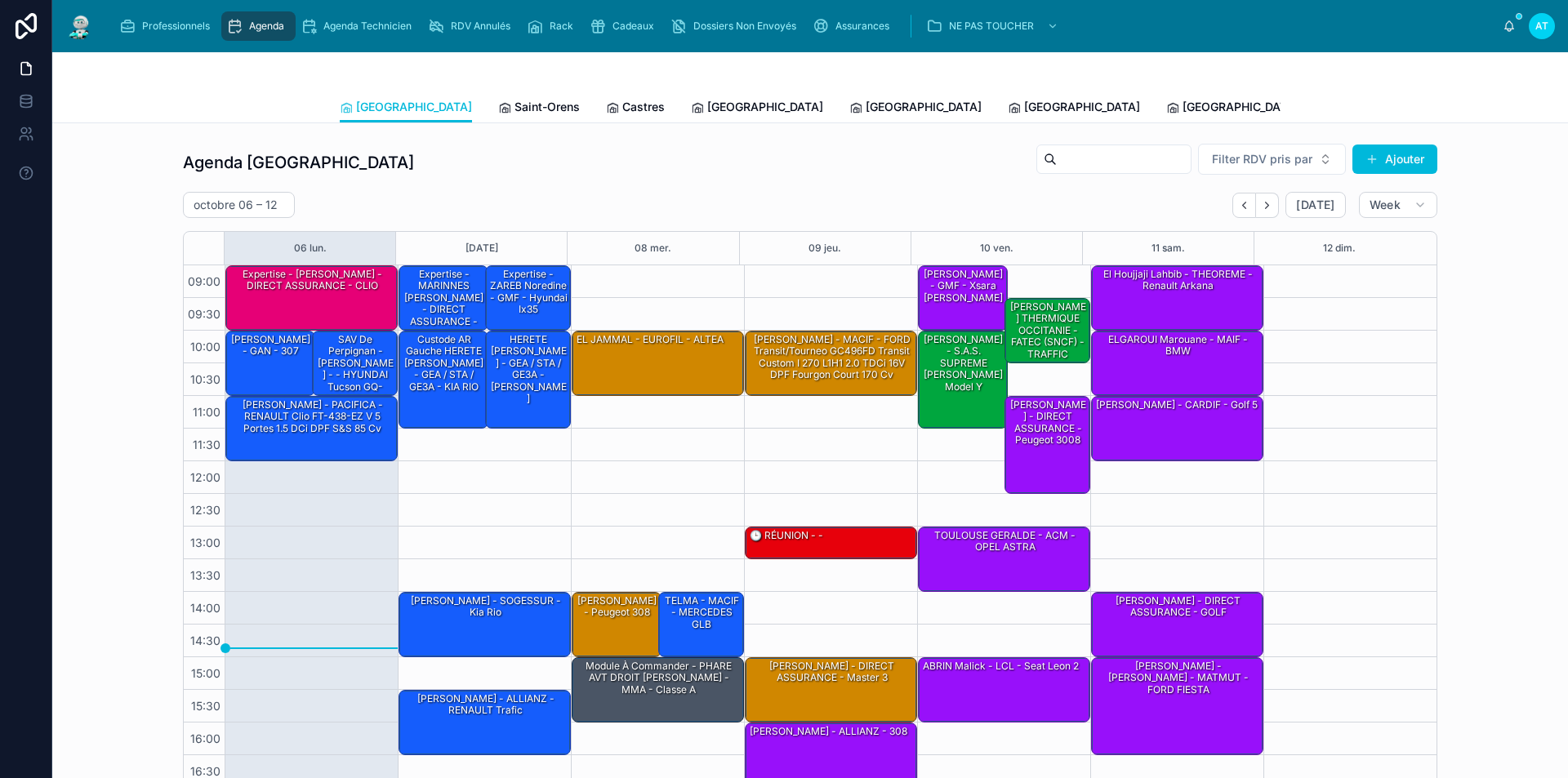
scroll to position [65, 0]
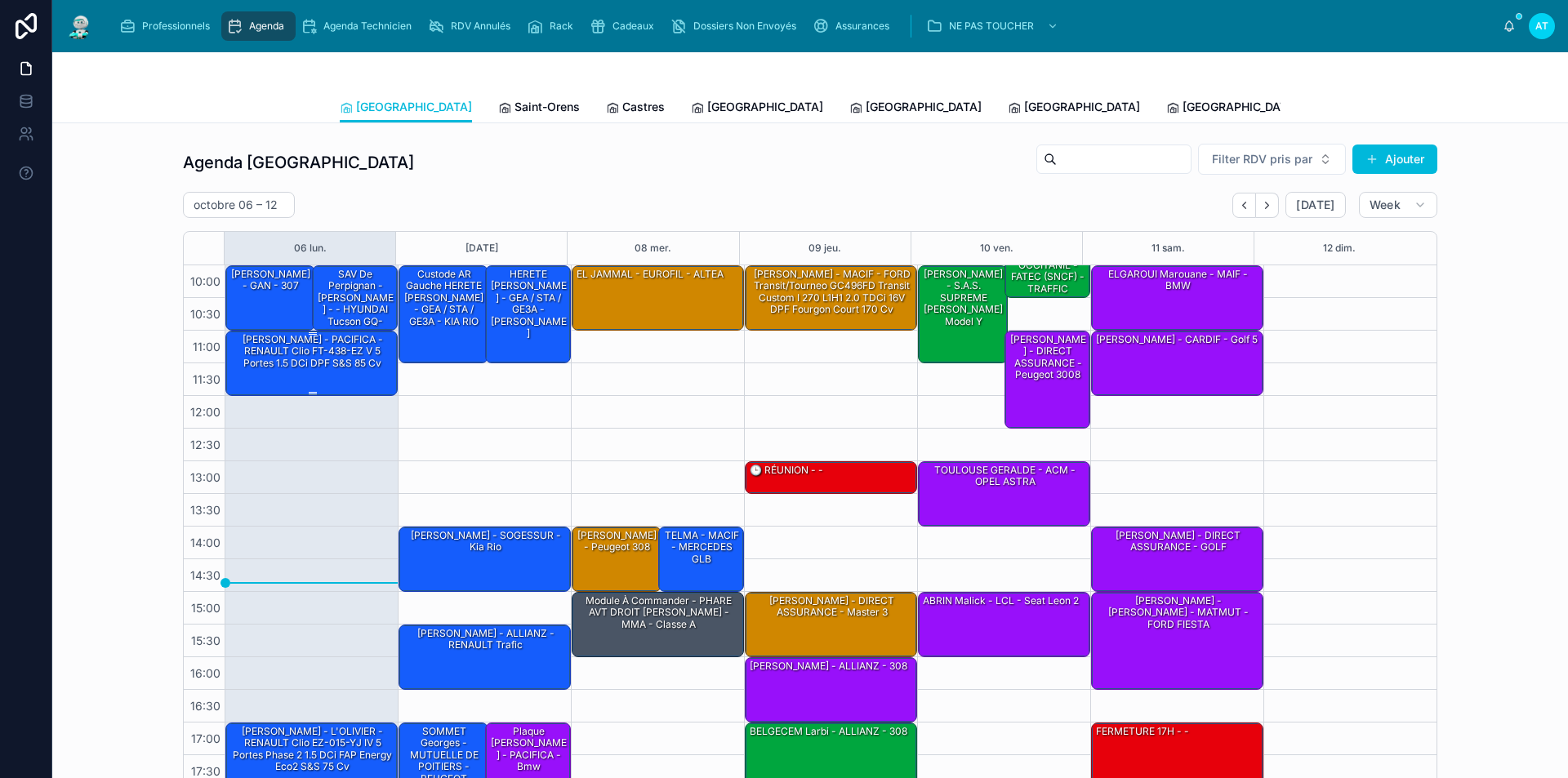
click at [288, 346] on div "[PERSON_NAME] - PACIFICA - RENAULT Clio FT-438-EZ V 5 Portes 1.5 dCi DPF S&S 85…" at bounding box center [312, 351] width 167 height 38
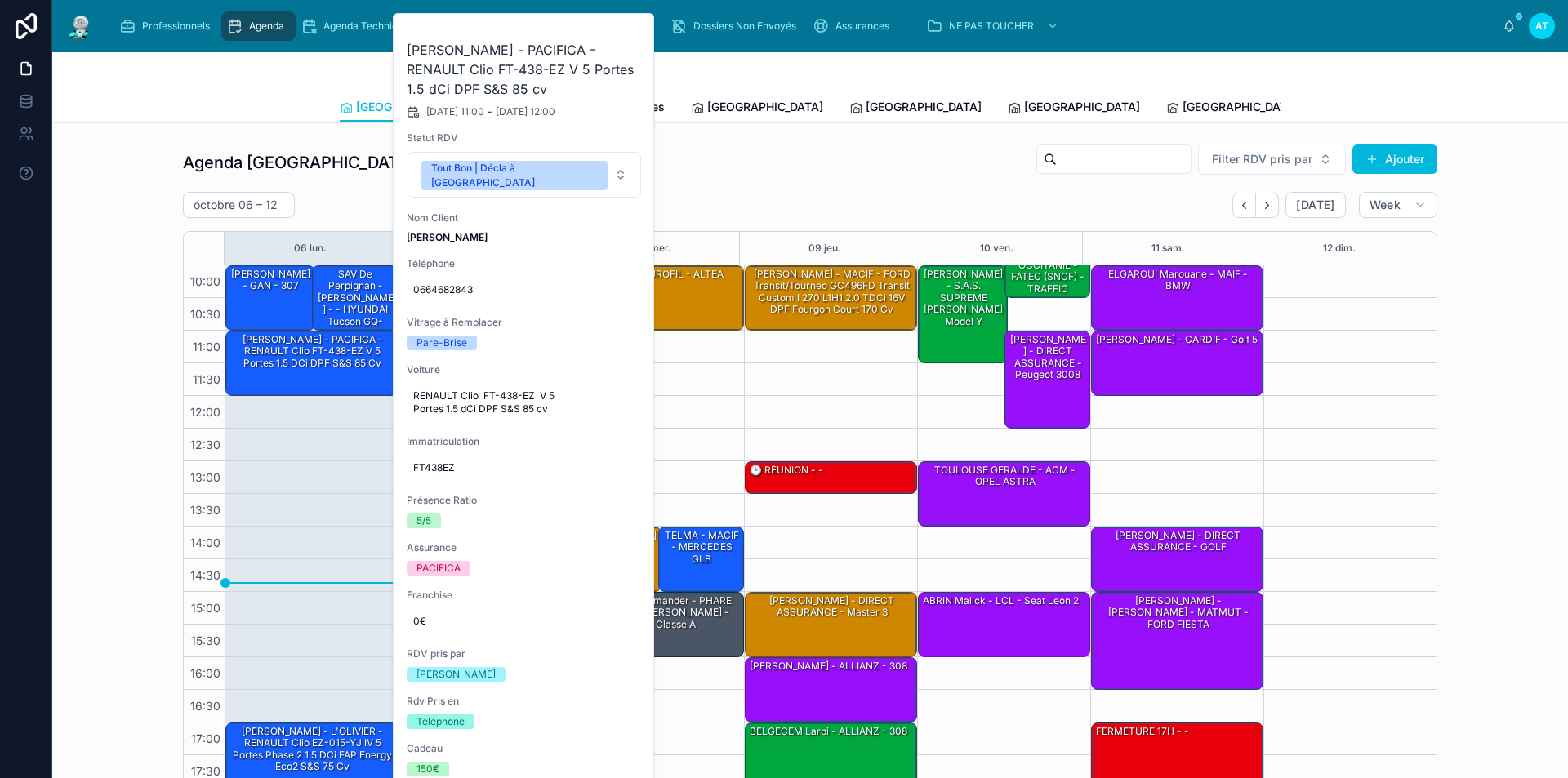
click at [0, 0] on icon at bounding box center [0, 0] width 0 height 0
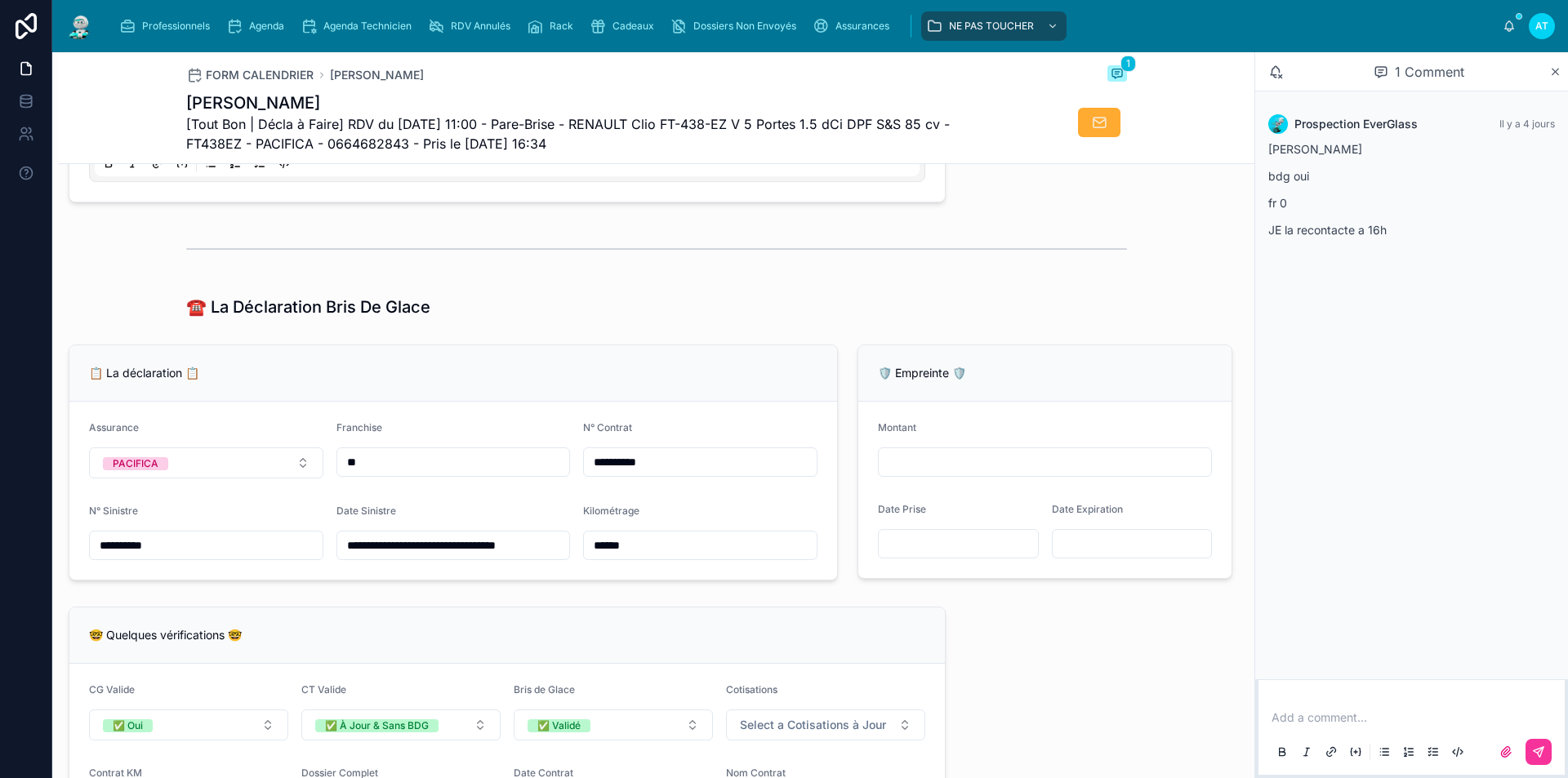
scroll to position [979, 0]
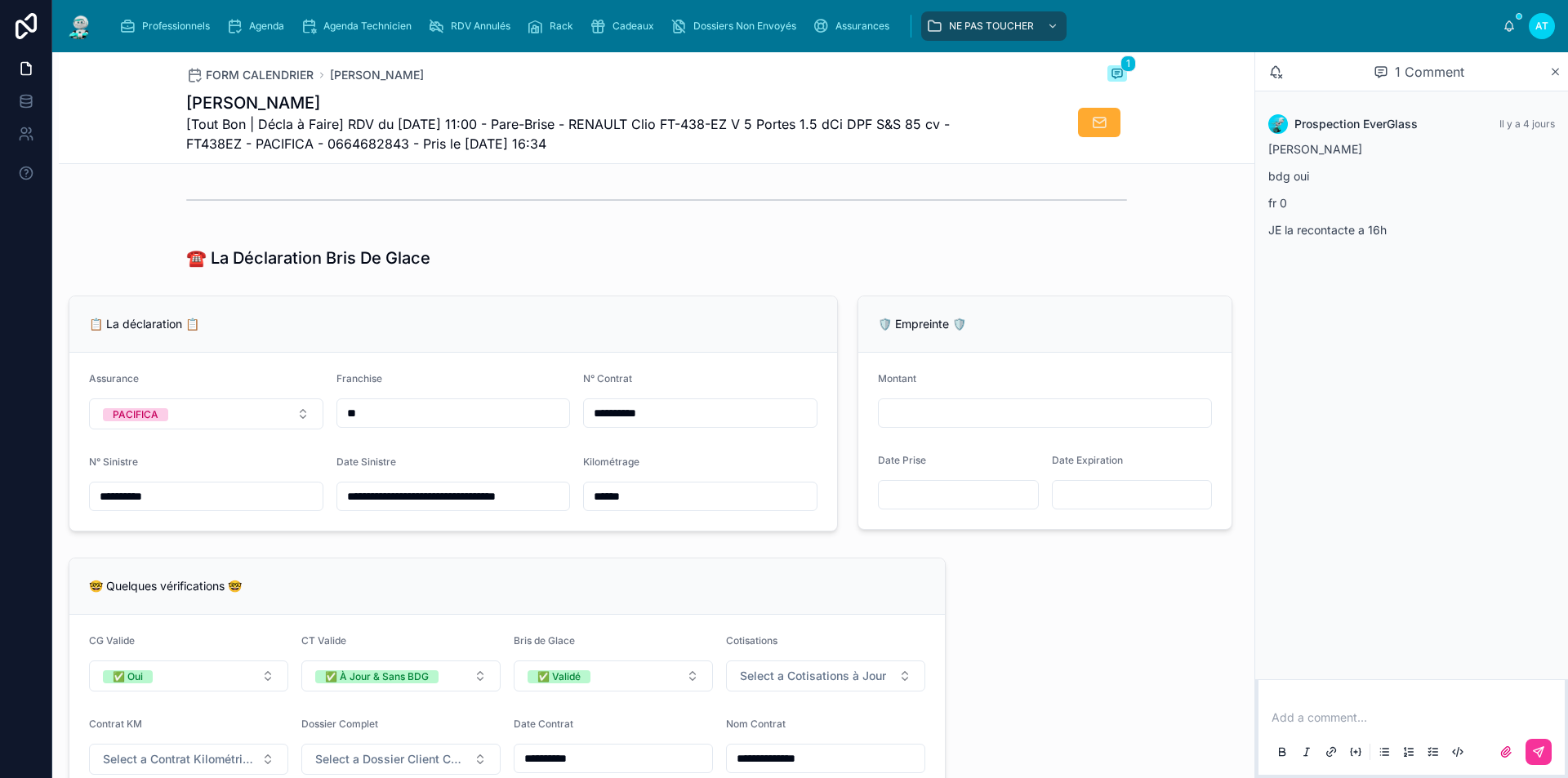
click at [550, 507] on input "**********" at bounding box center [453, 496] width 233 height 22
type input "**********"
click at [545, 569] on div "**********" at bounding box center [506, 676] width 896 height 250
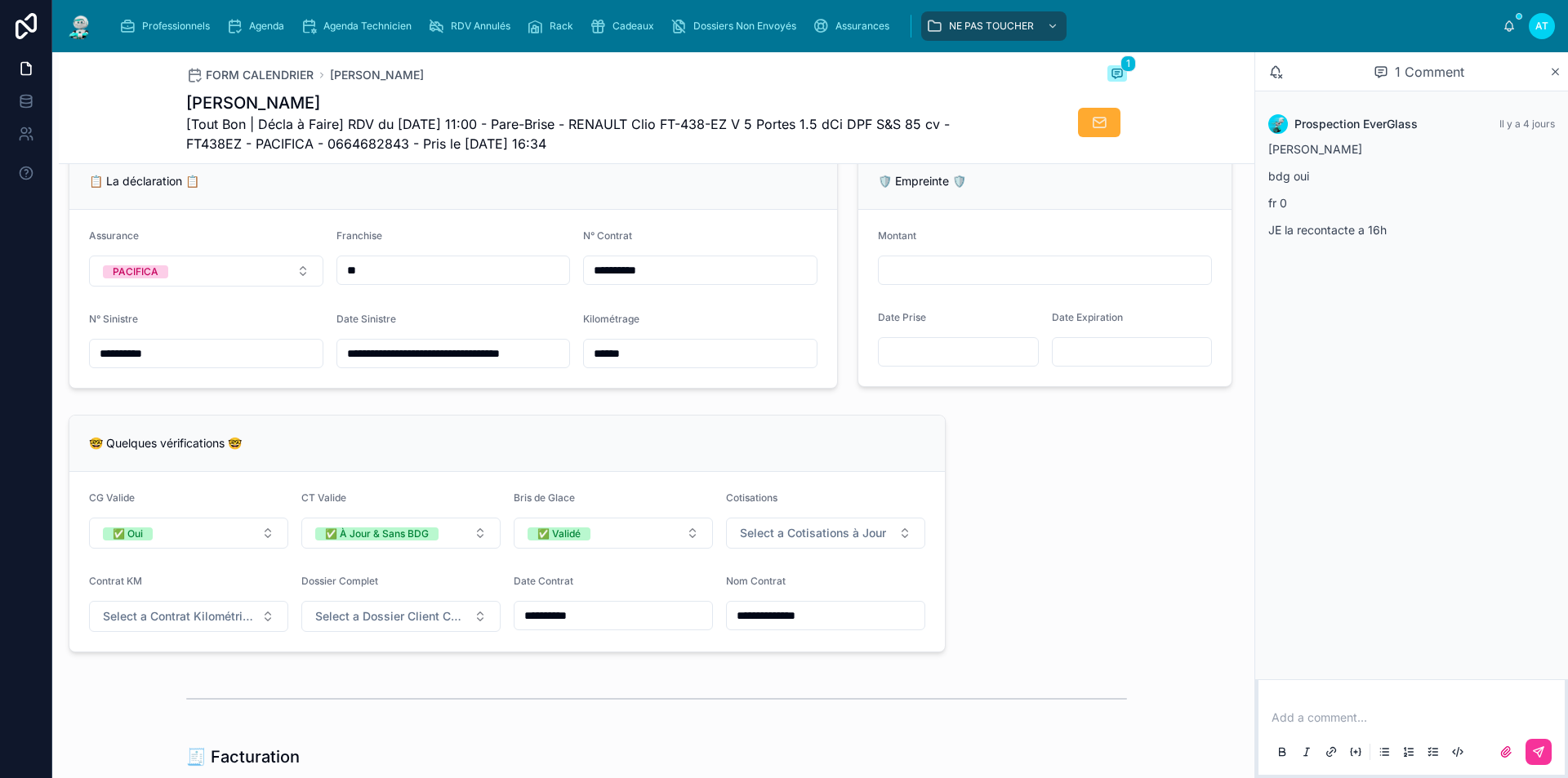
scroll to position [1142, 0]
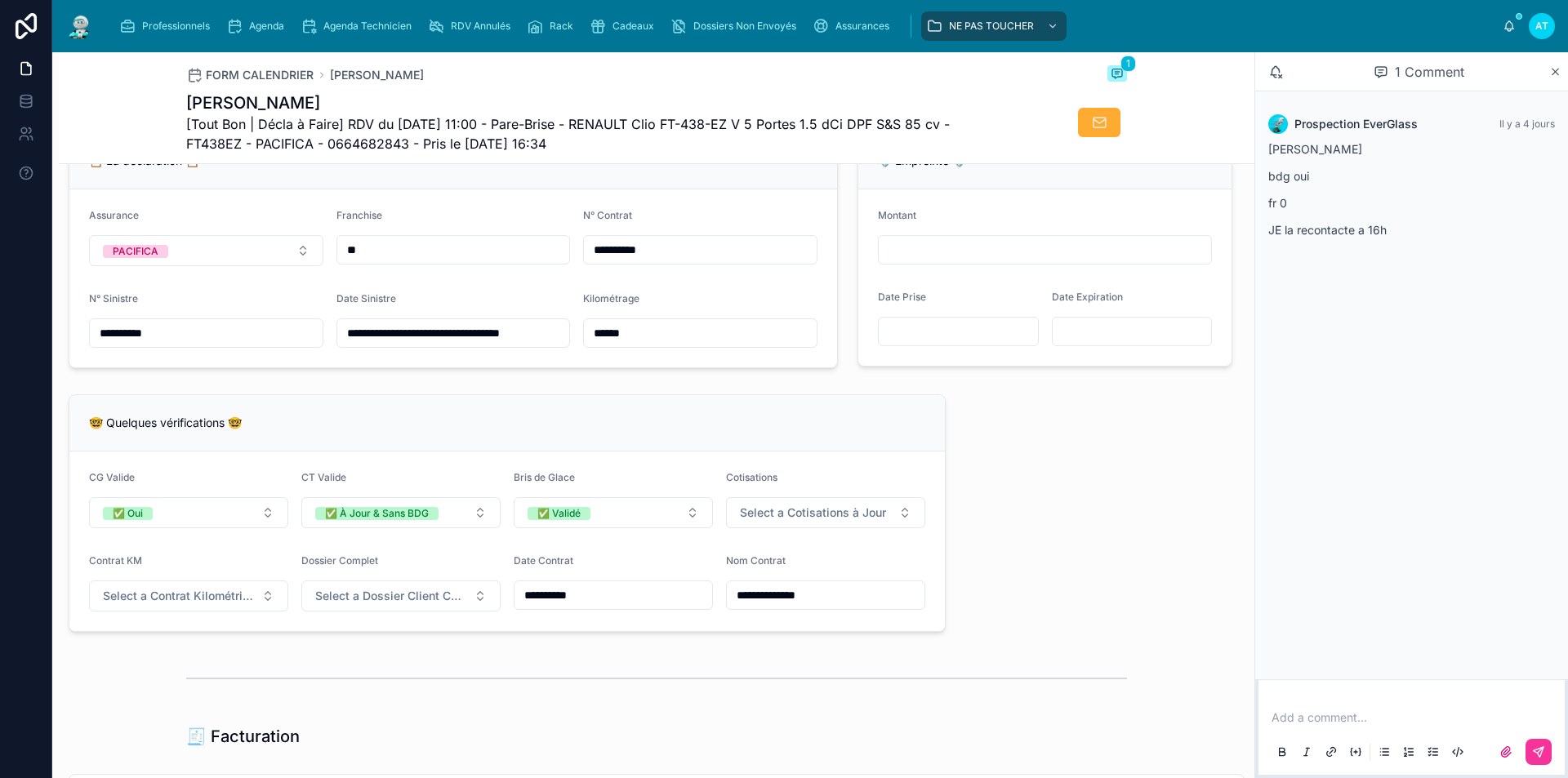
click at [463, 611] on button "Select a Dossier Client Complet" at bounding box center [400, 595] width 199 height 31
click at [421, 672] on div "✅ Oui" at bounding box center [397, 672] width 227 height 22
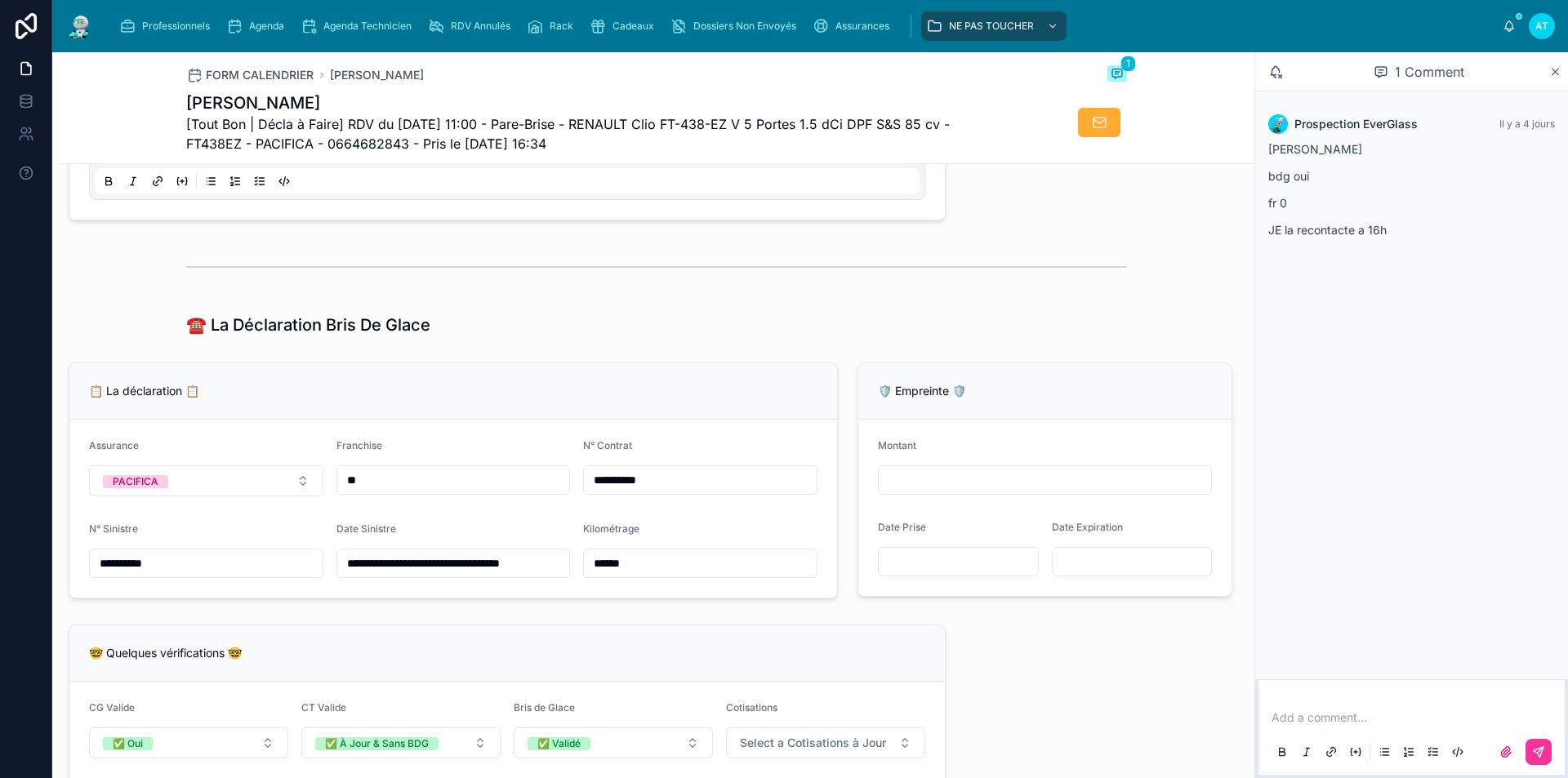
scroll to position [898, 0]
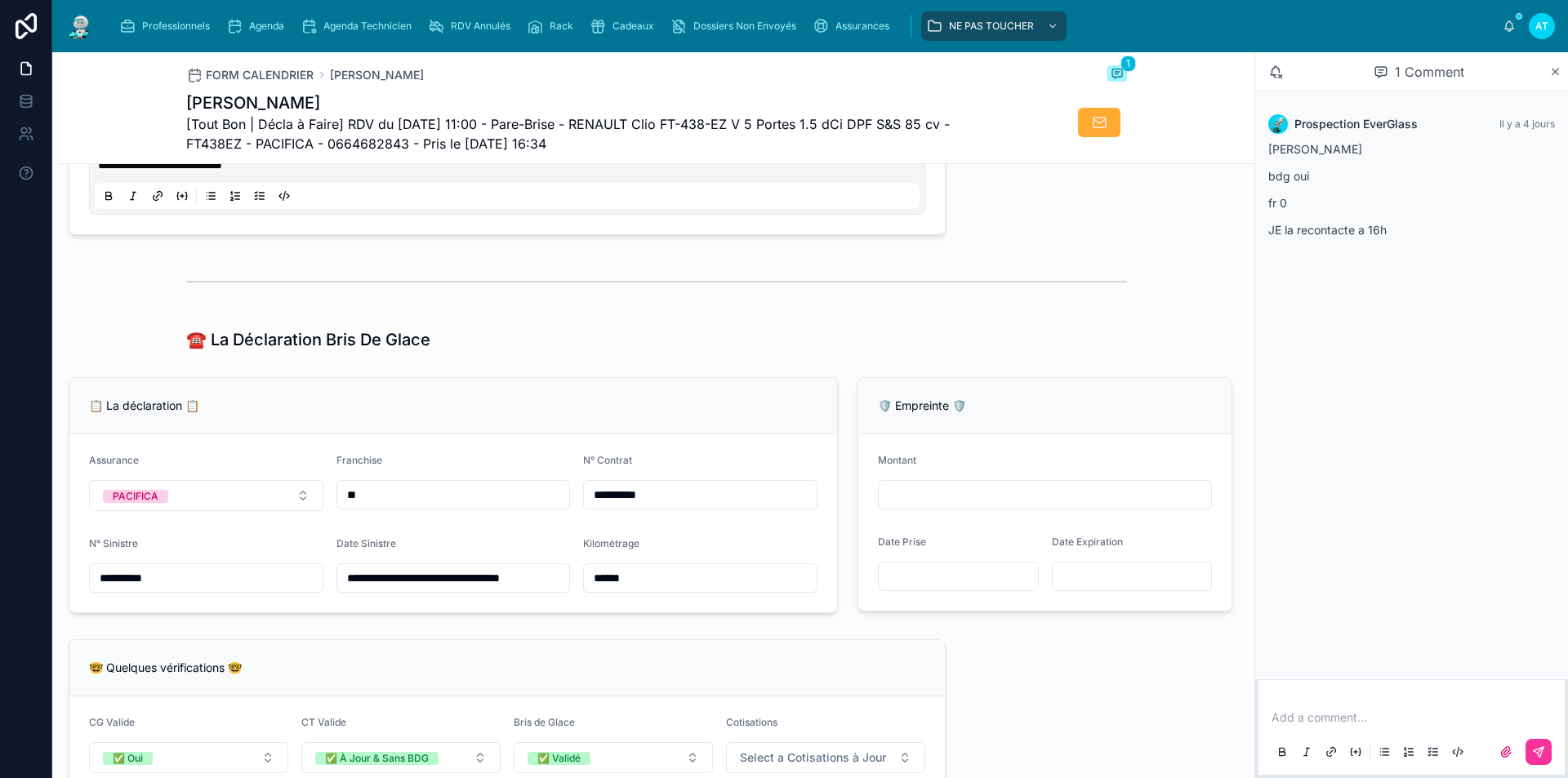
click at [178, 97] on div "FORM CALENDRIER [PERSON_NAME] 1 [PERSON_NAME] [Tout Bon | Décla à Faire] RDV du…" at bounding box center [656, 108] width 1195 height 112
drag, startPoint x: 178, startPoint y: 97, endPoint x: 321, endPoint y: 99, distance: 143.0
click at [321, 99] on div "FORM CALENDRIER [PERSON_NAME] 1 [PERSON_NAME] [Tout Bon | Décla à Faire] RDV du…" at bounding box center [656, 108] width 1195 height 112
copy h1 "[PERSON_NAME]"
click at [646, 24] on span "Cadeaux" at bounding box center [633, 26] width 42 height 13
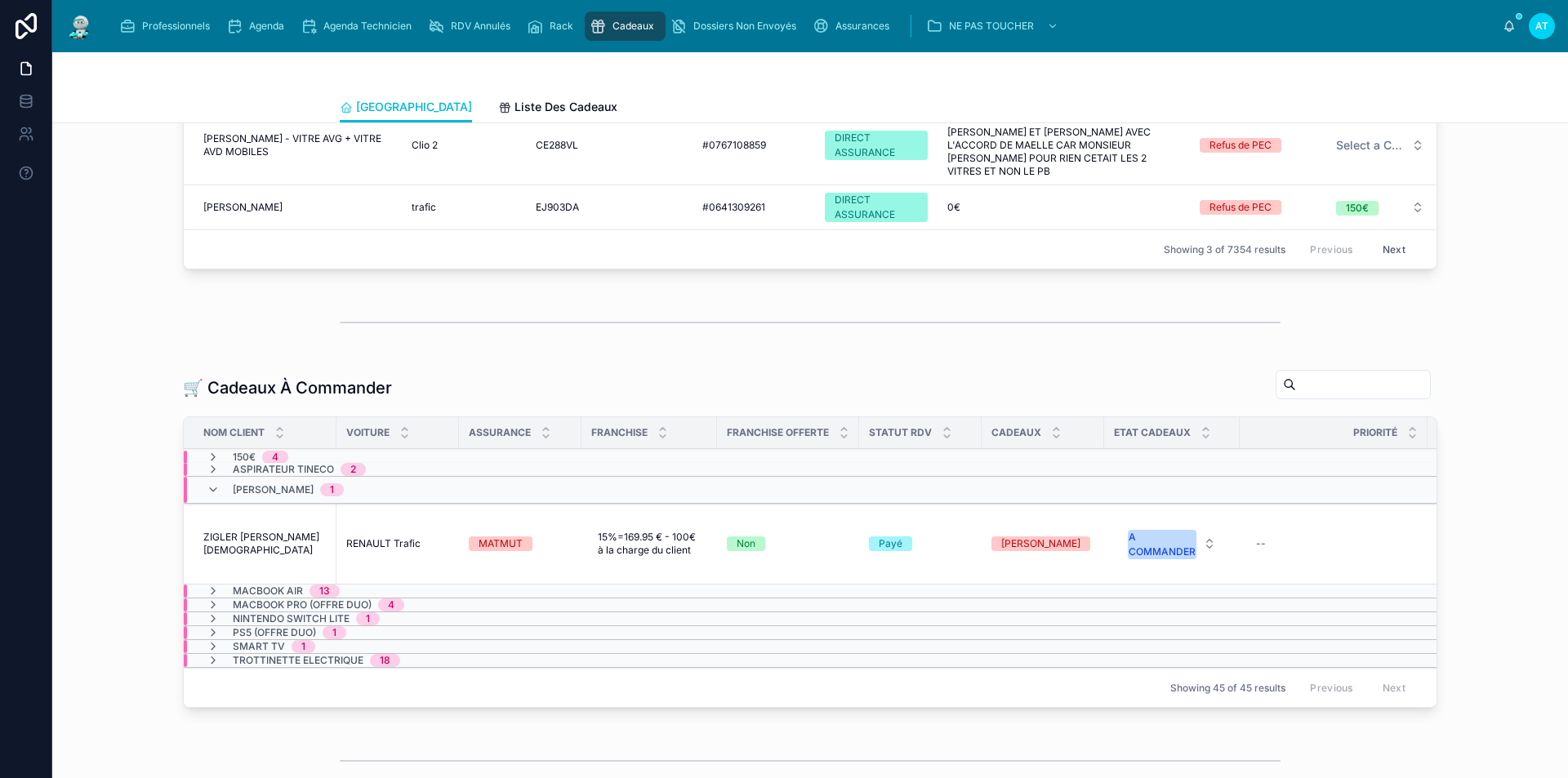
scroll to position [163, 0]
click at [1296, 380] on input "text" at bounding box center [1362, 383] width 134 height 22
paste input "**********"
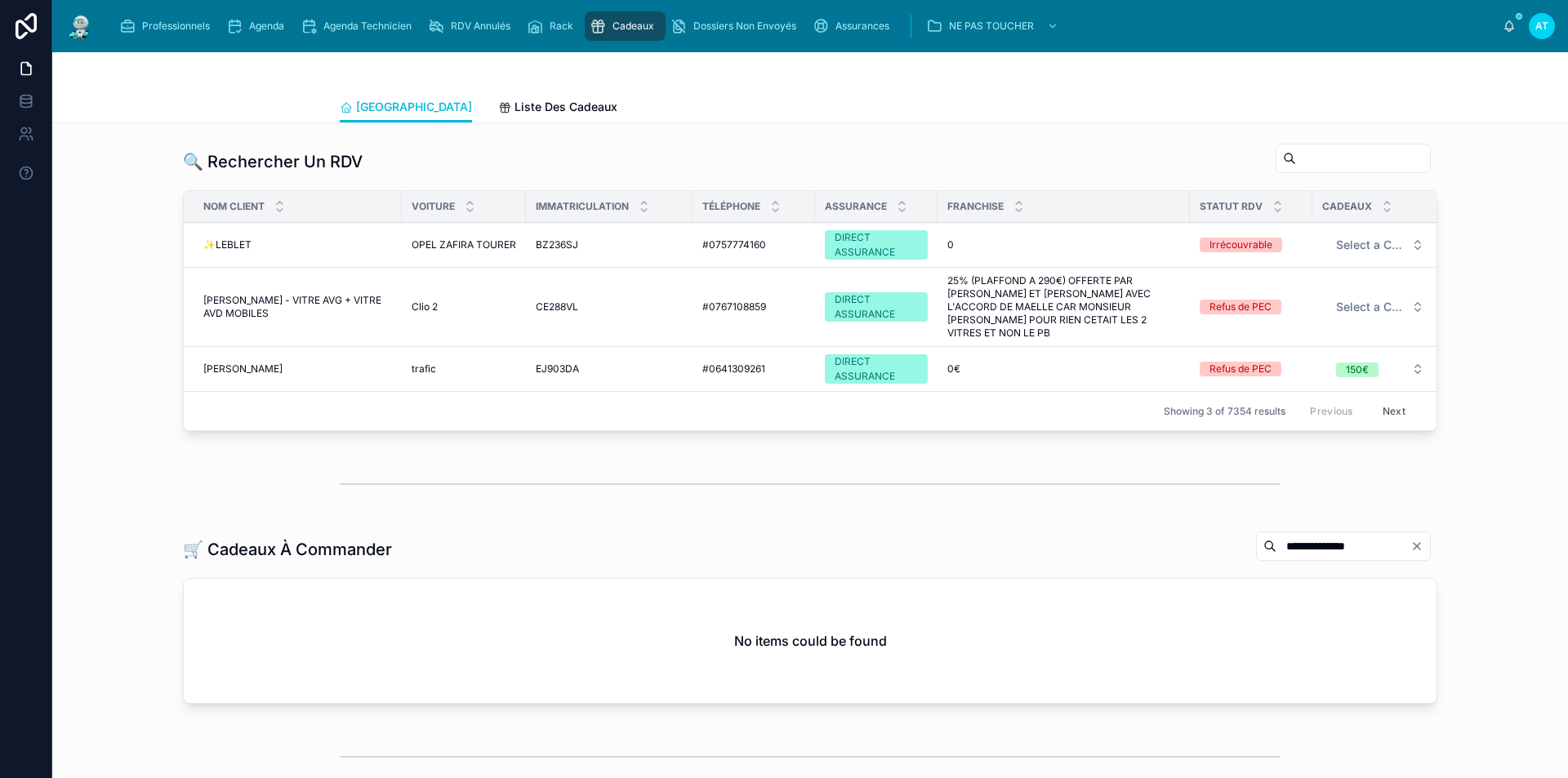
type input "**********"
click at [265, 25] on span "Agenda" at bounding box center [266, 26] width 36 height 13
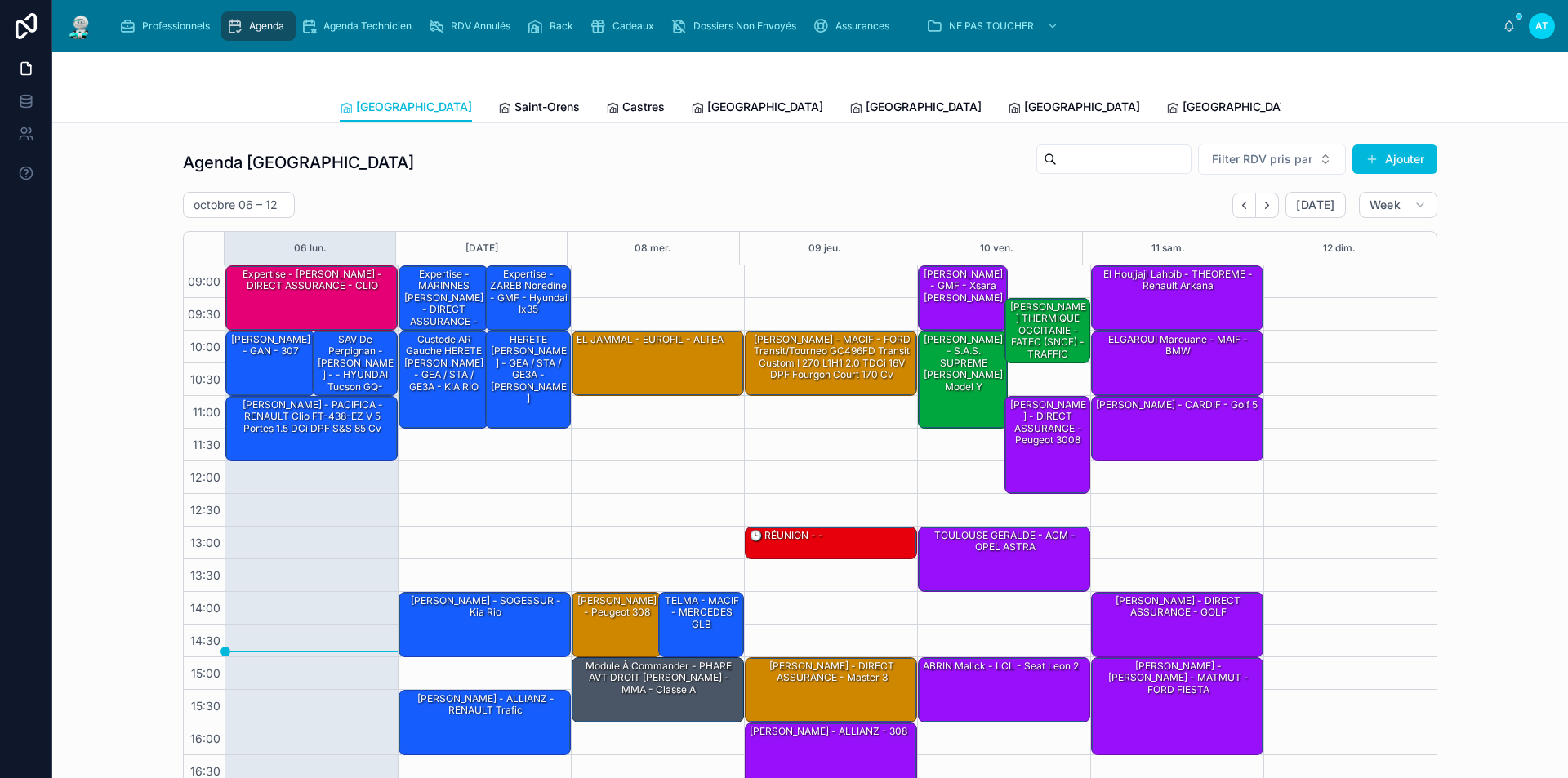
scroll to position [65, 0]
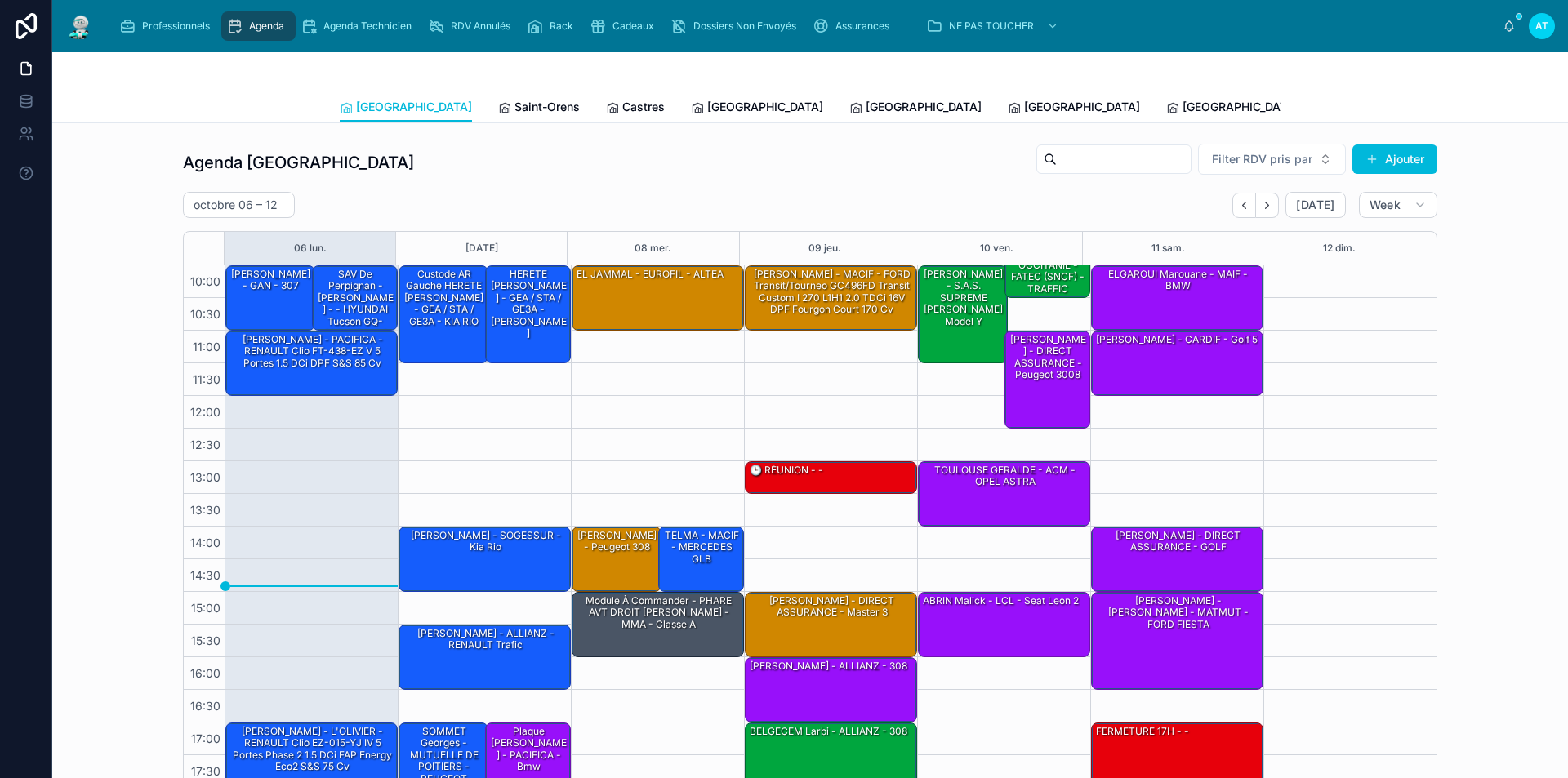
drag, startPoint x: 1134, startPoint y: 157, endPoint x: 1524, endPoint y: 537, distance: 544.5
click at [1526, 538] on div "Agenda Toulouse Filter RDV pris par Ajouter [DATE] – [DATE] [DATE] Week 06 [DAT…" at bounding box center [810, 465] width 1490 height 658
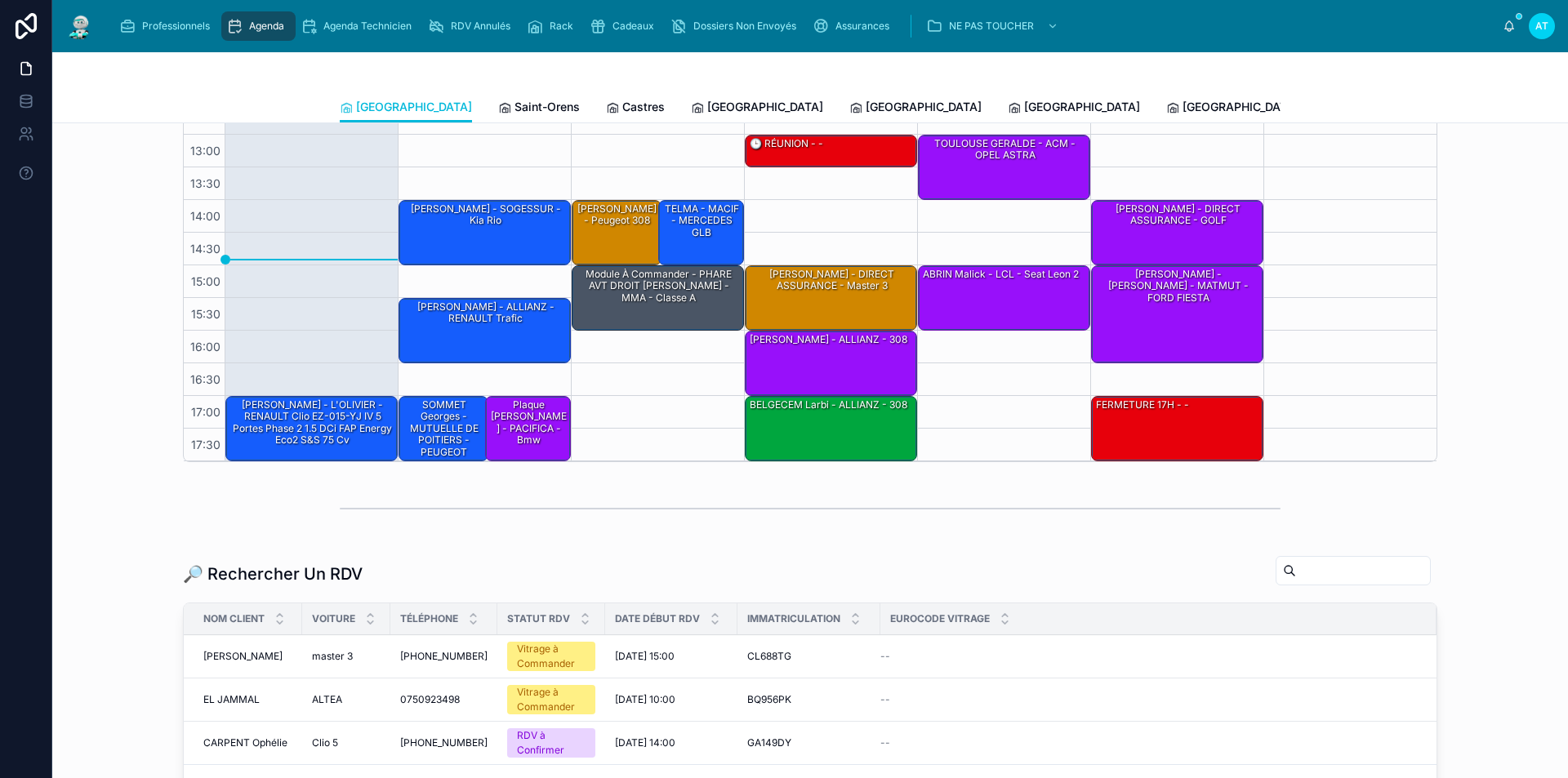
scroll to position [408, 0]
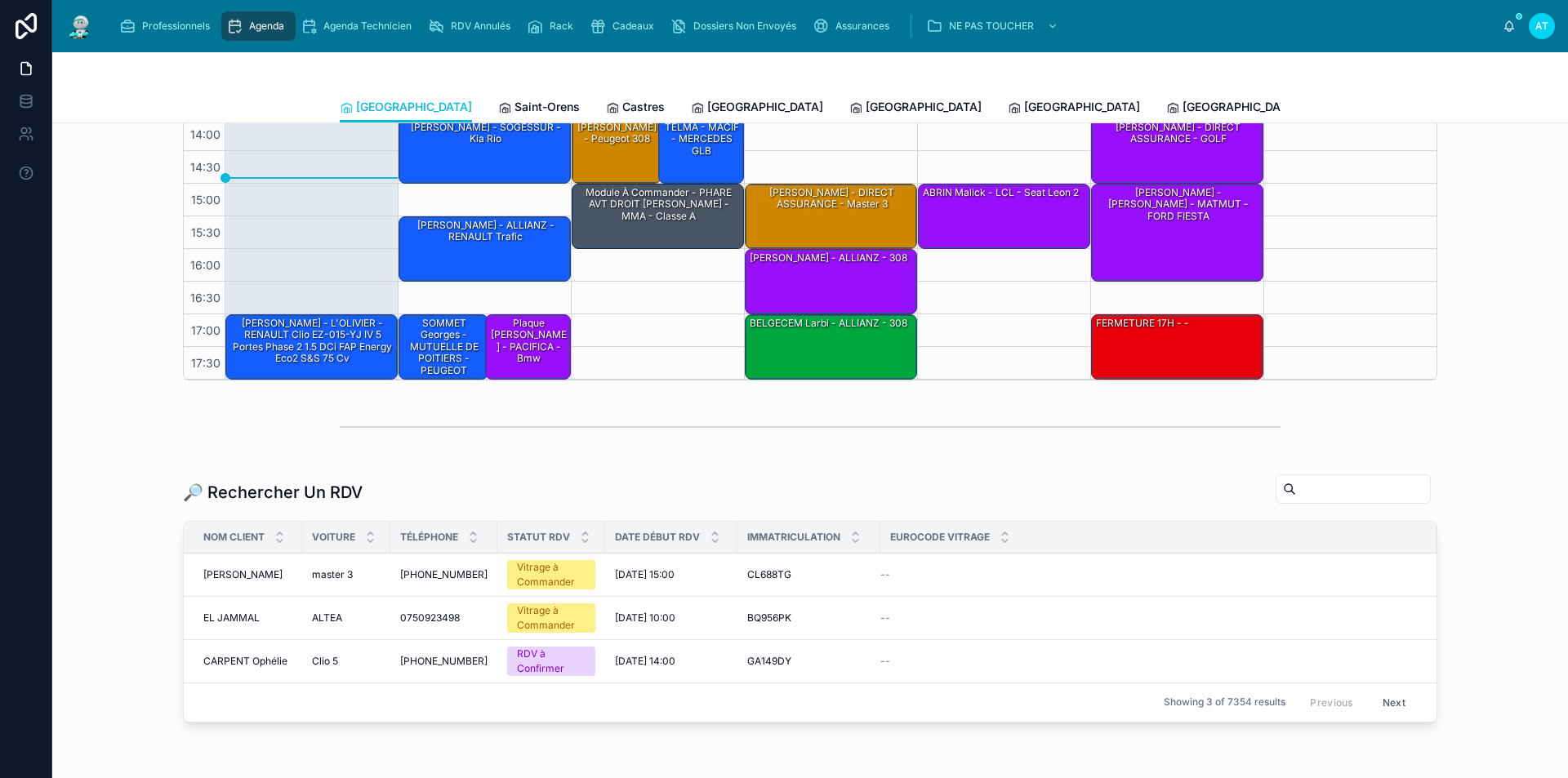
click at [643, 27] on span "Cadeaux" at bounding box center [633, 26] width 42 height 13
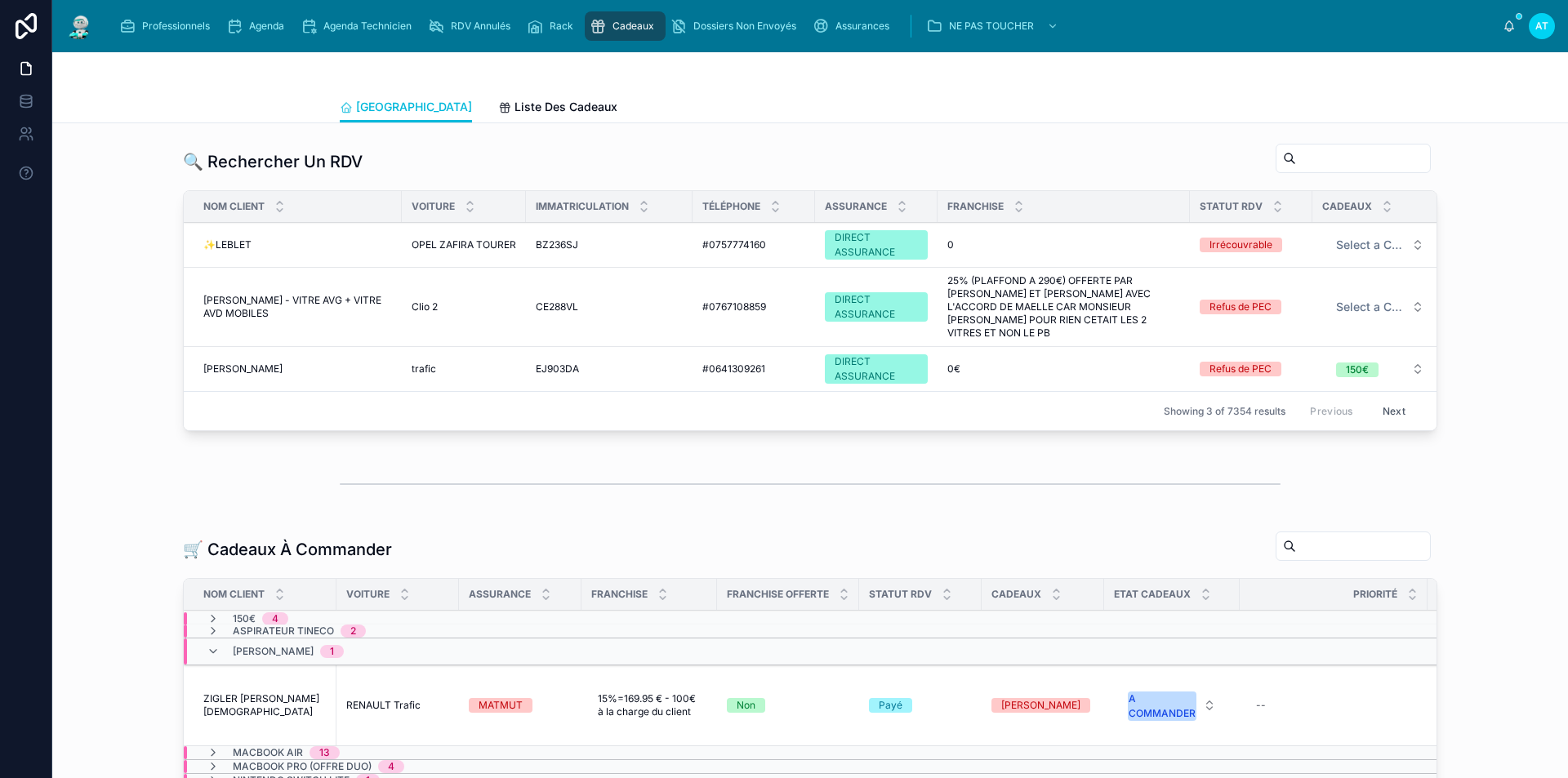
click at [1296, 161] on input "text" at bounding box center [1362, 158] width 134 height 22
paste input "**********"
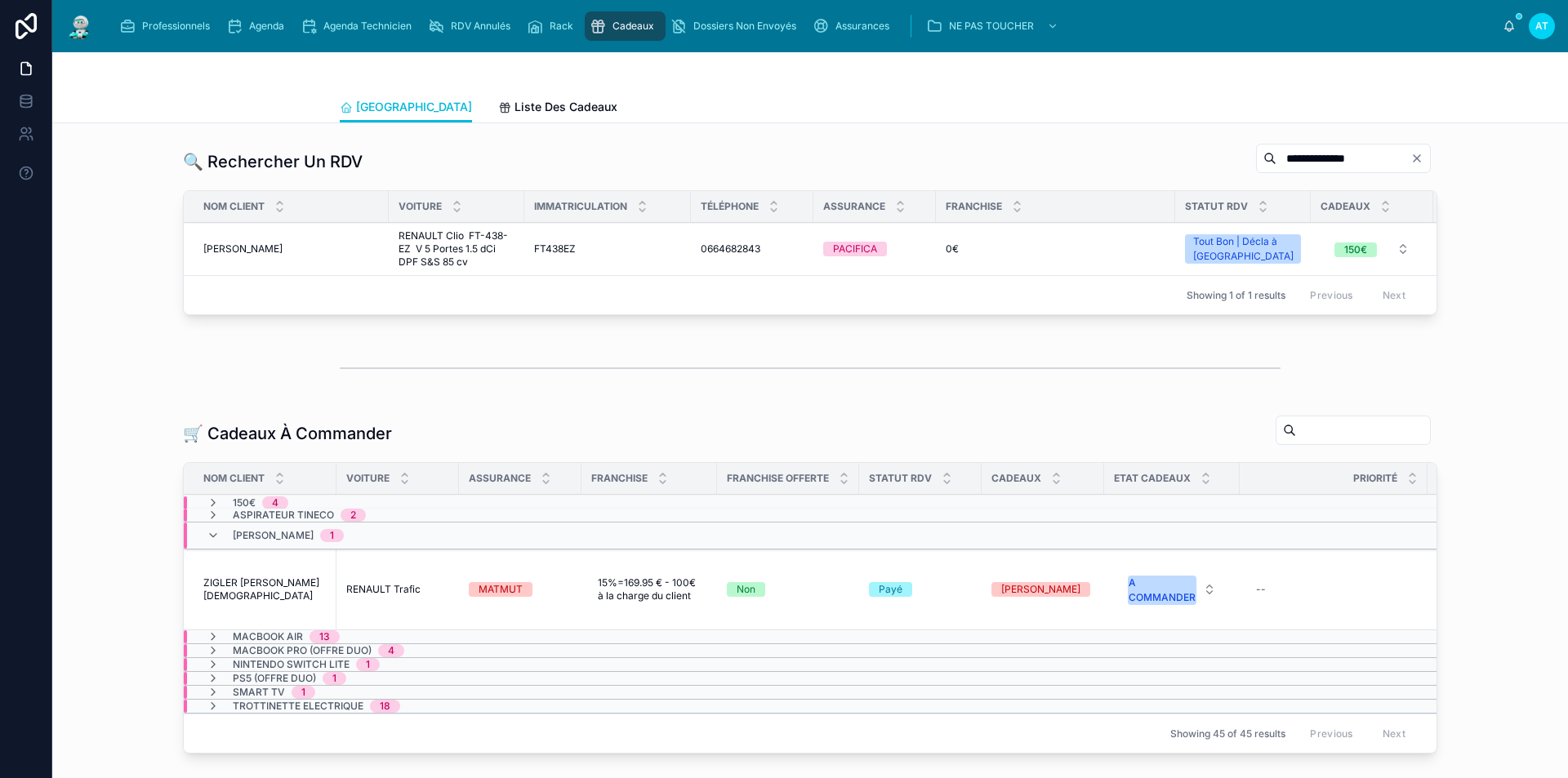
type input "**********"
click at [1350, 248] on span "150€" at bounding box center [1355, 249] width 42 height 15
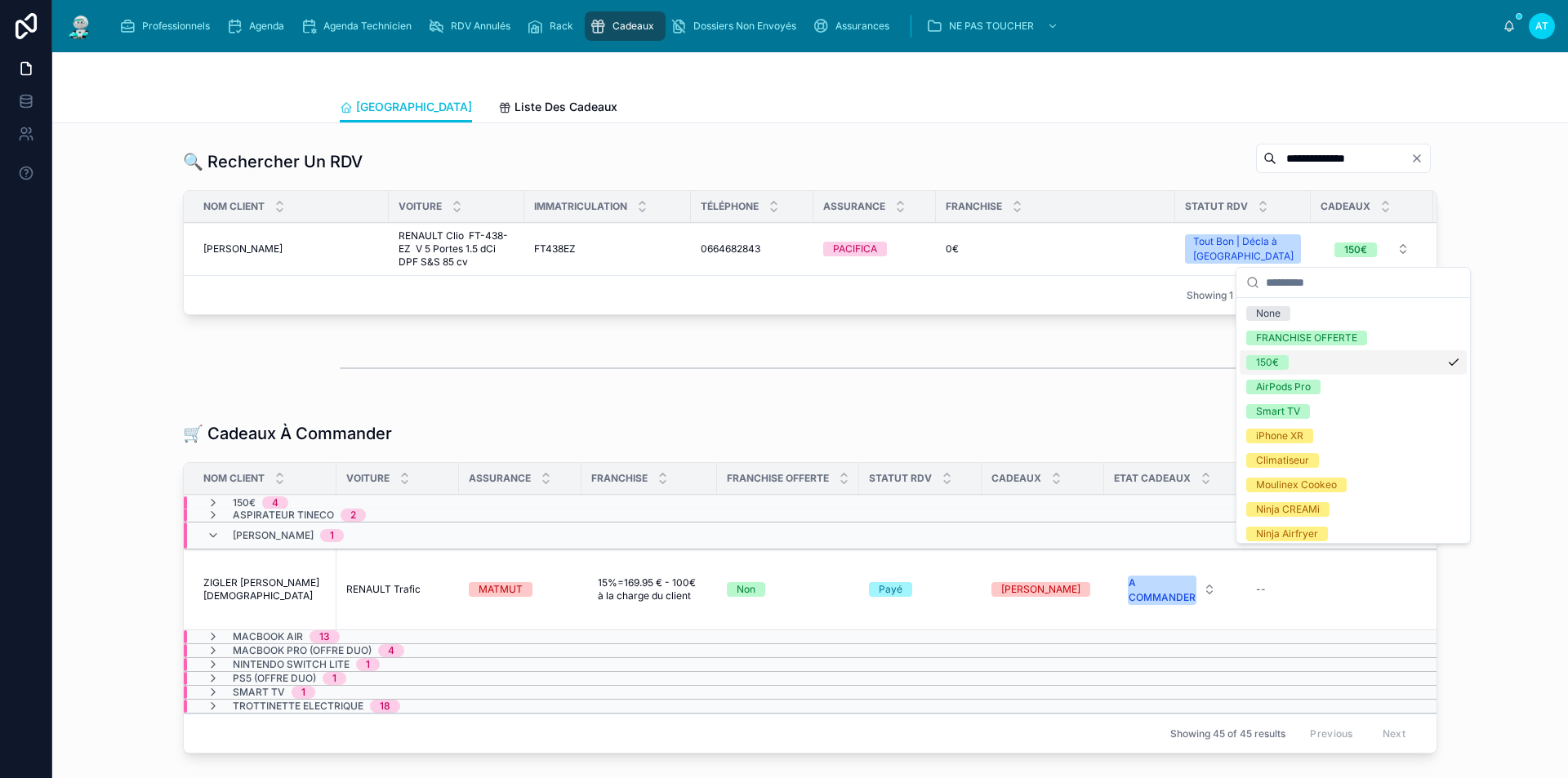
click at [1296, 365] on div "150€" at bounding box center [1352, 362] width 227 height 24
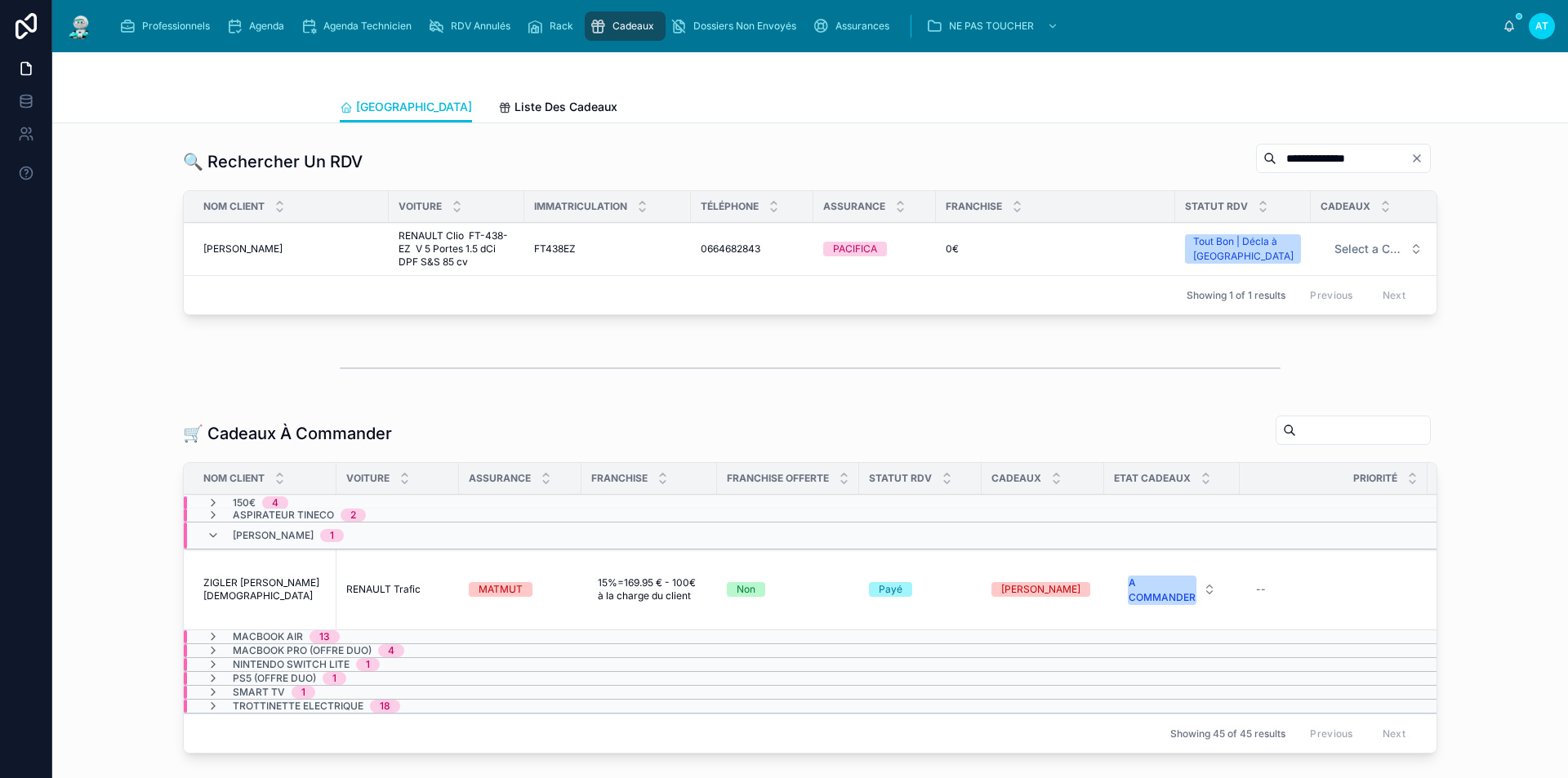
click at [1390, 248] on button "Select a Cadeau" at bounding box center [1378, 248] width 114 height 29
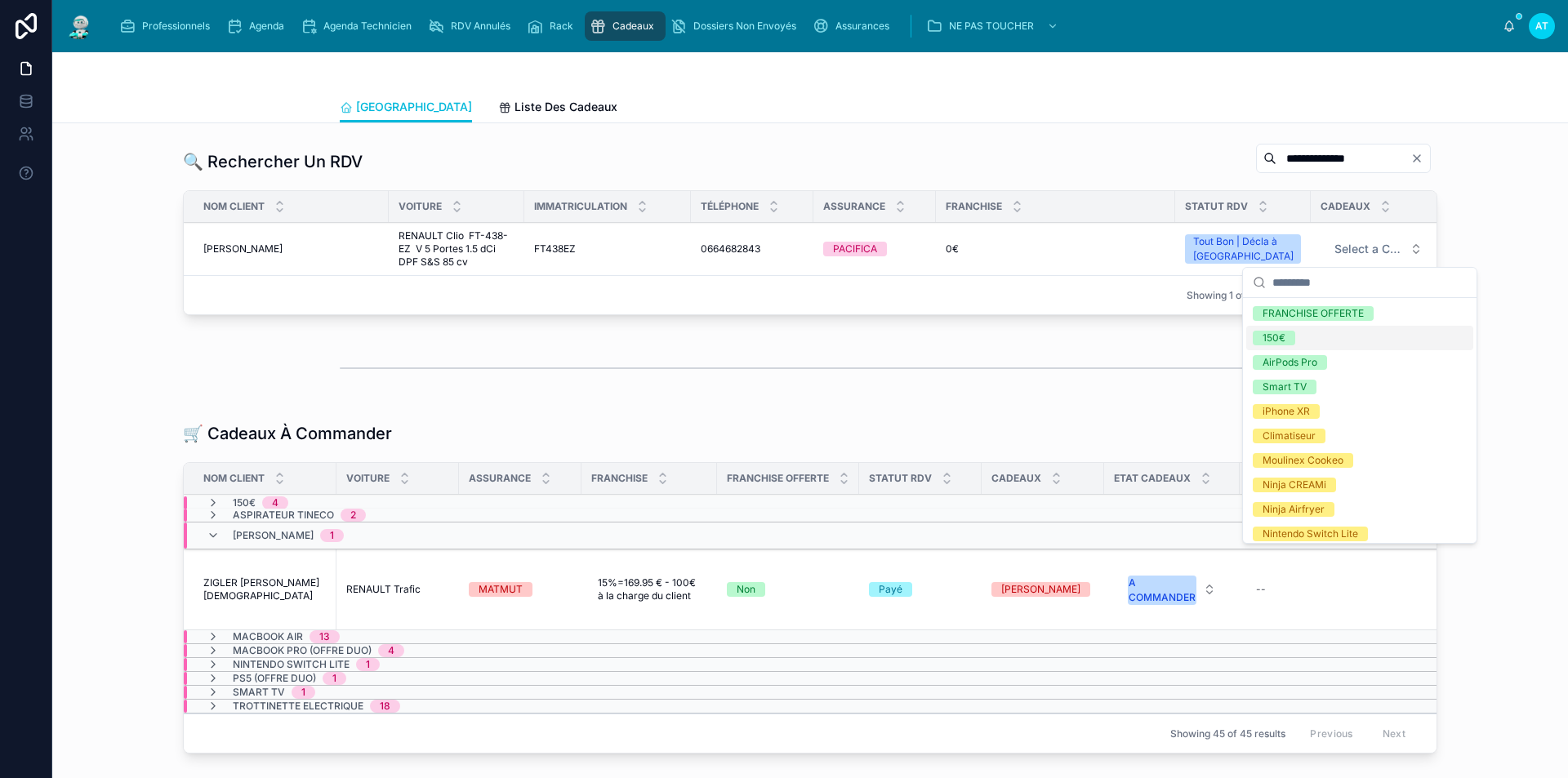
click at [1283, 335] on div "150€" at bounding box center [1274, 338] width 22 height 15
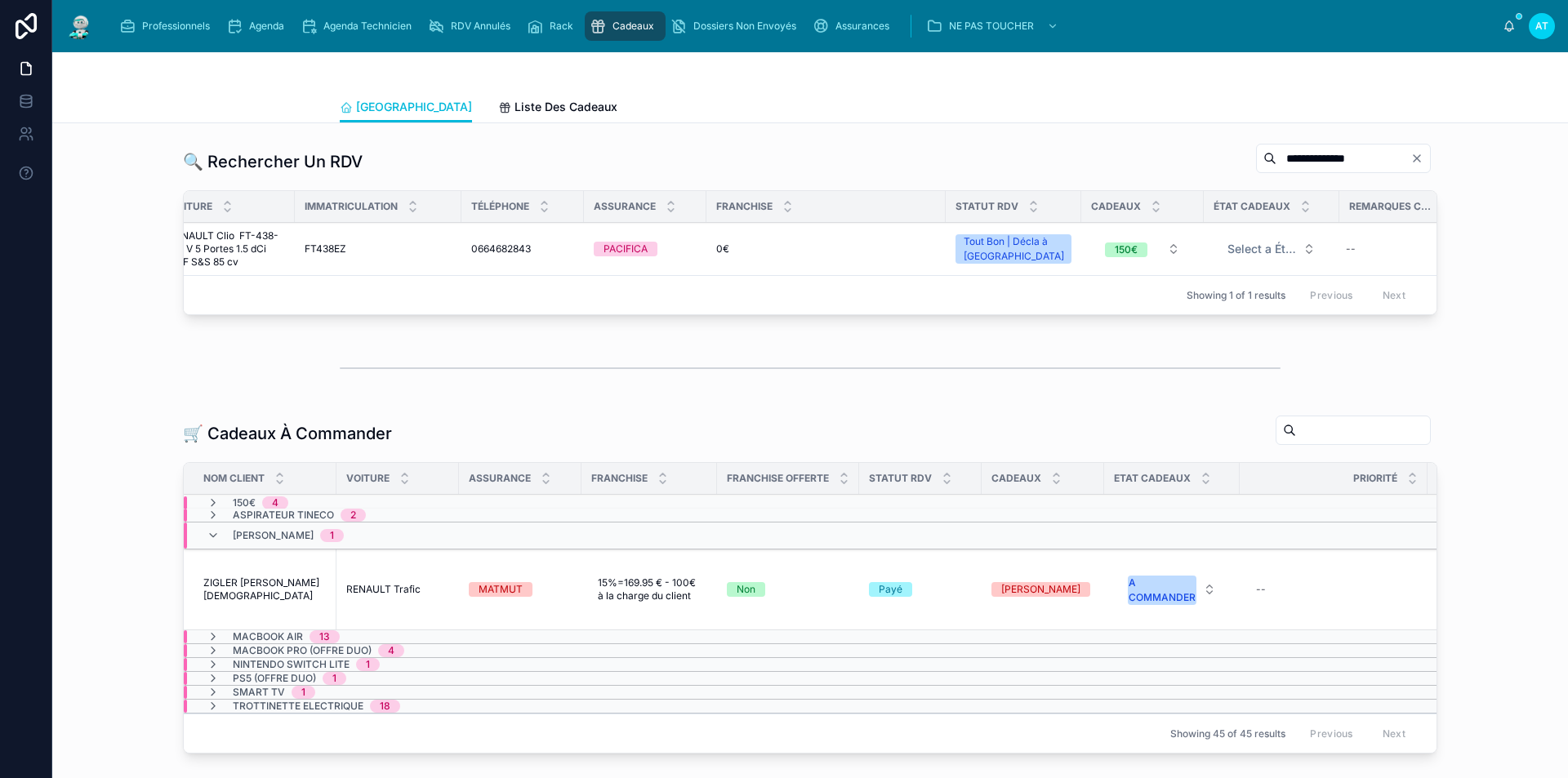
scroll to position [0, 242]
